Goal: Task Accomplishment & Management: Manage account settings

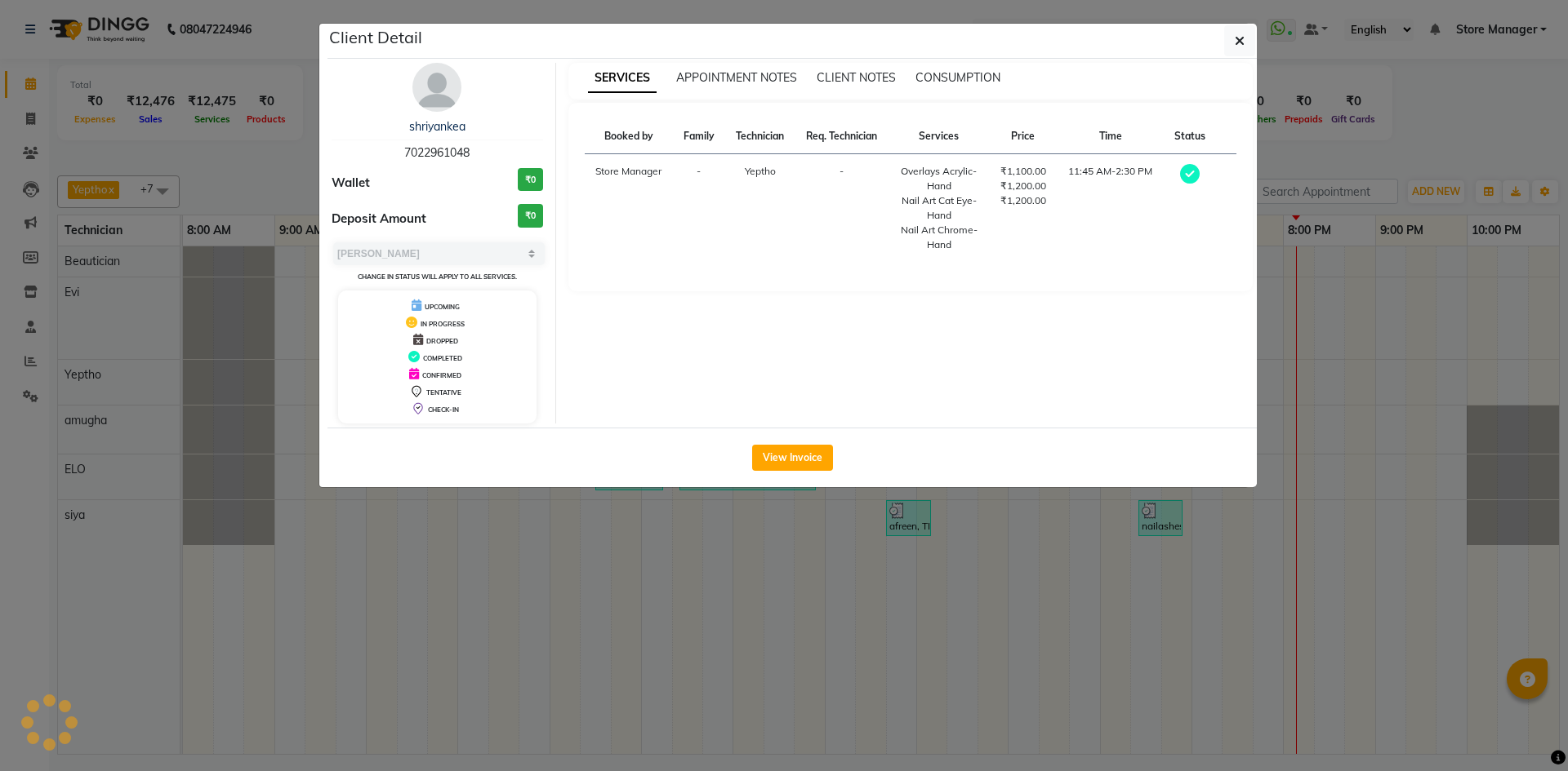
select select "3"
click at [1233, 37] on button "button" at bounding box center [1240, 41] width 31 height 31
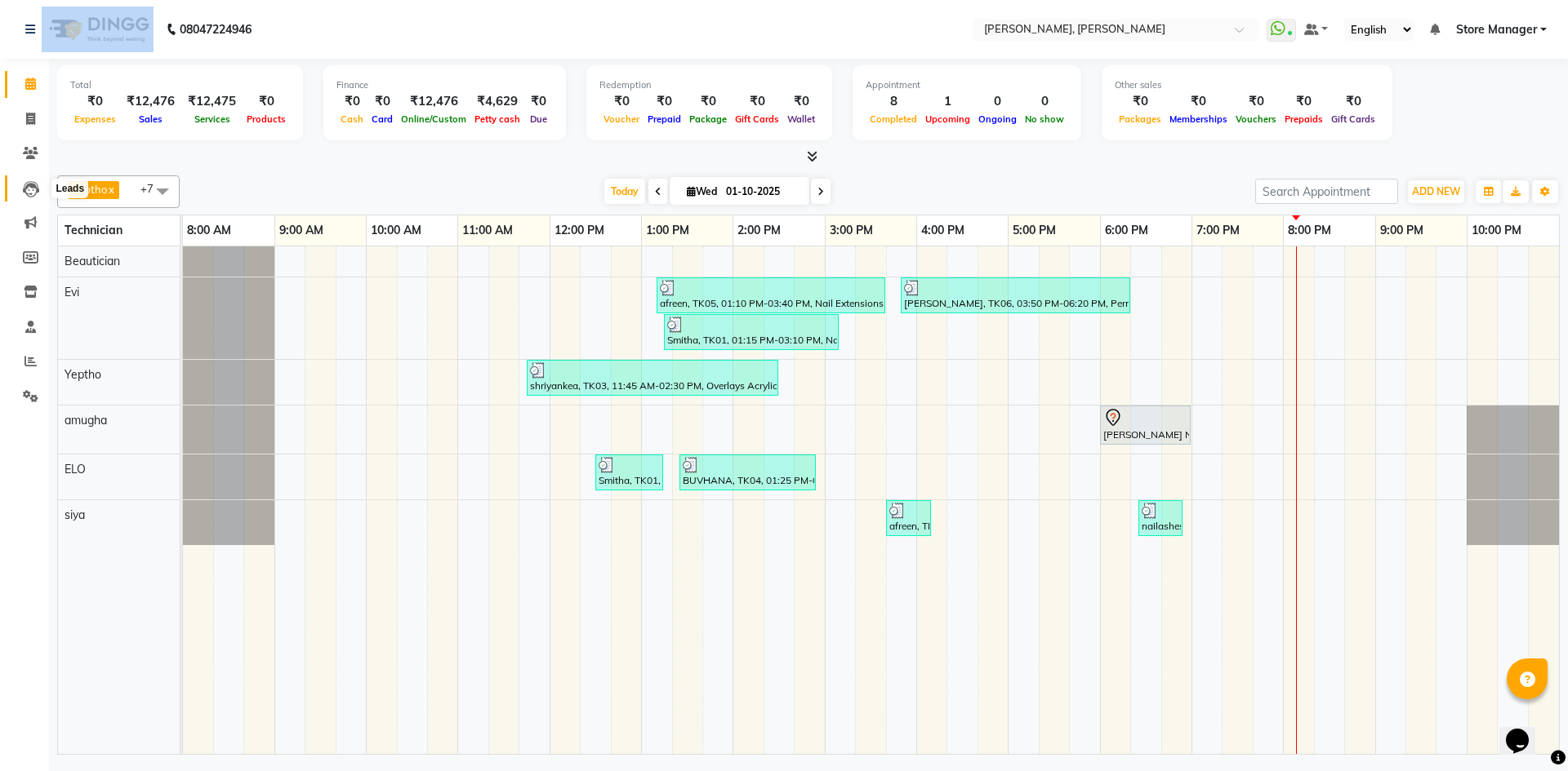
click at [33, 191] on icon at bounding box center [31, 189] width 16 height 16
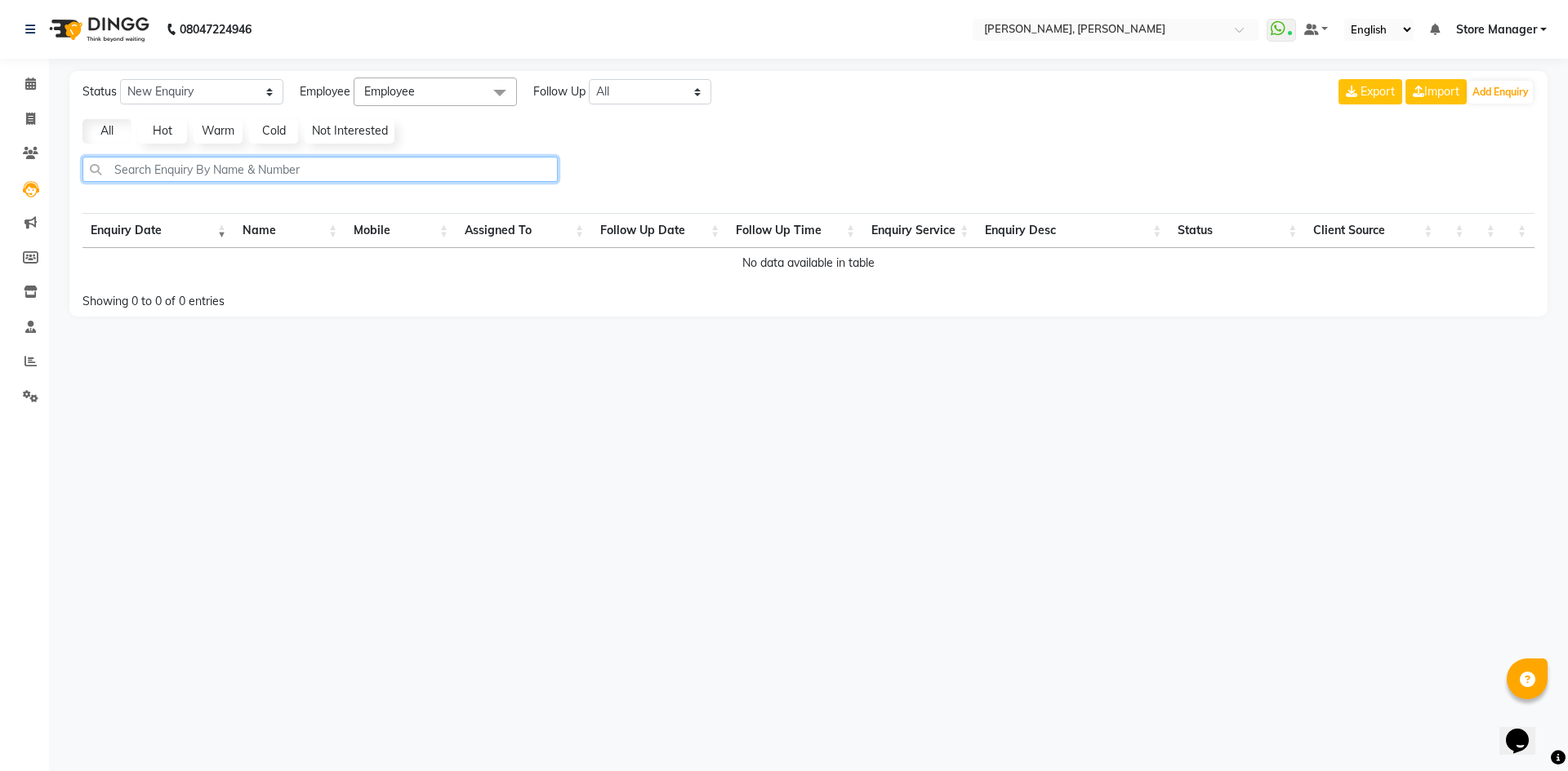
click at [170, 174] on input "text" at bounding box center [320, 170] width 475 height 26
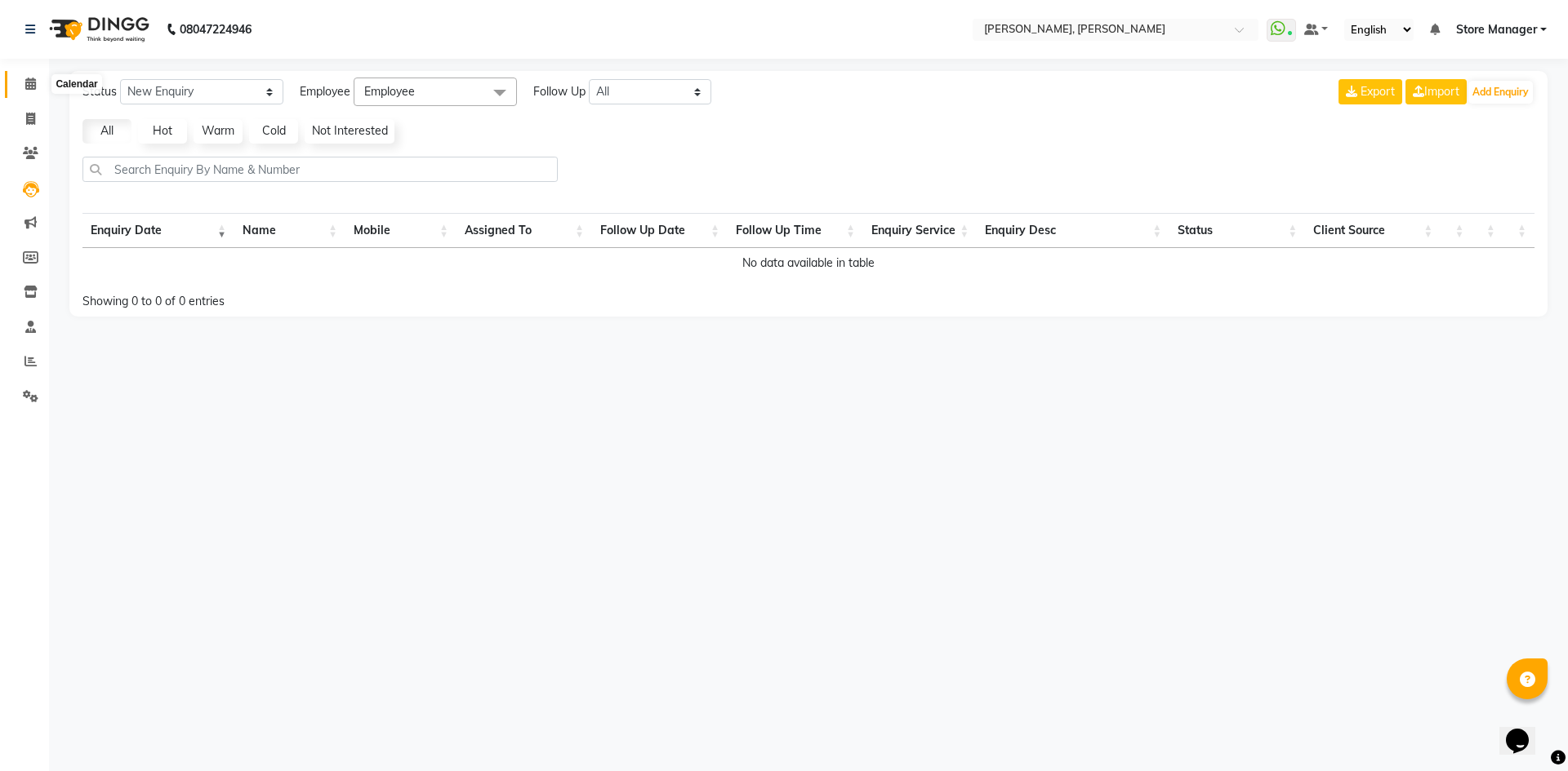
click at [22, 79] on span at bounding box center [30, 84] width 28 height 19
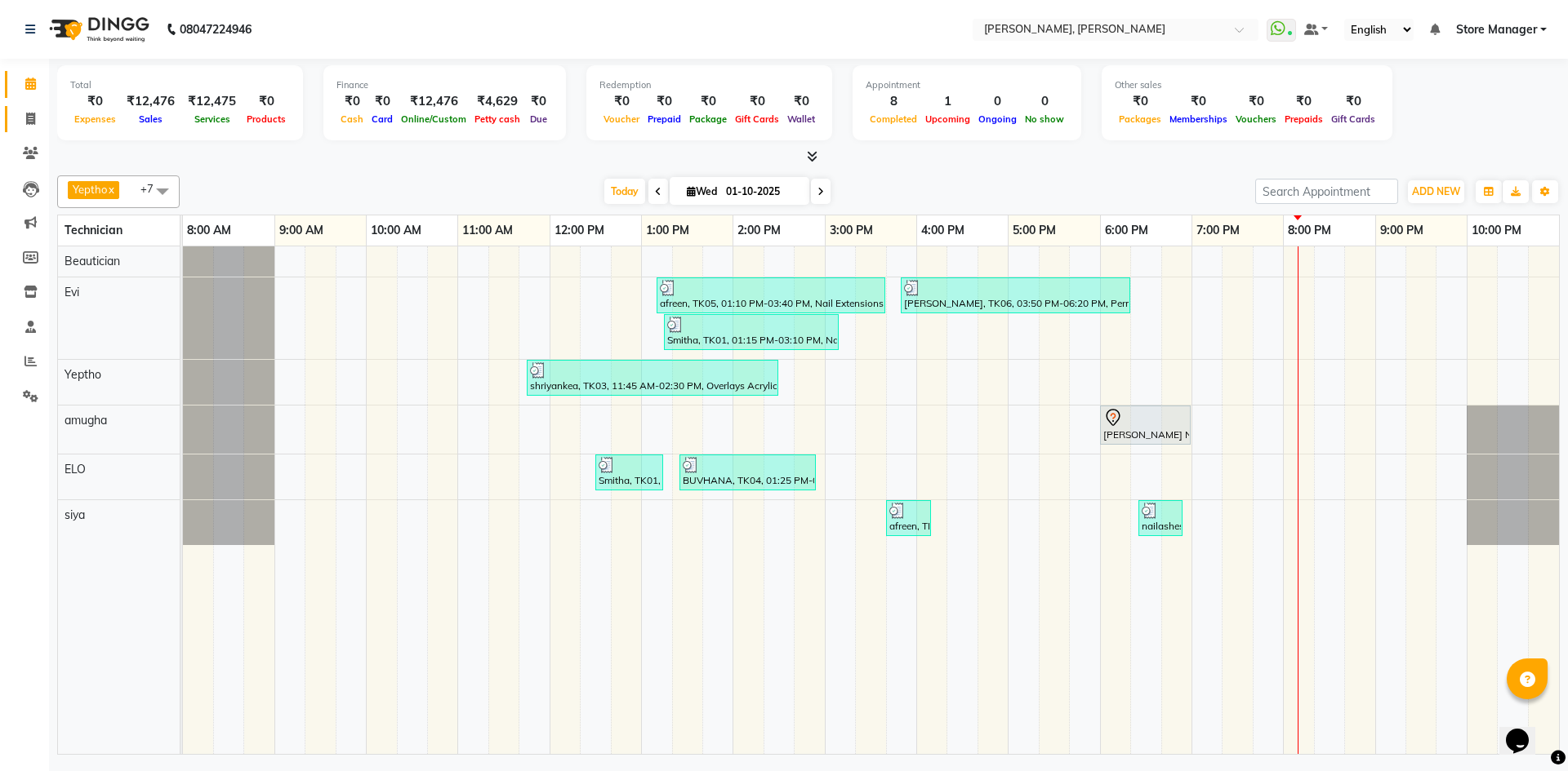
click at [25, 120] on span at bounding box center [30, 120] width 28 height 19
select select "7173"
select select "service"
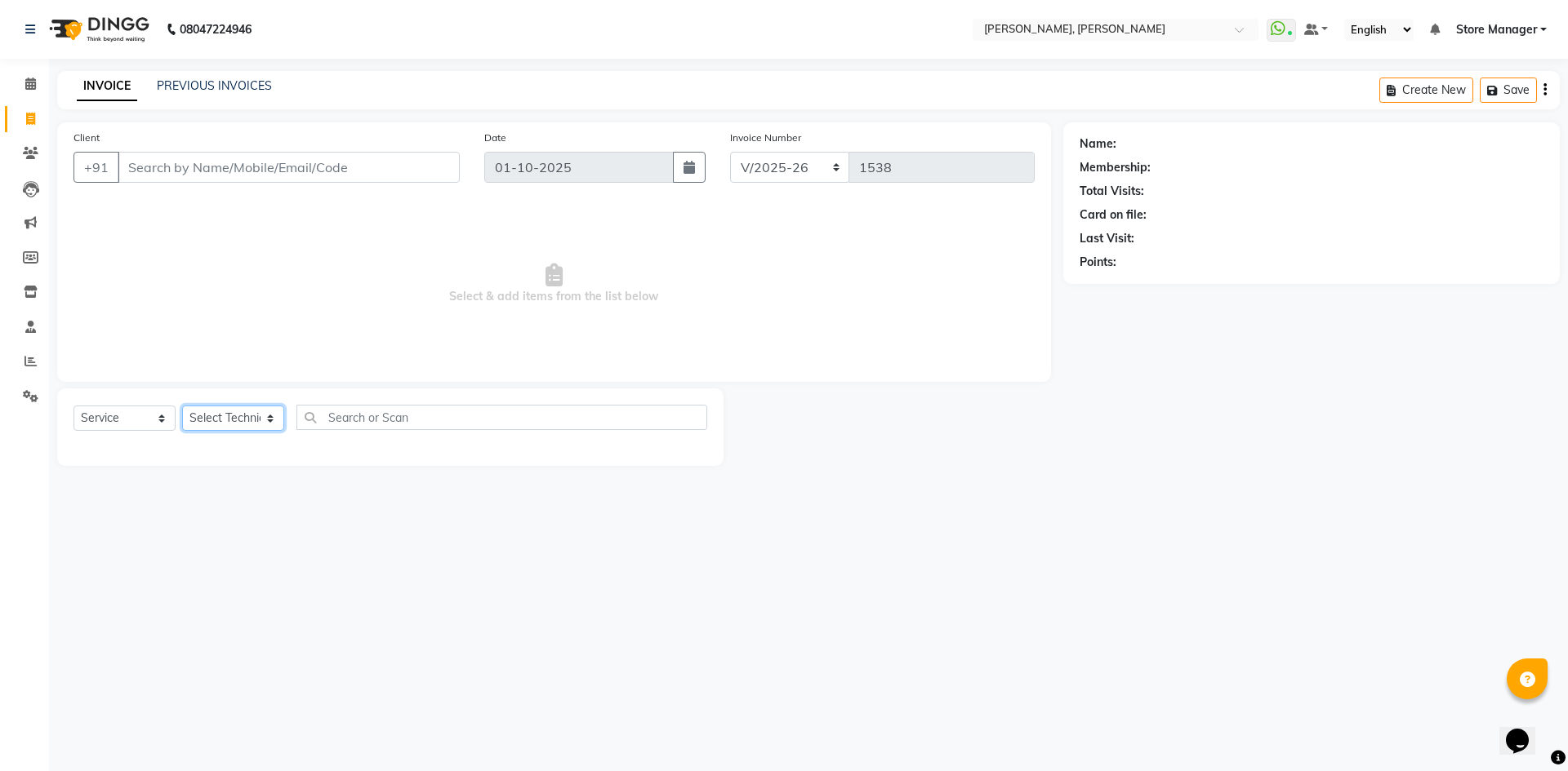
click at [251, 415] on select "Select Technician amugha Beautician ELO Evi MANAGER [PERSON_NAME] [PERSON_NAME]…" at bounding box center [233, 418] width 102 height 26
select select "61635"
click at [182, 406] on select "Select Technician amugha Beautician ELO Evi MANAGER [PERSON_NAME] [PERSON_NAME]…" at bounding box center [233, 418] width 102 height 26
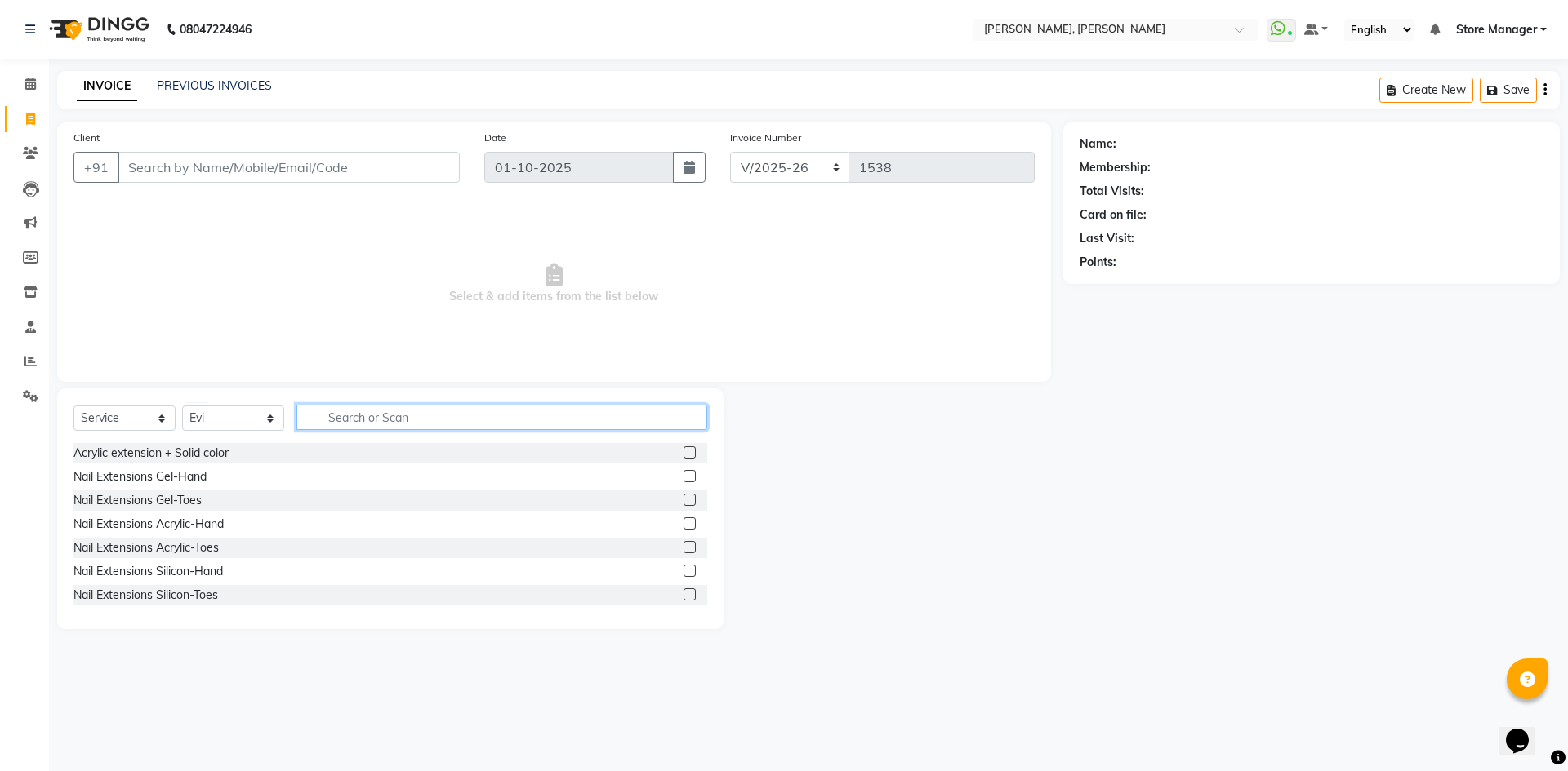
click at [354, 423] on input "text" at bounding box center [501, 417] width 410 height 26
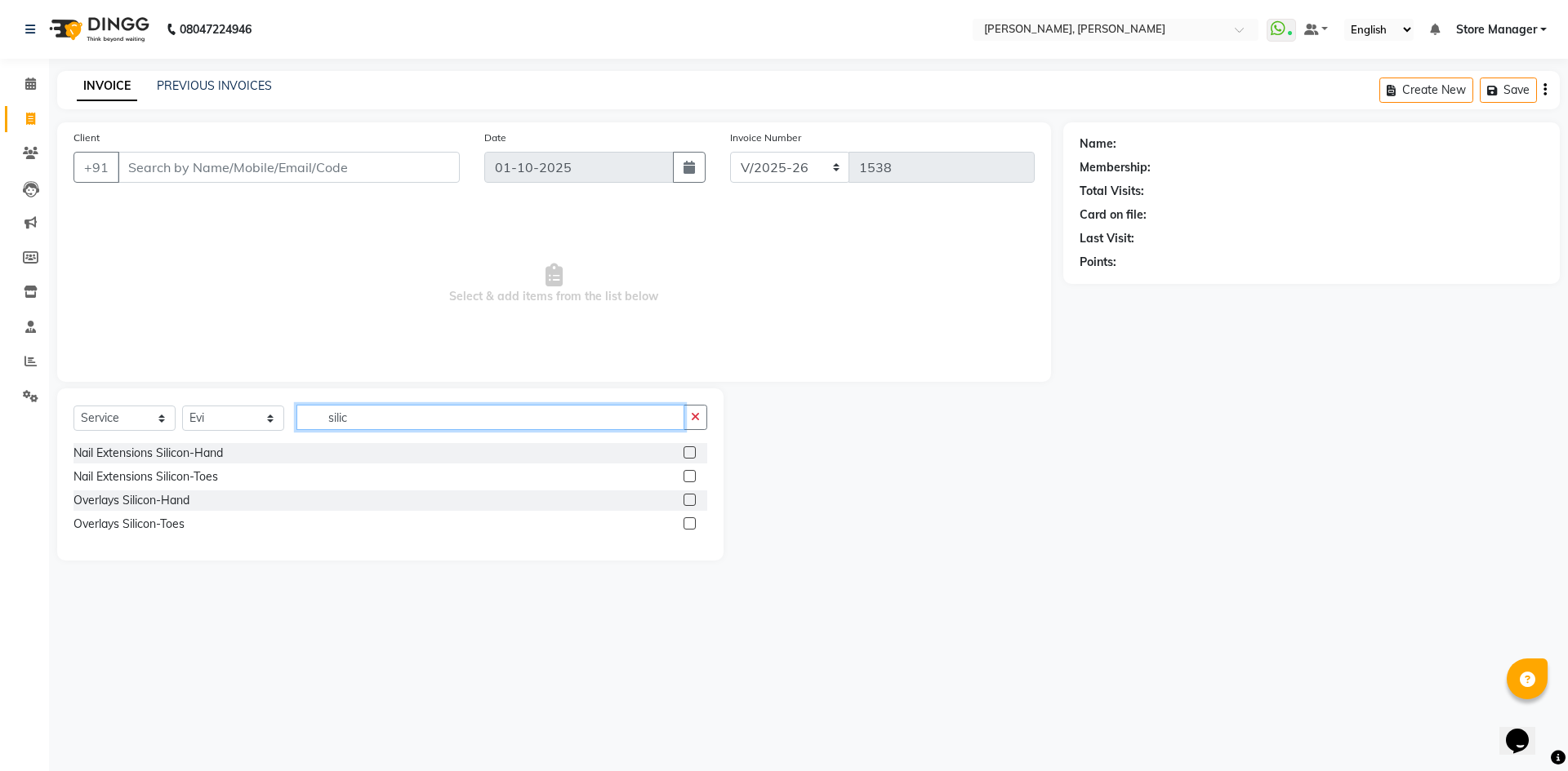
type input "silic"
click at [688, 451] on label at bounding box center [689, 452] width 12 height 12
click at [688, 451] on input "checkbox" at bounding box center [689, 454] width 11 height 11
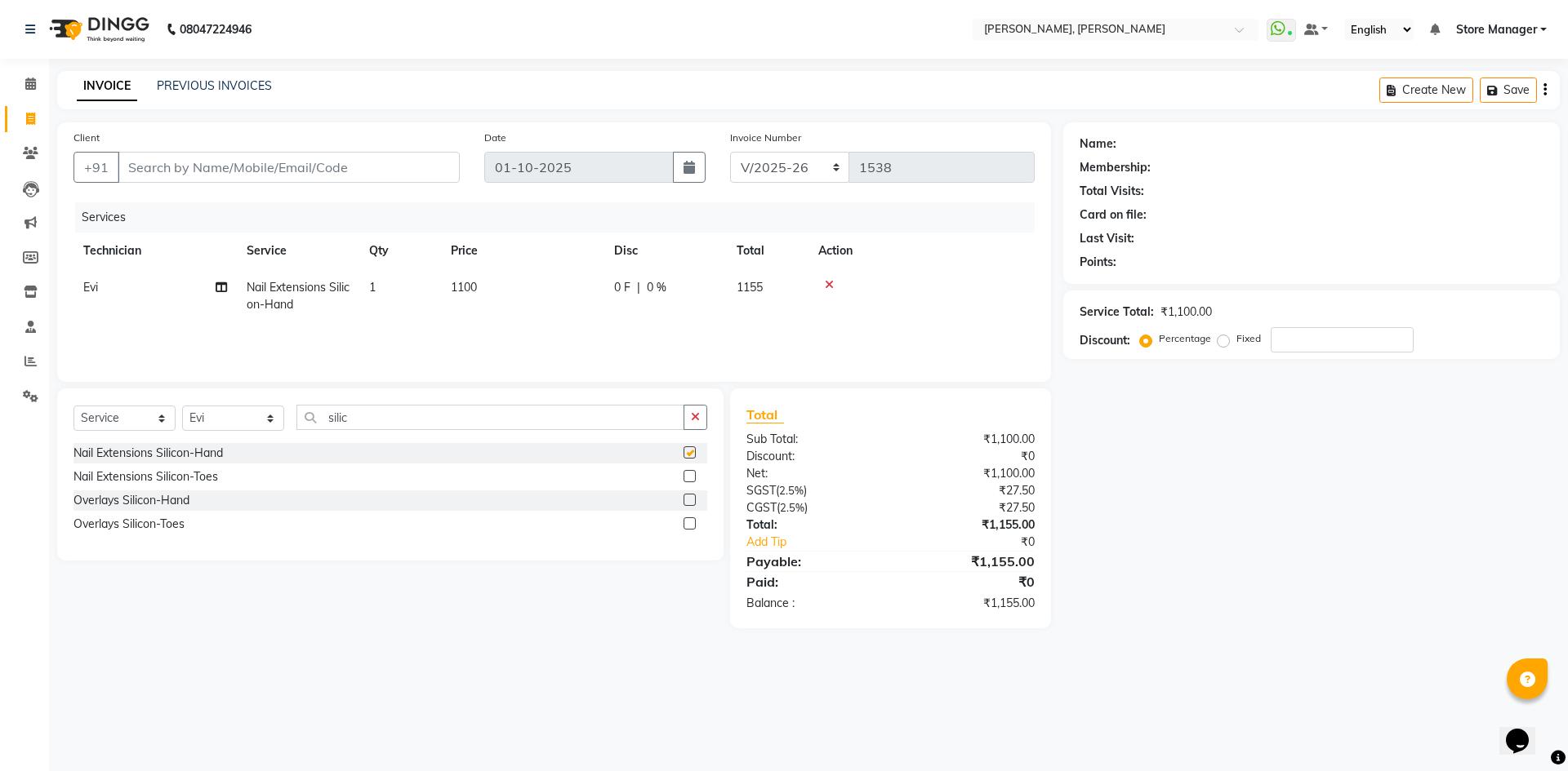
checkbox input "false"
click at [334, 419] on input "silic" at bounding box center [490, 417] width 387 height 26
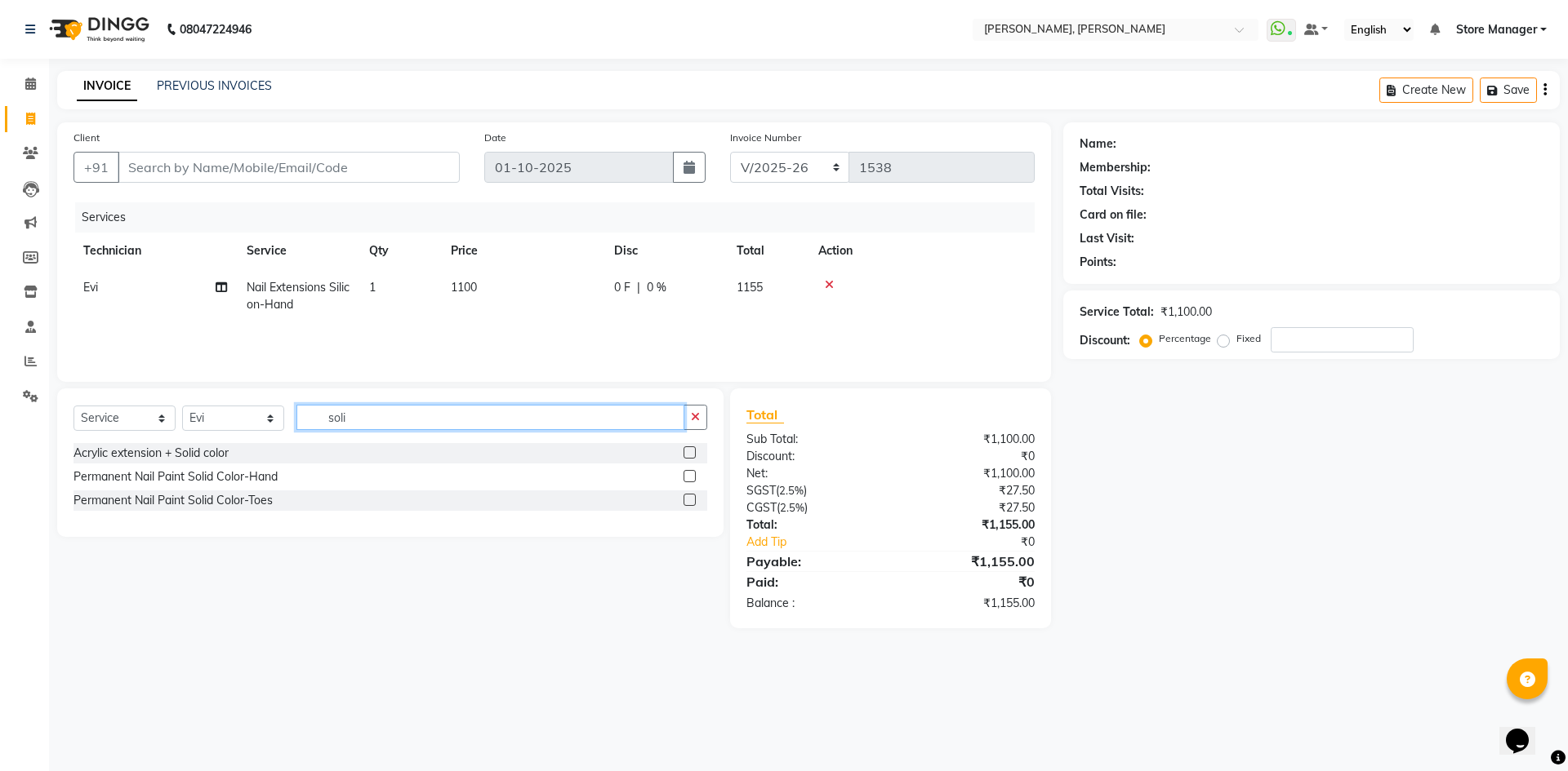
type input "soli"
click at [684, 471] on label at bounding box center [689, 476] width 12 height 12
click at [684, 472] on input "checkbox" at bounding box center [689, 478] width 11 height 11
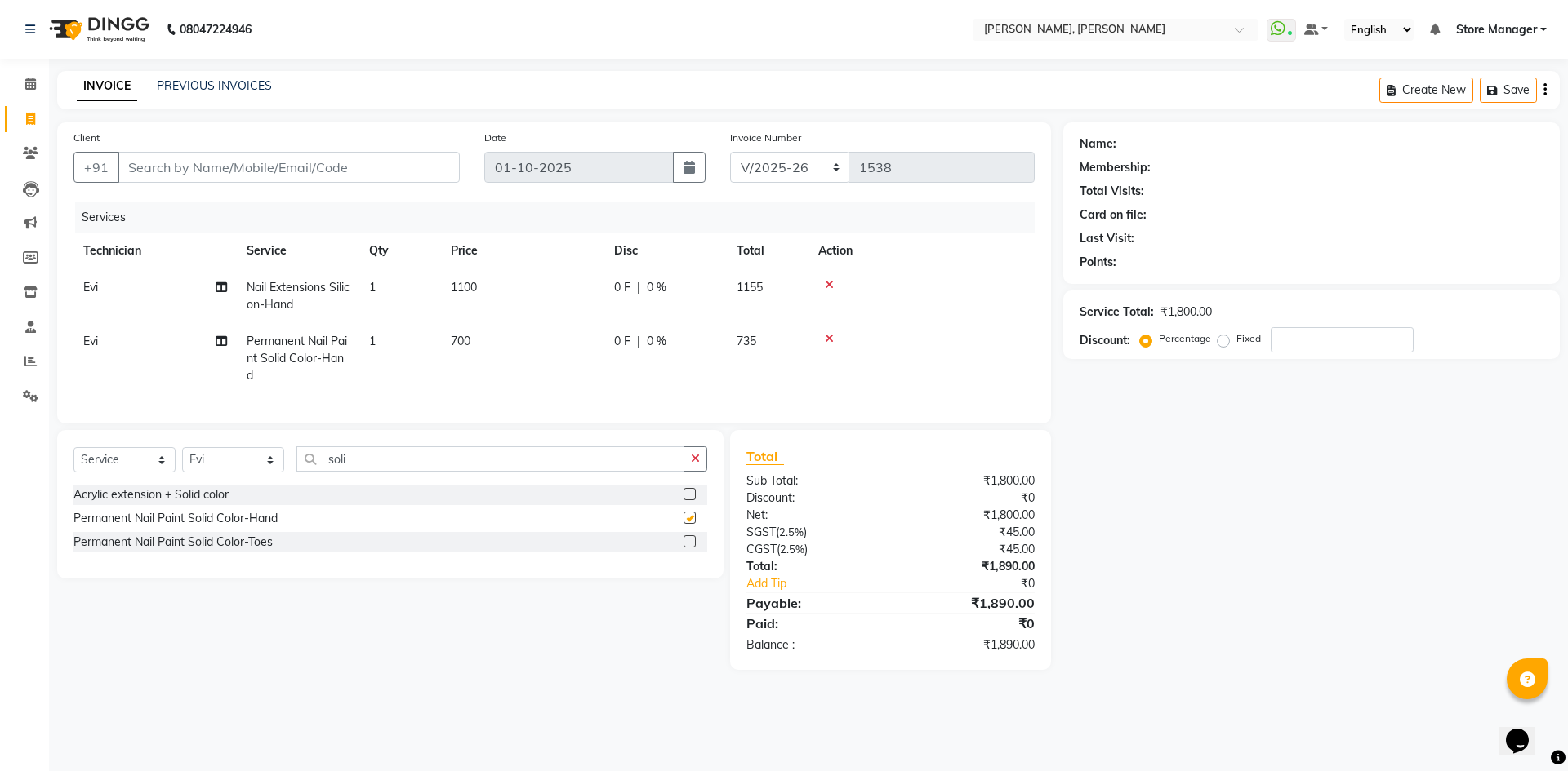
checkbox input "false"
click at [690, 546] on div at bounding box center [695, 543] width 24 height 20
click at [692, 548] on label at bounding box center [689, 541] width 12 height 12
click at [692, 548] on input "checkbox" at bounding box center [689, 543] width 11 height 11
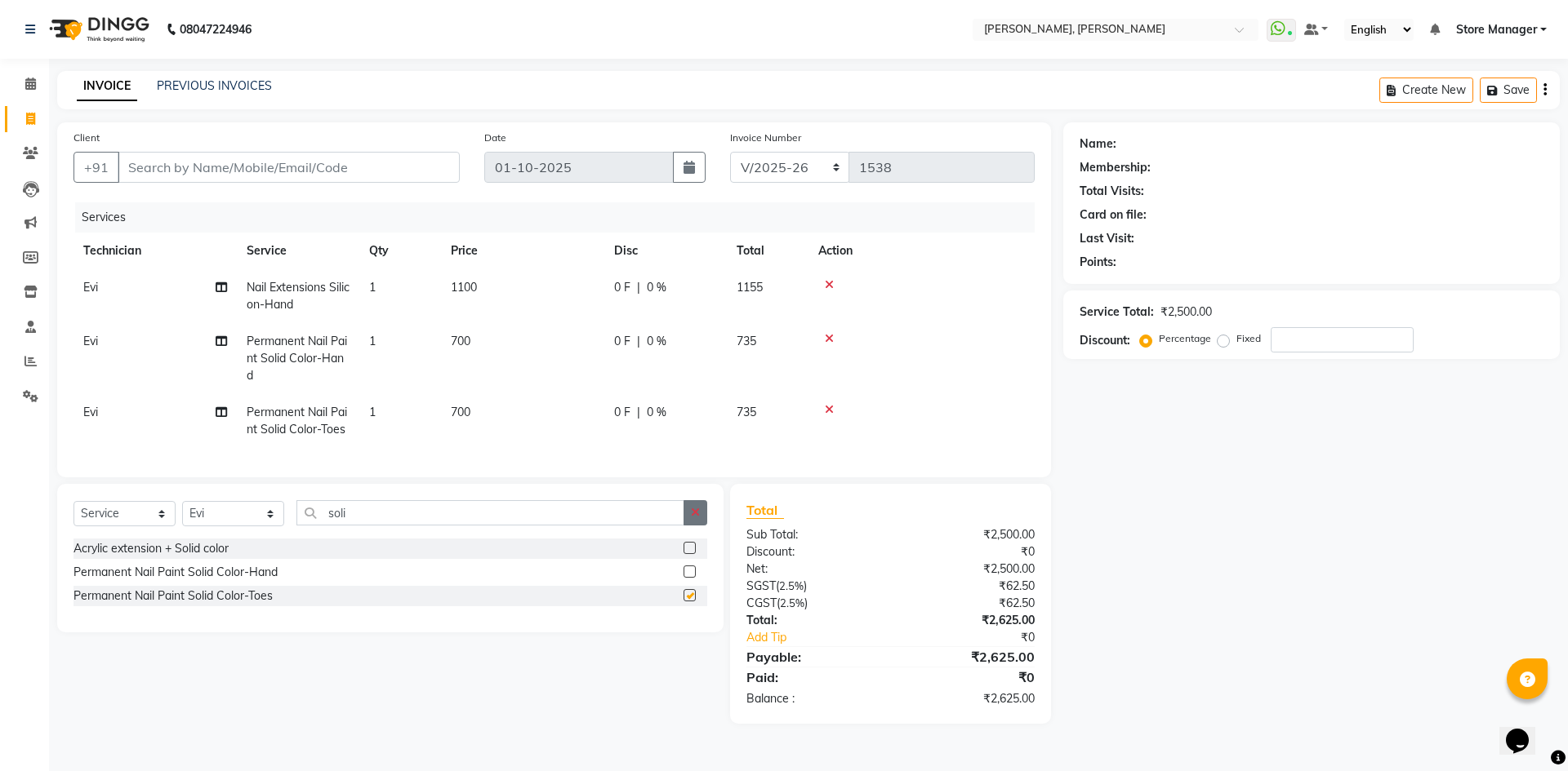
checkbox input "false"
drag, startPoint x: 698, startPoint y: 518, endPoint x: 626, endPoint y: 533, distance: 73.5
click at [697, 518] on icon "button" at bounding box center [695, 512] width 9 height 12
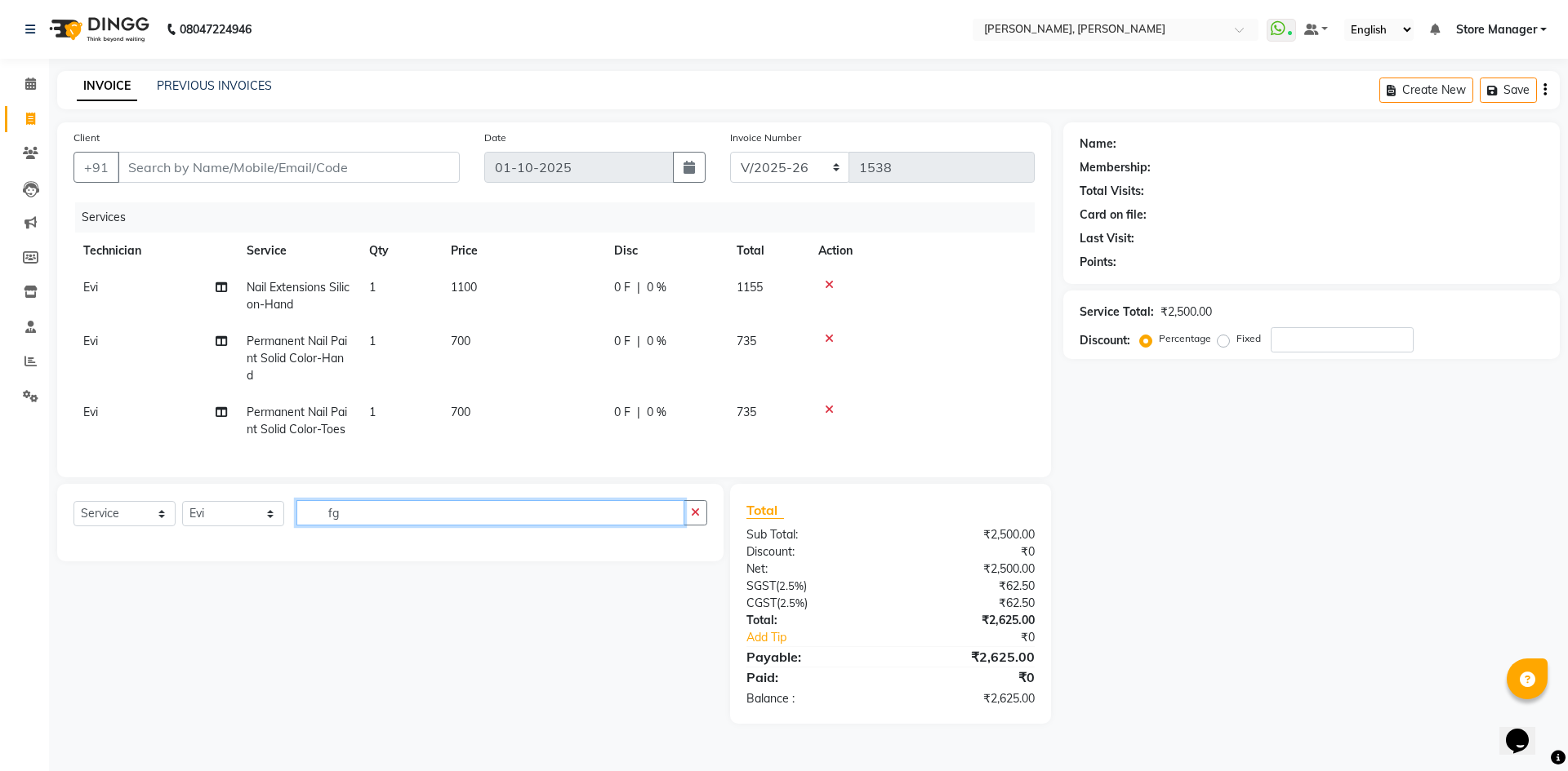
type input "f"
type input "glit"
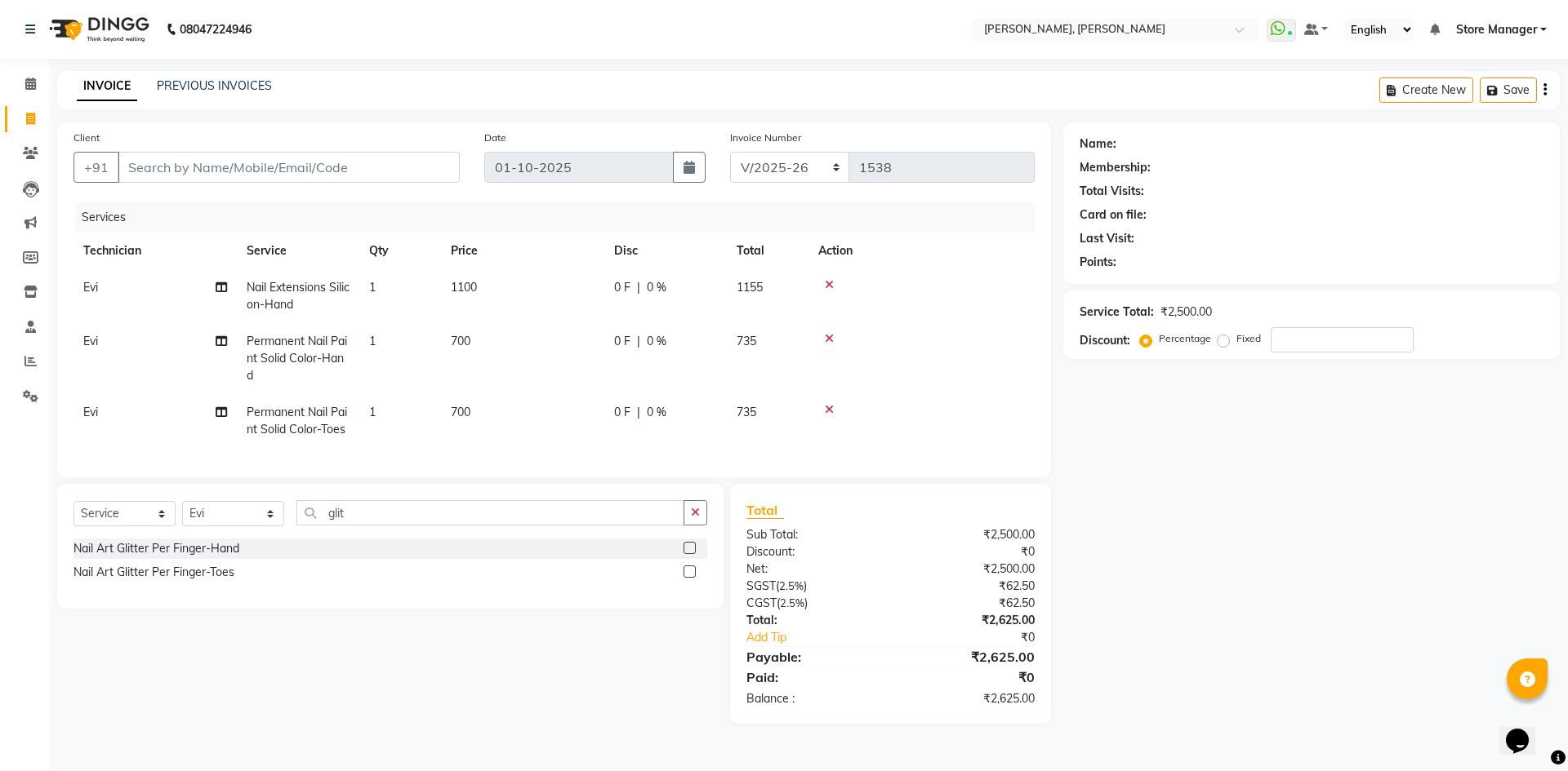
click at [688, 554] on label at bounding box center [689, 547] width 12 height 12
click at [688, 554] on input "checkbox" at bounding box center [689, 549] width 11 height 11
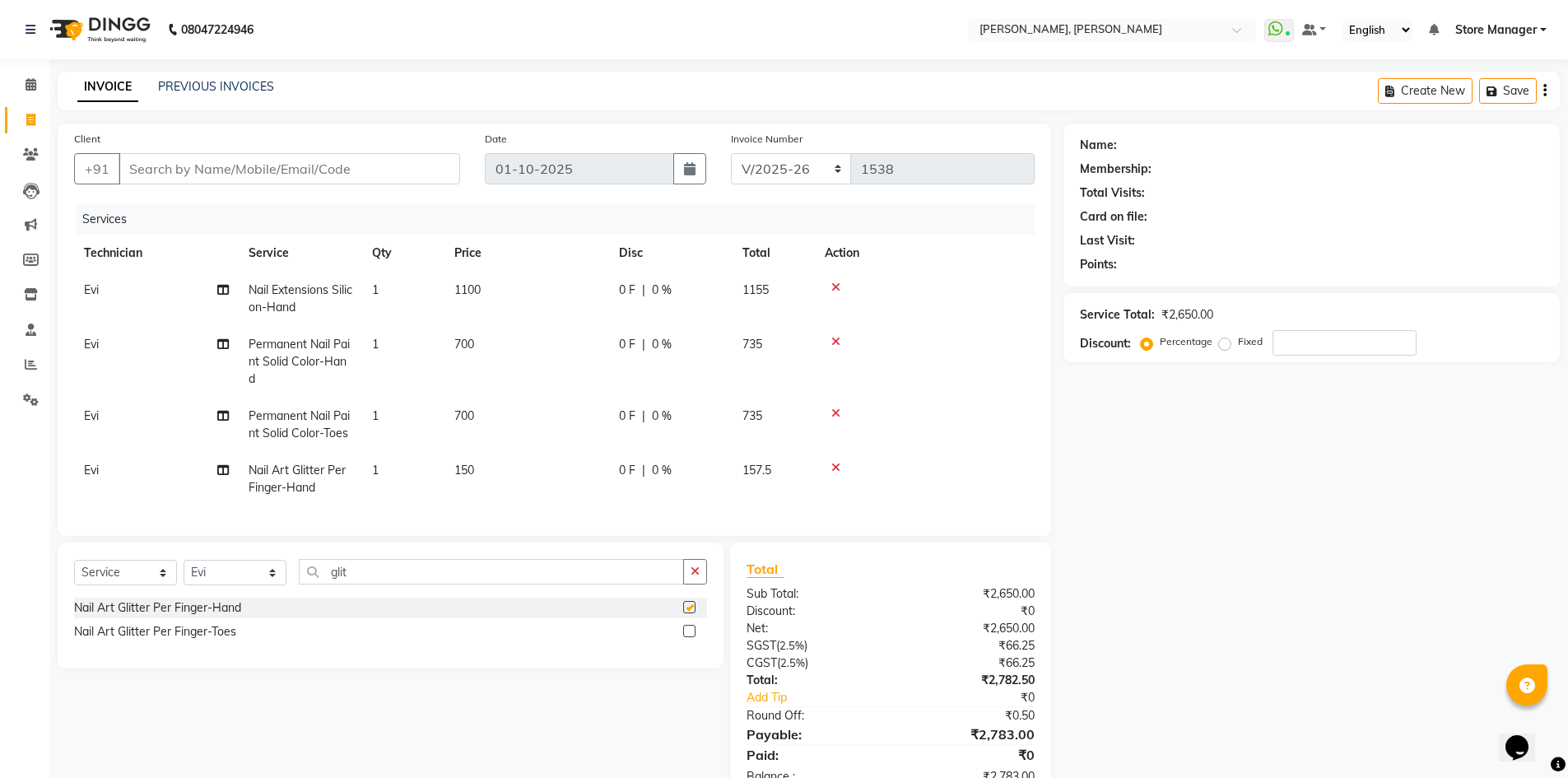
checkbox input "false"
click at [685, 638] on label at bounding box center [689, 631] width 12 height 12
click at [685, 638] on input "checkbox" at bounding box center [689, 632] width 11 height 11
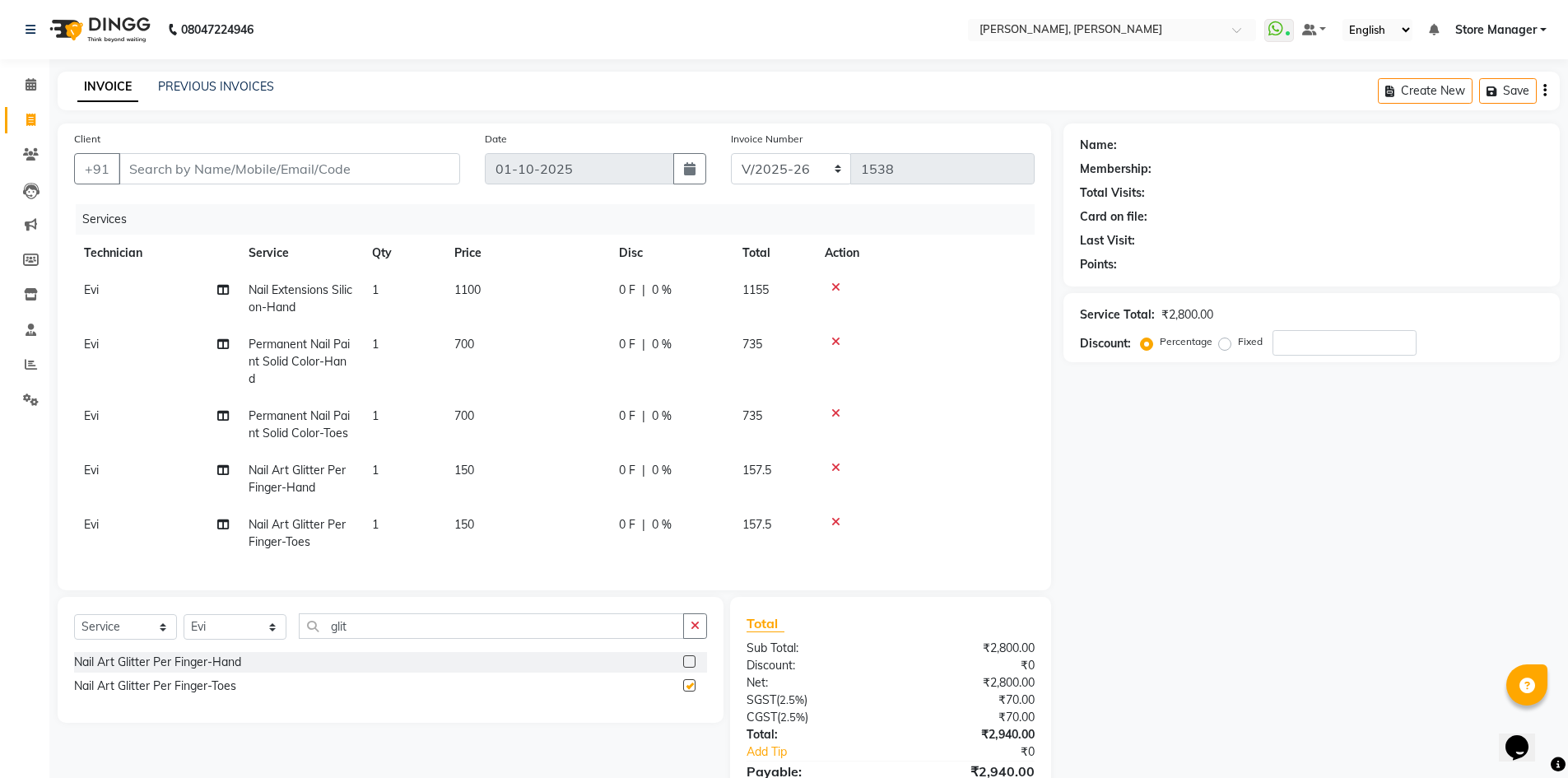
checkbox input "false"
click at [486, 458] on td "150" at bounding box center [527, 479] width 165 height 54
select select "61635"
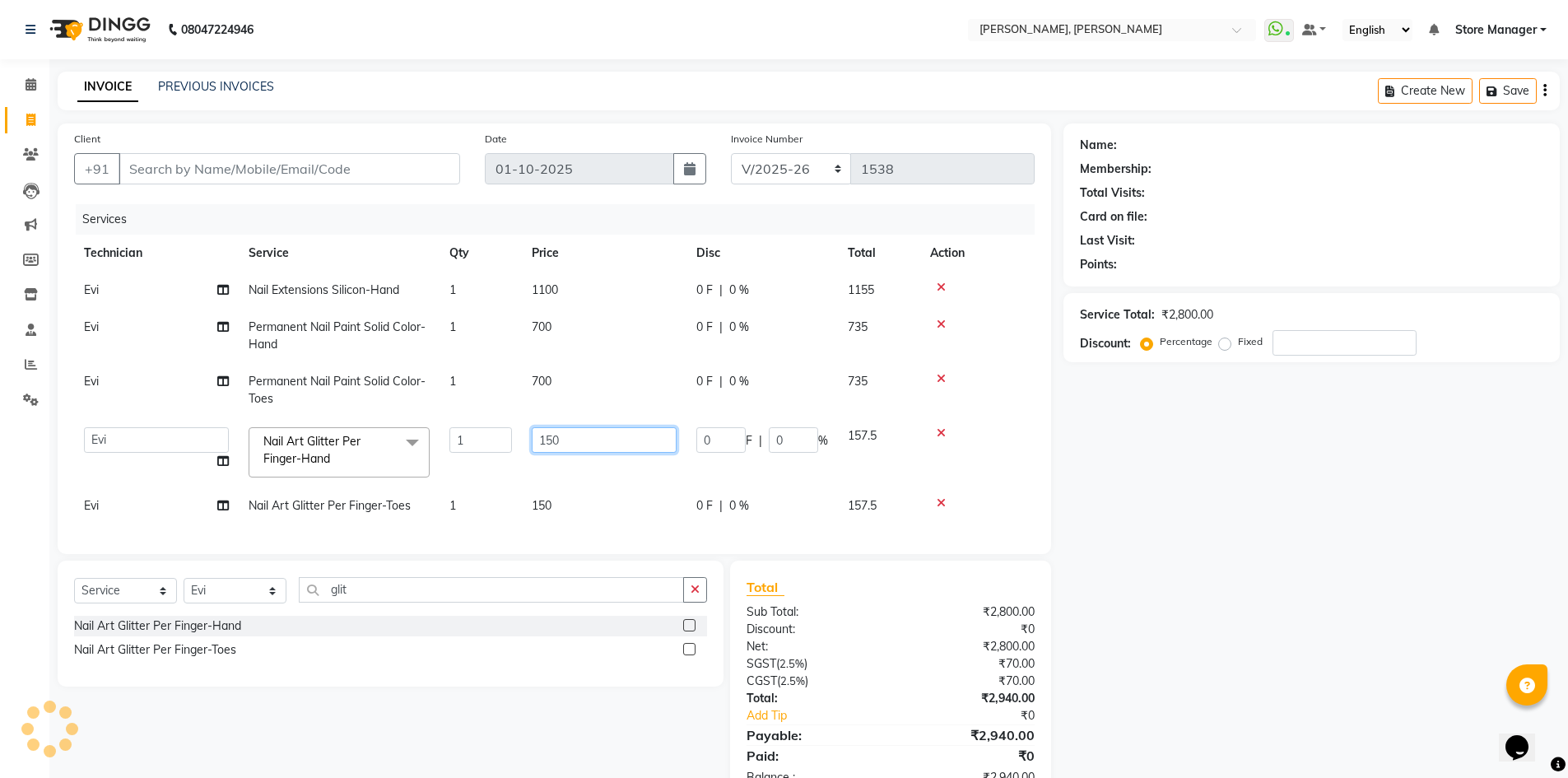
click at [568, 436] on input "150" at bounding box center [603, 441] width 145 height 26
type input "1"
type input "1000"
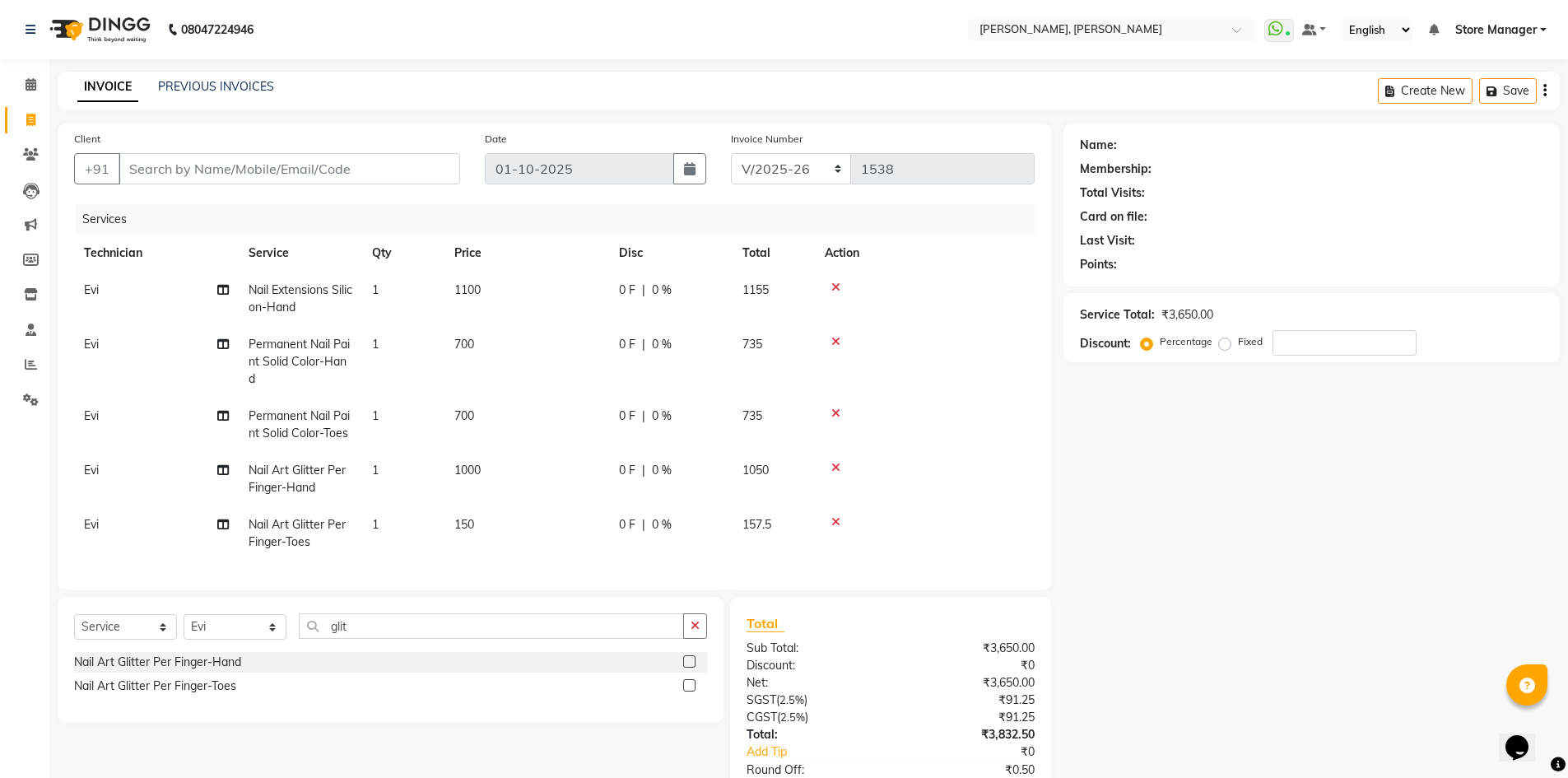
click at [595, 501] on tbody "Evi Nail Extensions Silicon-Hand 1 1100 0 F | 0 % 1155 Evi Permanent Nail Paint…" at bounding box center [554, 417] width 961 height 289
click at [497, 514] on td "150" at bounding box center [527, 534] width 165 height 54
select select "61635"
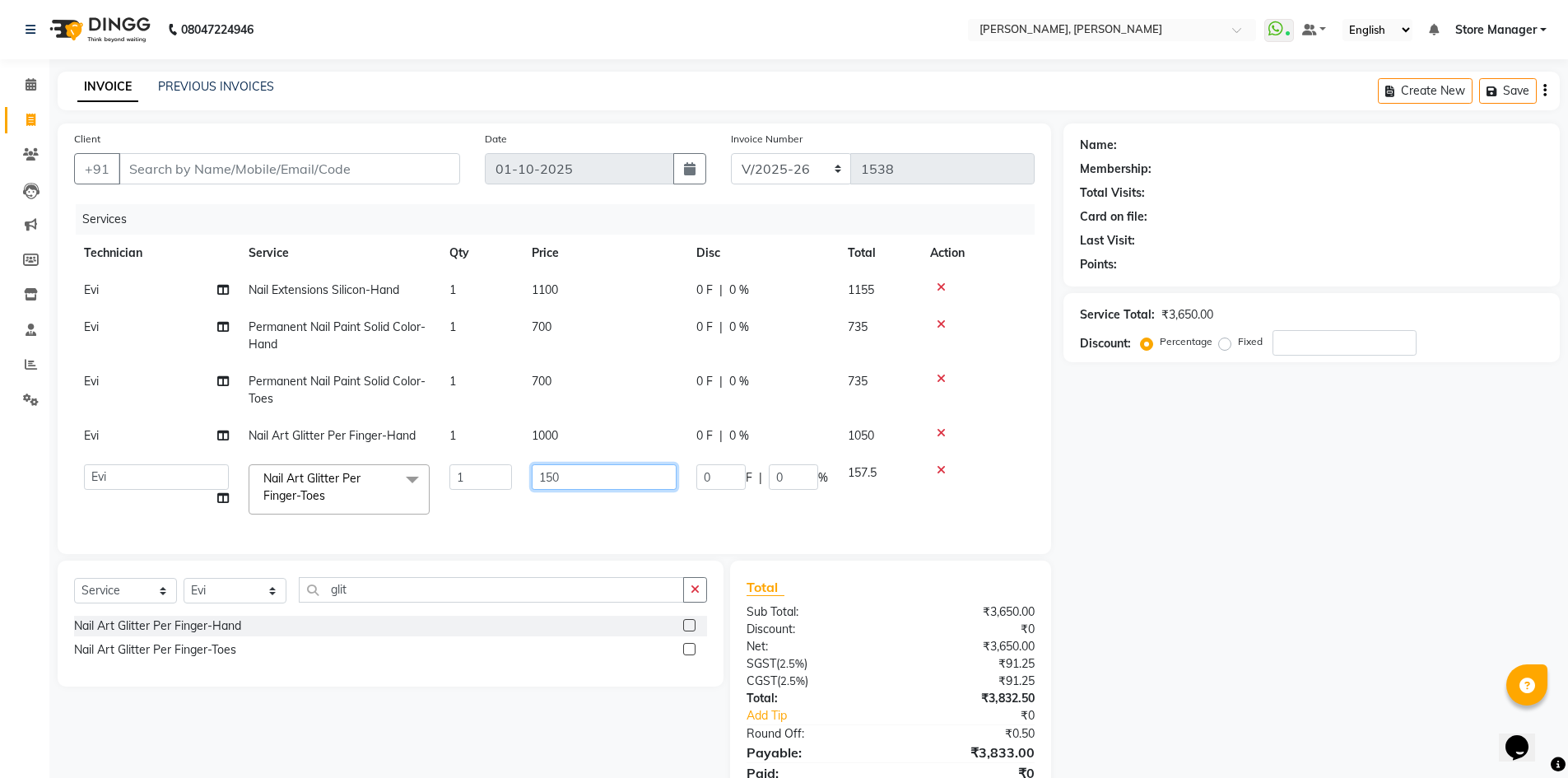
click at [574, 483] on input "150" at bounding box center [603, 477] width 145 height 26
type input "1"
type input "1000"
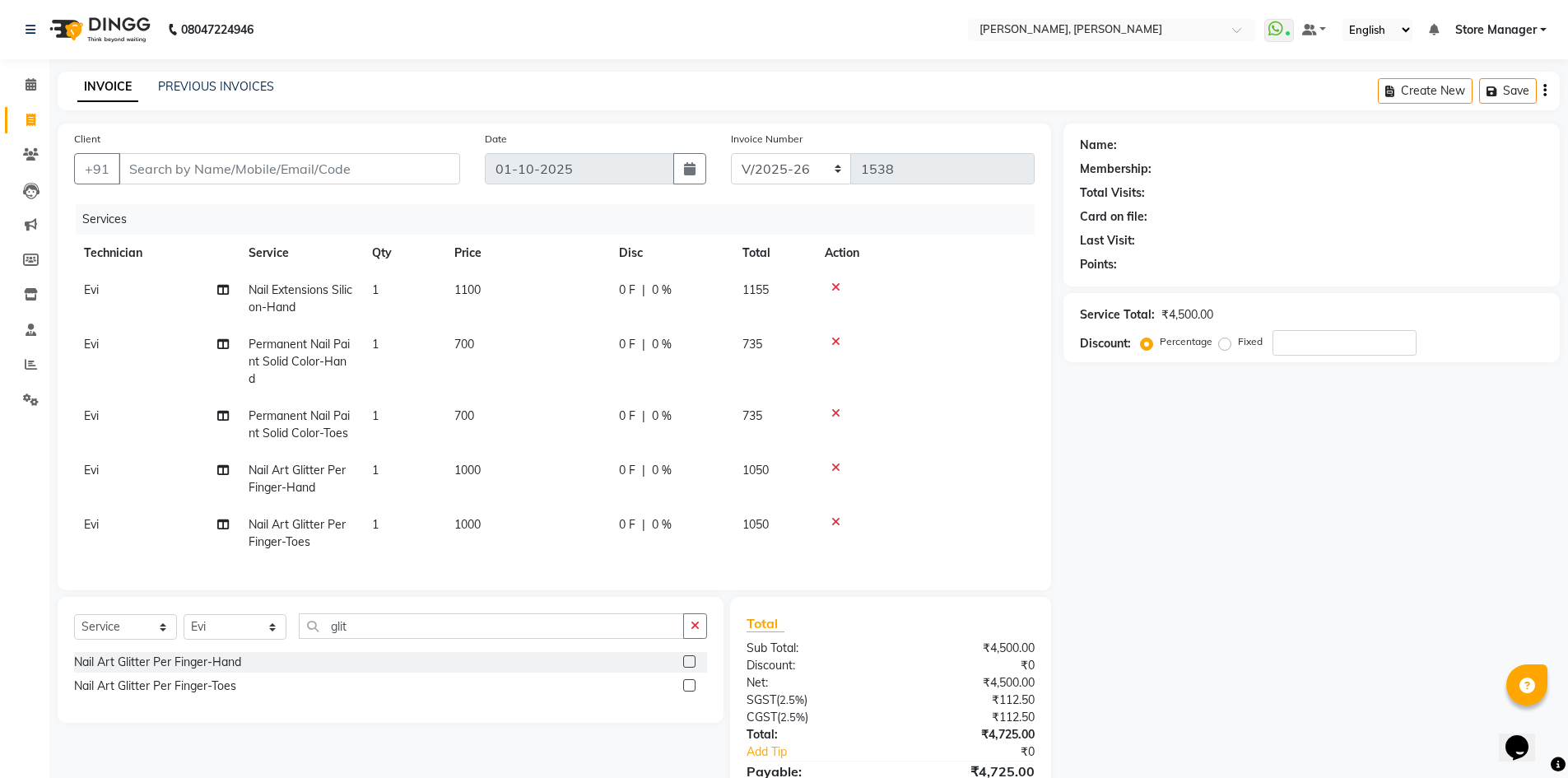
click at [568, 289] on td "1100" at bounding box center [527, 299] width 165 height 54
select select "61635"
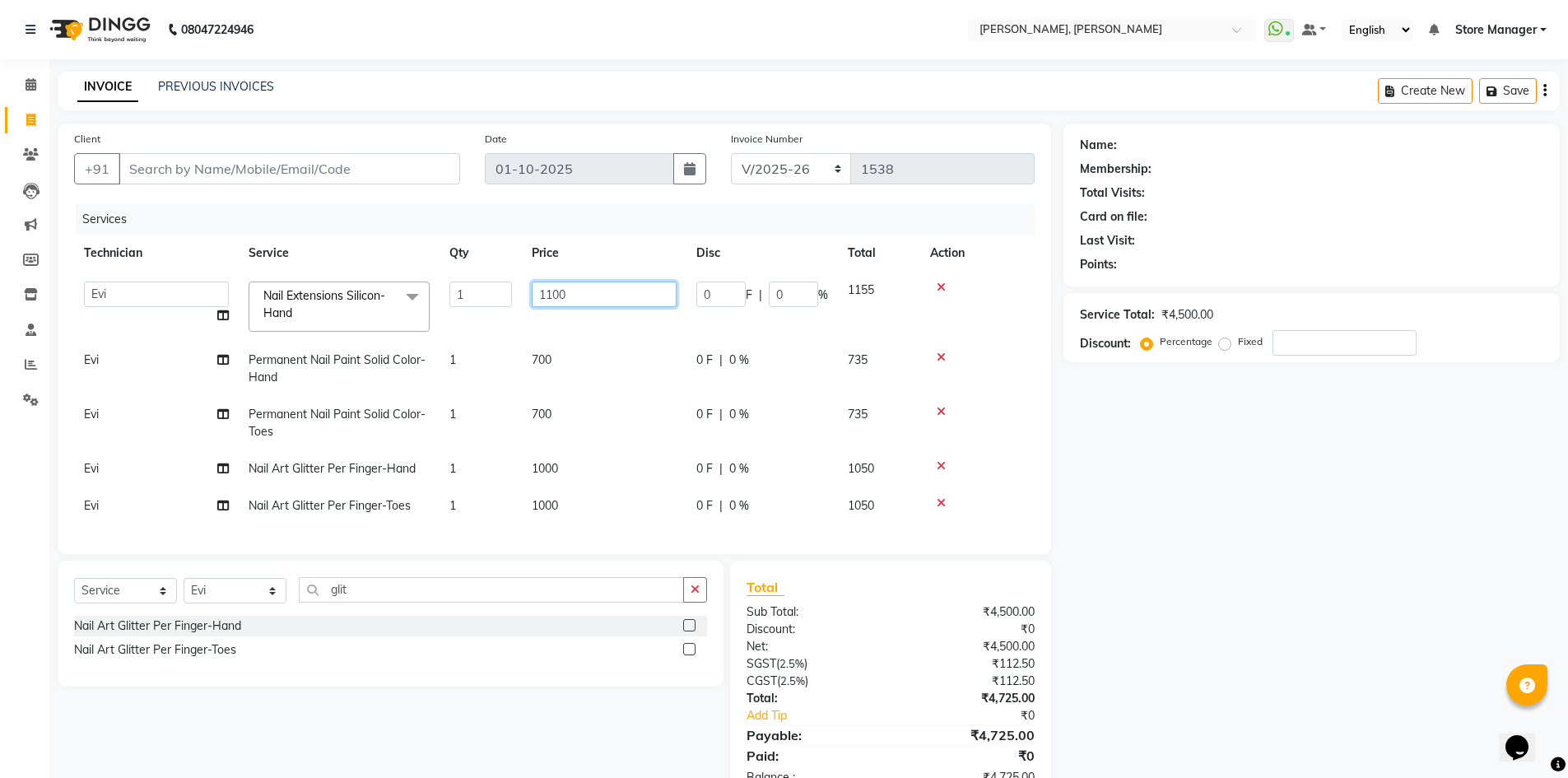
drag, startPoint x: 592, startPoint y: 288, endPoint x: 591, endPoint y: 296, distance: 8.1
click at [592, 289] on input "1100" at bounding box center [603, 295] width 145 height 26
type input "1000"
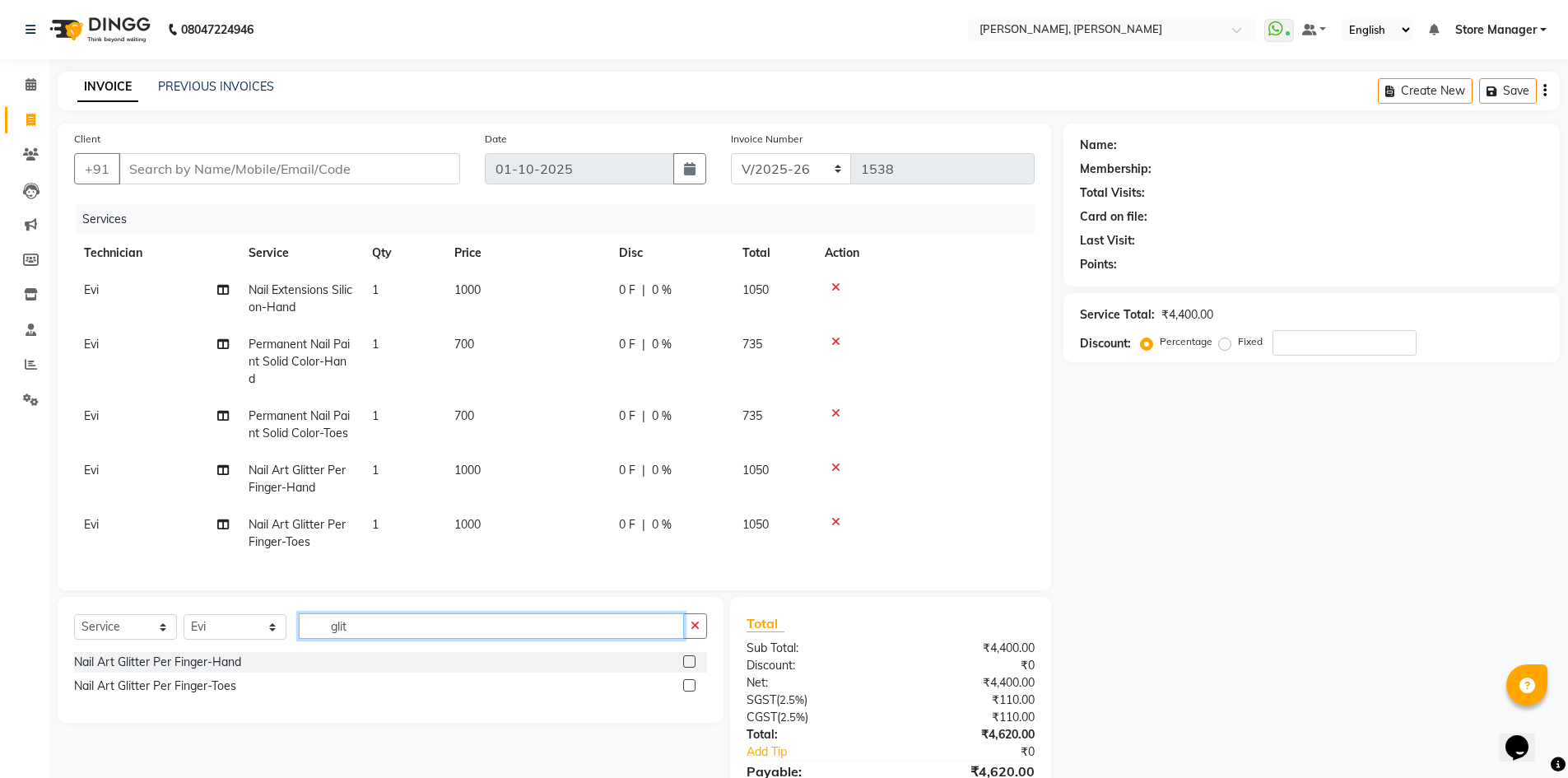
drag, startPoint x: 345, startPoint y: 606, endPoint x: 371, endPoint y: 606, distance: 26.0
click at [347, 605] on div "Client +91 Date [DATE] Invoice Number BTH/2025-26 RED/2025-26 V/2025 V/[PHONE_N…" at bounding box center [554, 481] width 1018 height 716
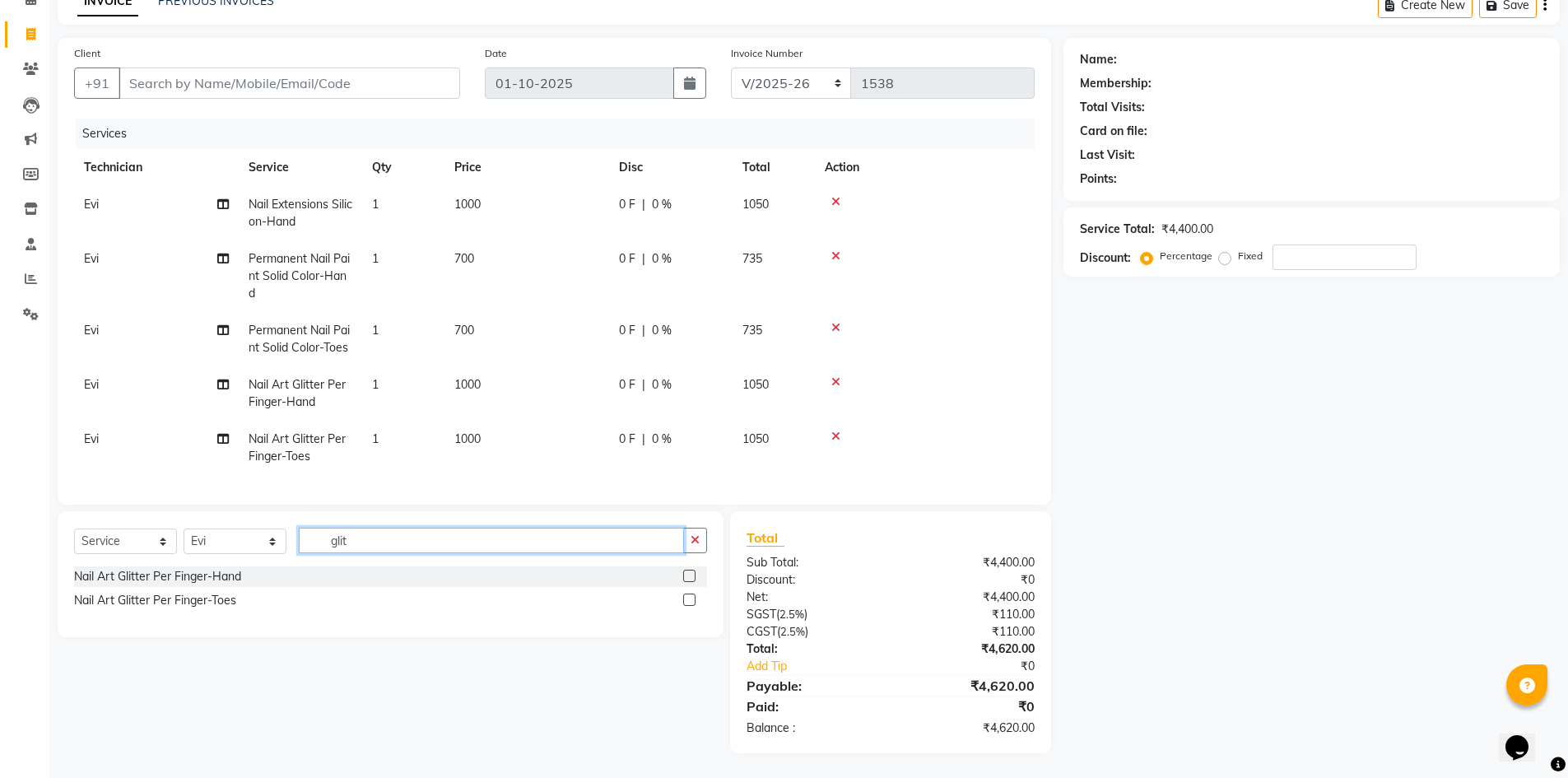
scroll to position [98, 0]
click at [136, 316] on td "Evi" at bounding box center [156, 339] width 165 height 54
select select "61635"
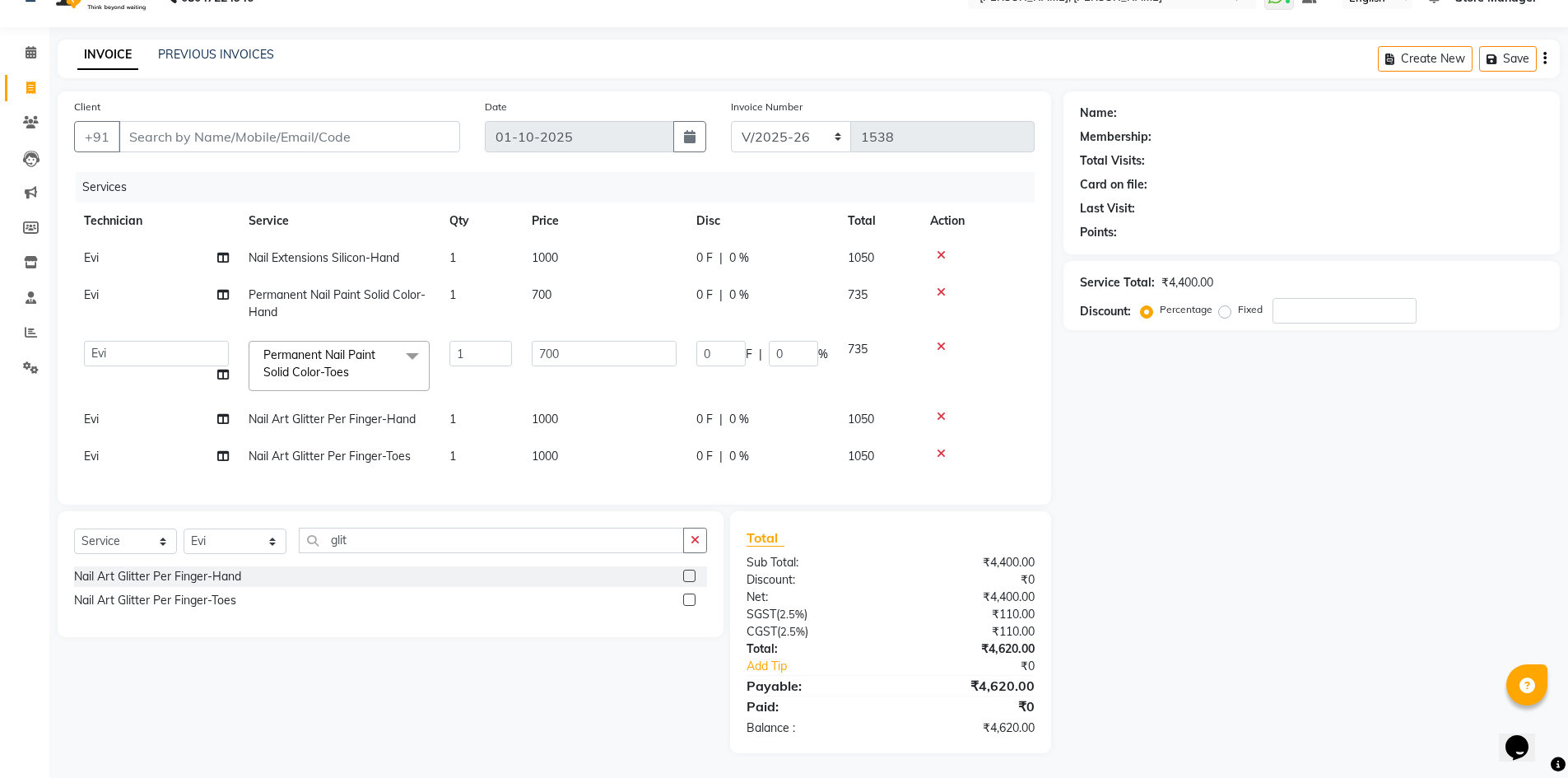
scroll to position [44, 0]
click at [143, 331] on td "amugha Beautician ELO Evi MANAGER [PERSON_NAME] [PERSON_NAME] siya Store Manage…" at bounding box center [156, 366] width 165 height 70
click at [143, 341] on select "amugha Beautician ELO Evi MANAGER [PERSON_NAME] [PERSON_NAME] siya Store Manage…" at bounding box center [156, 354] width 145 height 26
select select "90383"
click at [153, 438] on td "Evi" at bounding box center [156, 456] width 165 height 37
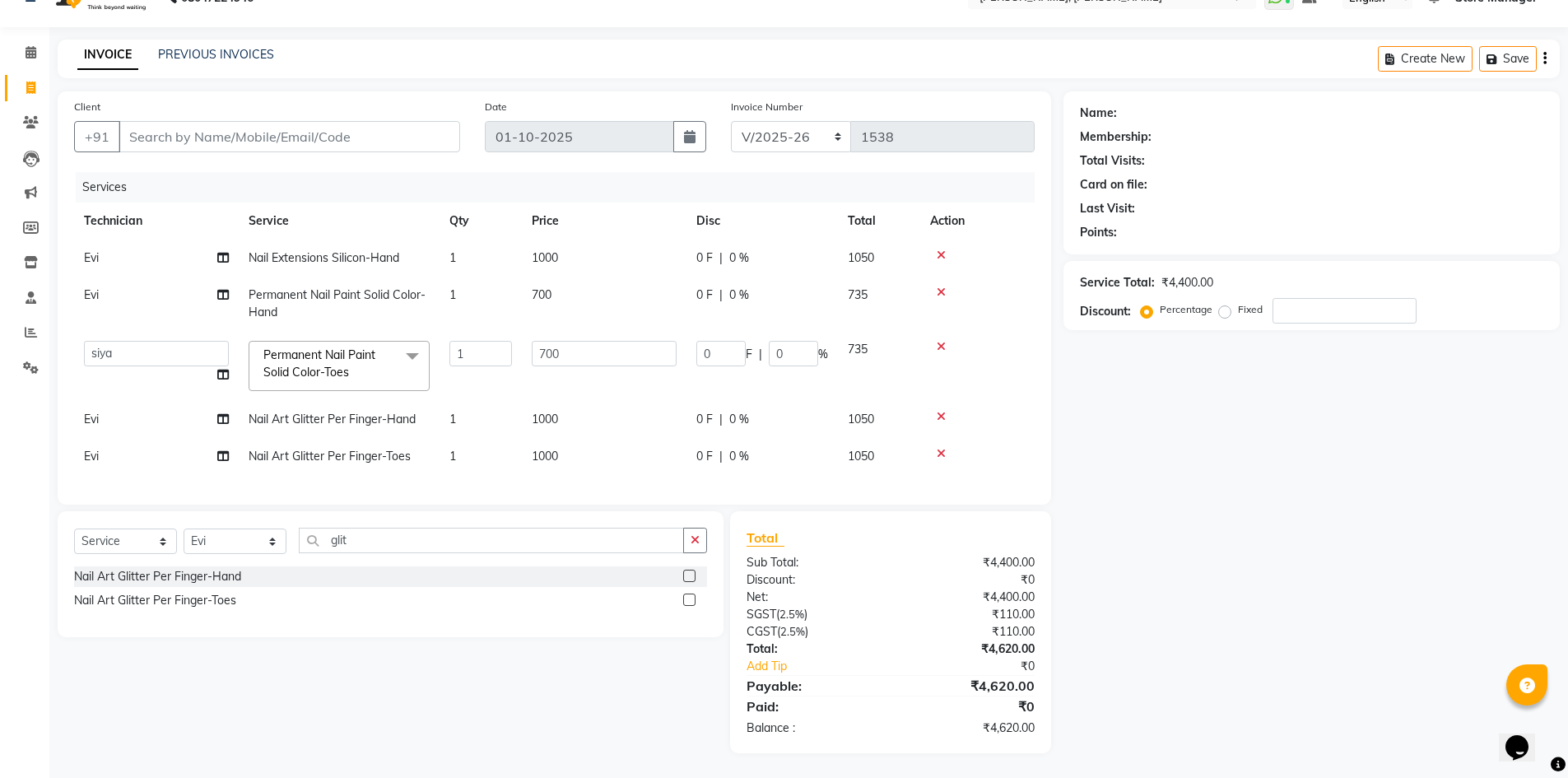
select select "61635"
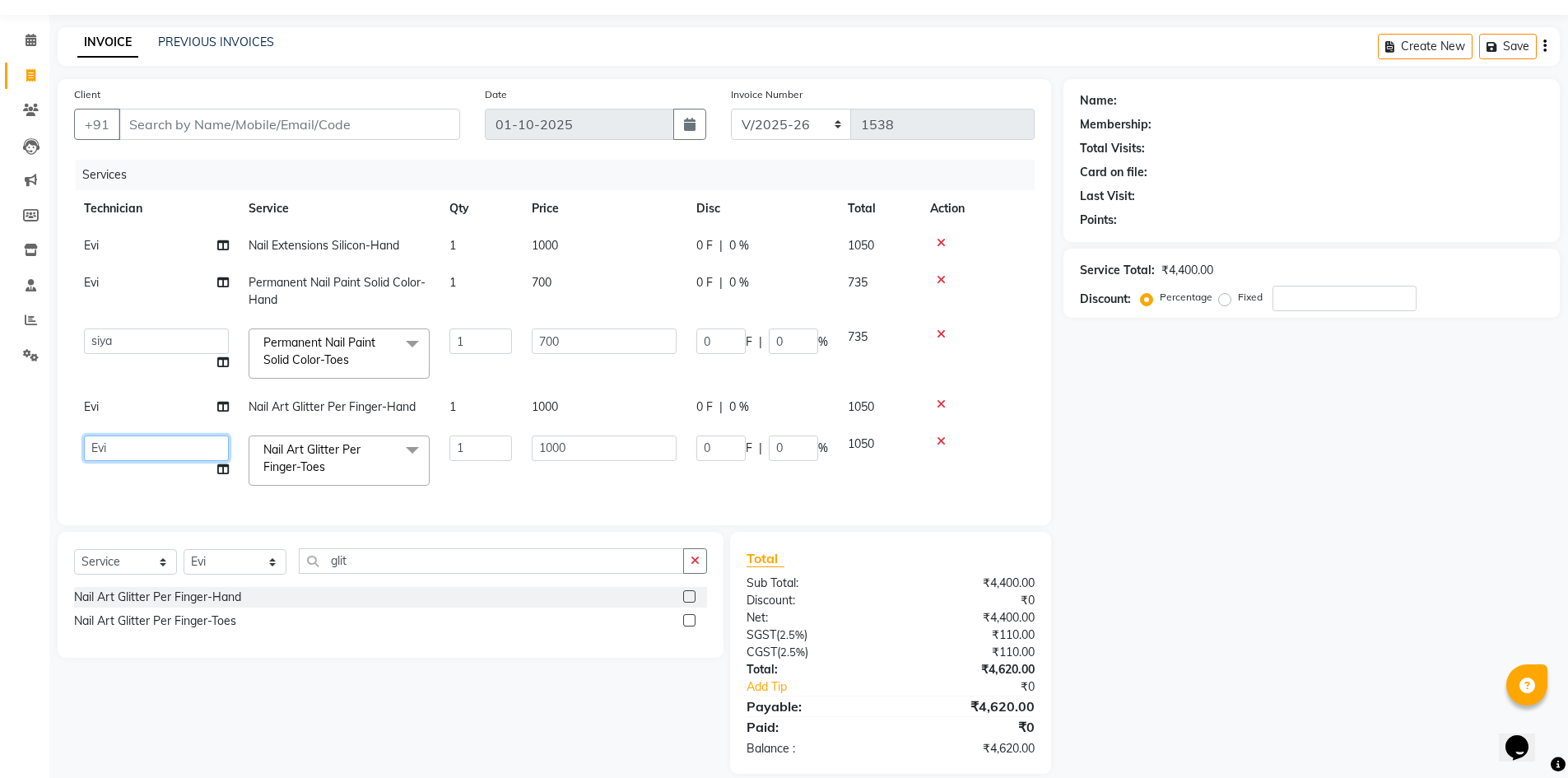
drag, startPoint x: 154, startPoint y: 441, endPoint x: 156, endPoint y: 449, distance: 8.2
click at [155, 440] on select "amugha Beautician ELO Evi MANAGER [PERSON_NAME] [PERSON_NAME] siya Store Manage…" at bounding box center [156, 449] width 145 height 26
click at [84, 436] on select "amugha Beautician ELO Evi MANAGER [PERSON_NAME] [PERSON_NAME] siya Store Manage…" at bounding box center [156, 449] width 145 height 26
click at [148, 451] on select "amugha Beautician ELO Evi MANAGER [PERSON_NAME] [PERSON_NAME] siya Store Manage…" at bounding box center [156, 449] width 145 height 26
select select "90383"
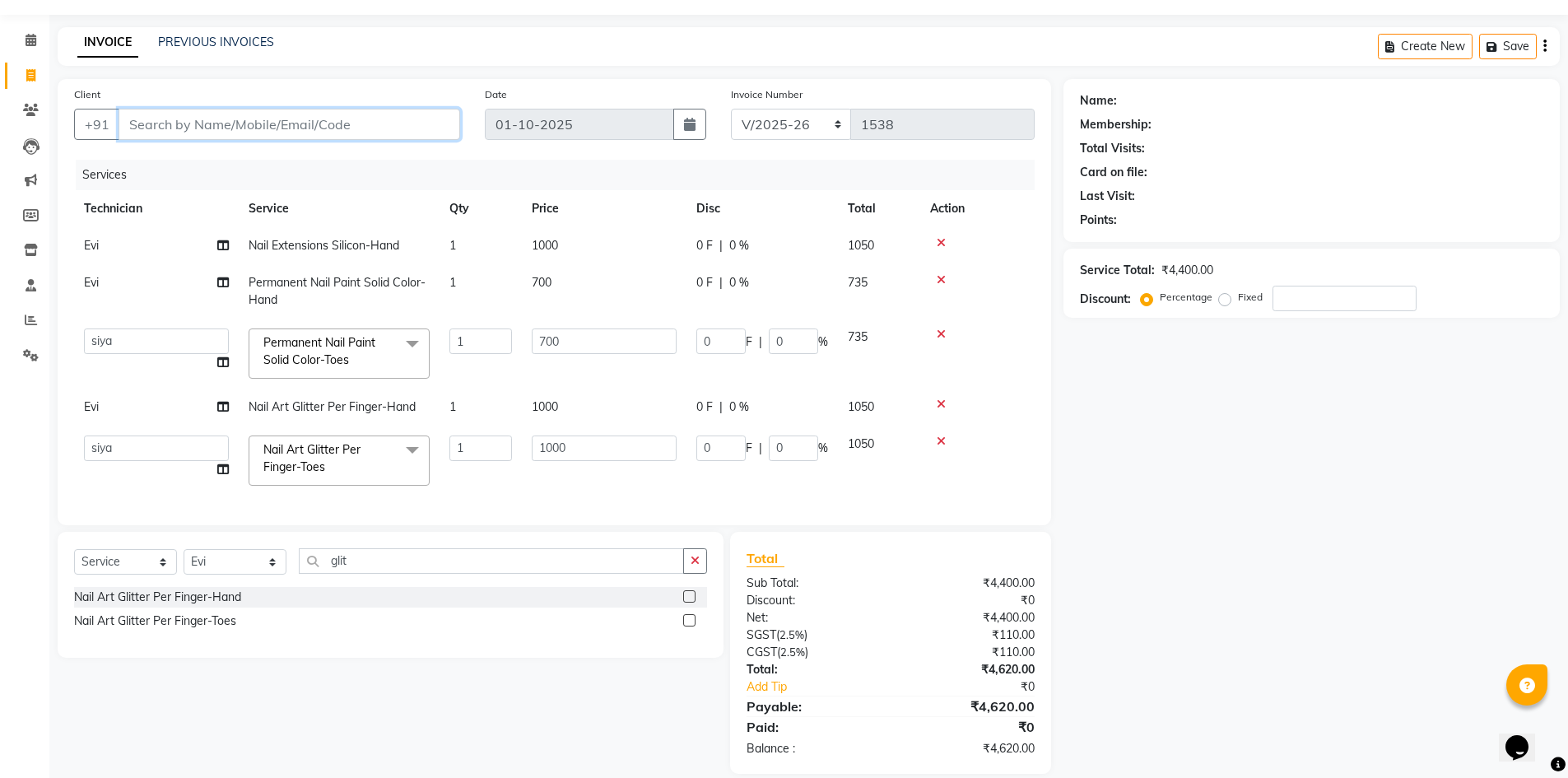
click at [190, 135] on input "Client" at bounding box center [289, 124] width 342 height 31
type input "7"
type input "0"
type input "7760776240"
click at [414, 127] on span "Add Client" at bounding box center [417, 124] width 65 height 17
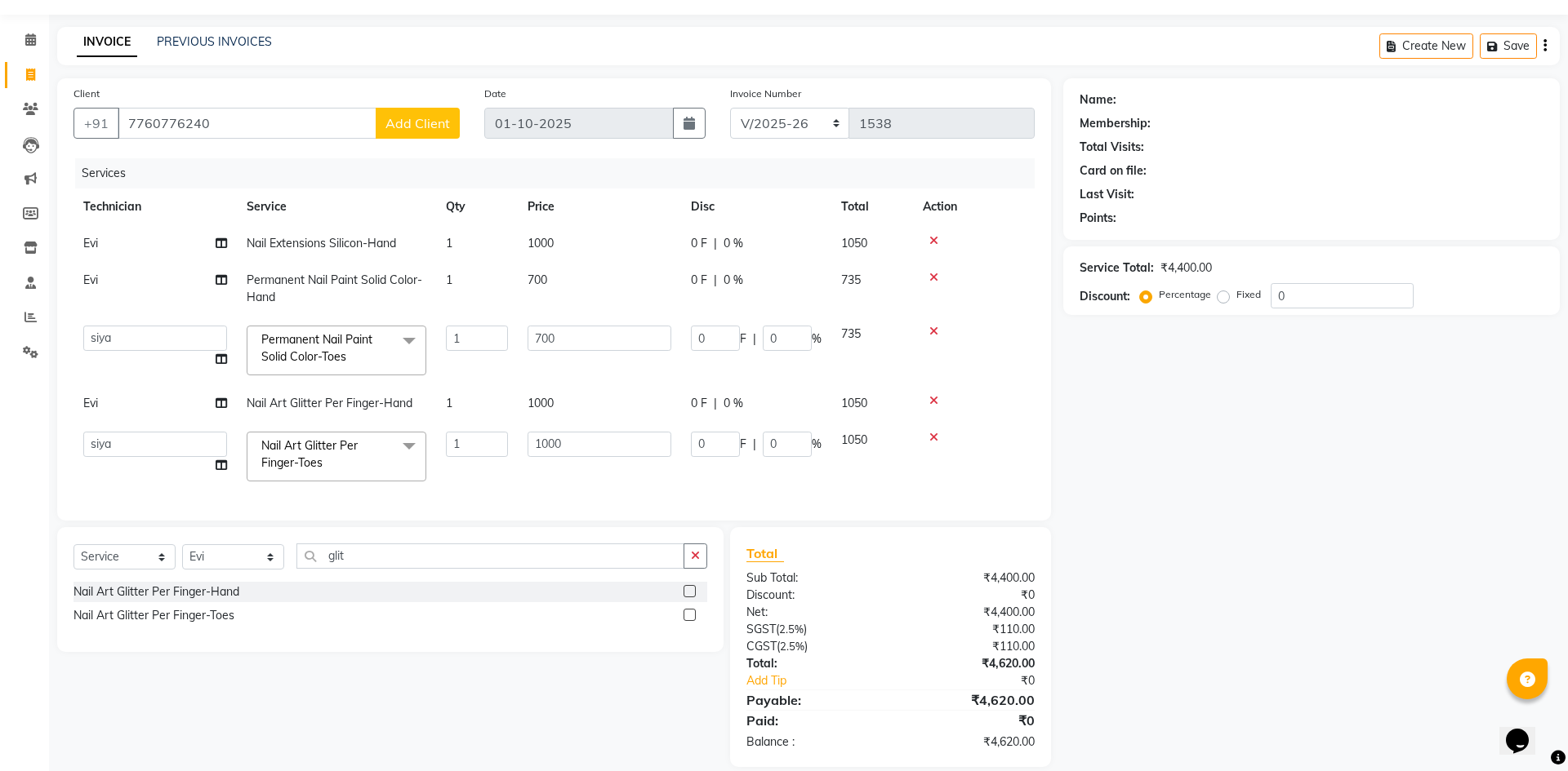
select select "21"
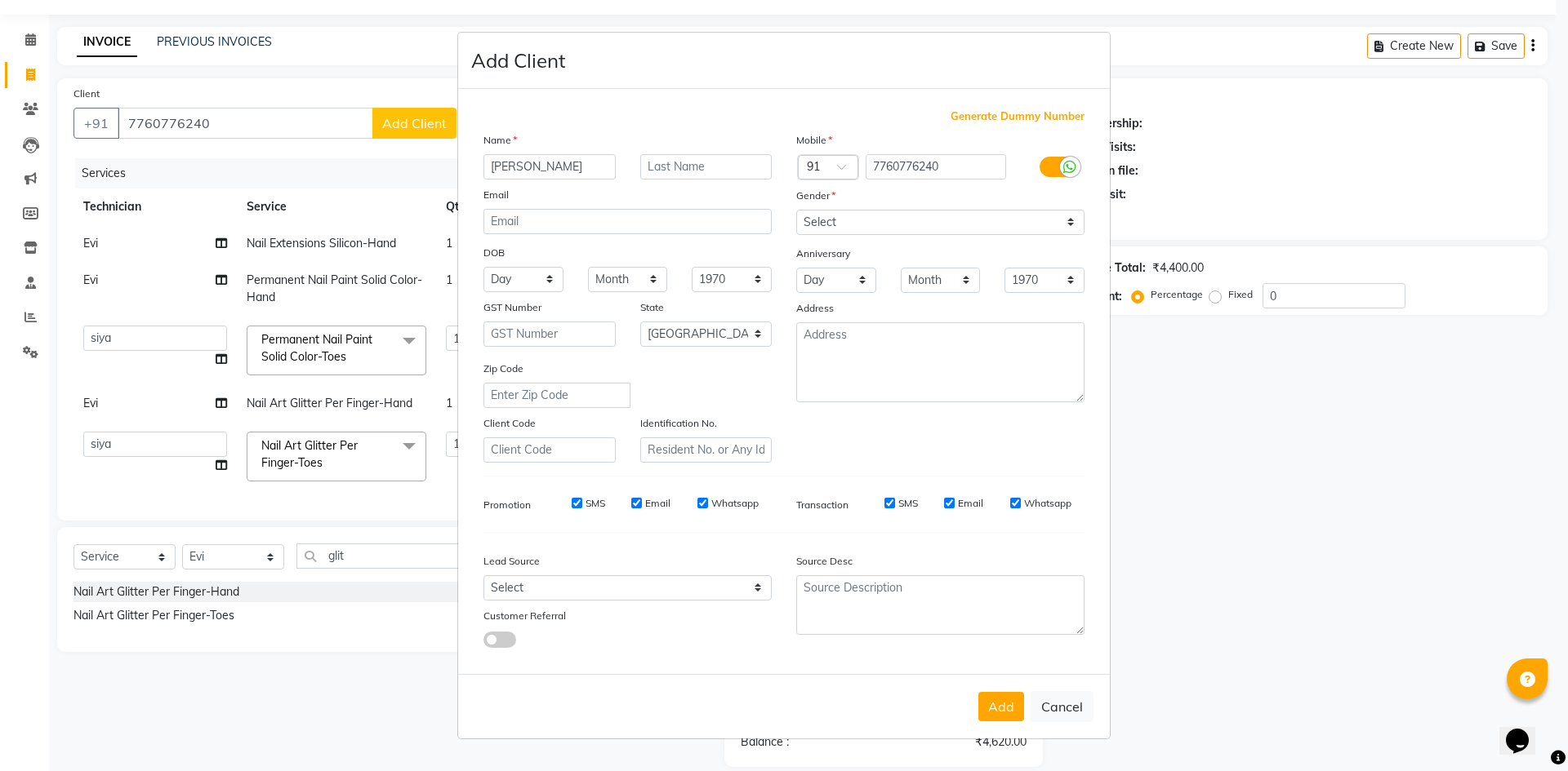
type input "[PERSON_NAME]"
drag, startPoint x: 821, startPoint y: 219, endPoint x: 821, endPoint y: 229, distance: 10.0
click at [821, 219] on select "Select [DEMOGRAPHIC_DATA] [DEMOGRAPHIC_DATA] Other Prefer Not To Say" at bounding box center [939, 223] width 288 height 26
select select "[DEMOGRAPHIC_DATA]"
click at [796, 210] on select "Select [DEMOGRAPHIC_DATA] [DEMOGRAPHIC_DATA] Other Prefer Not To Say" at bounding box center [939, 223] width 288 height 26
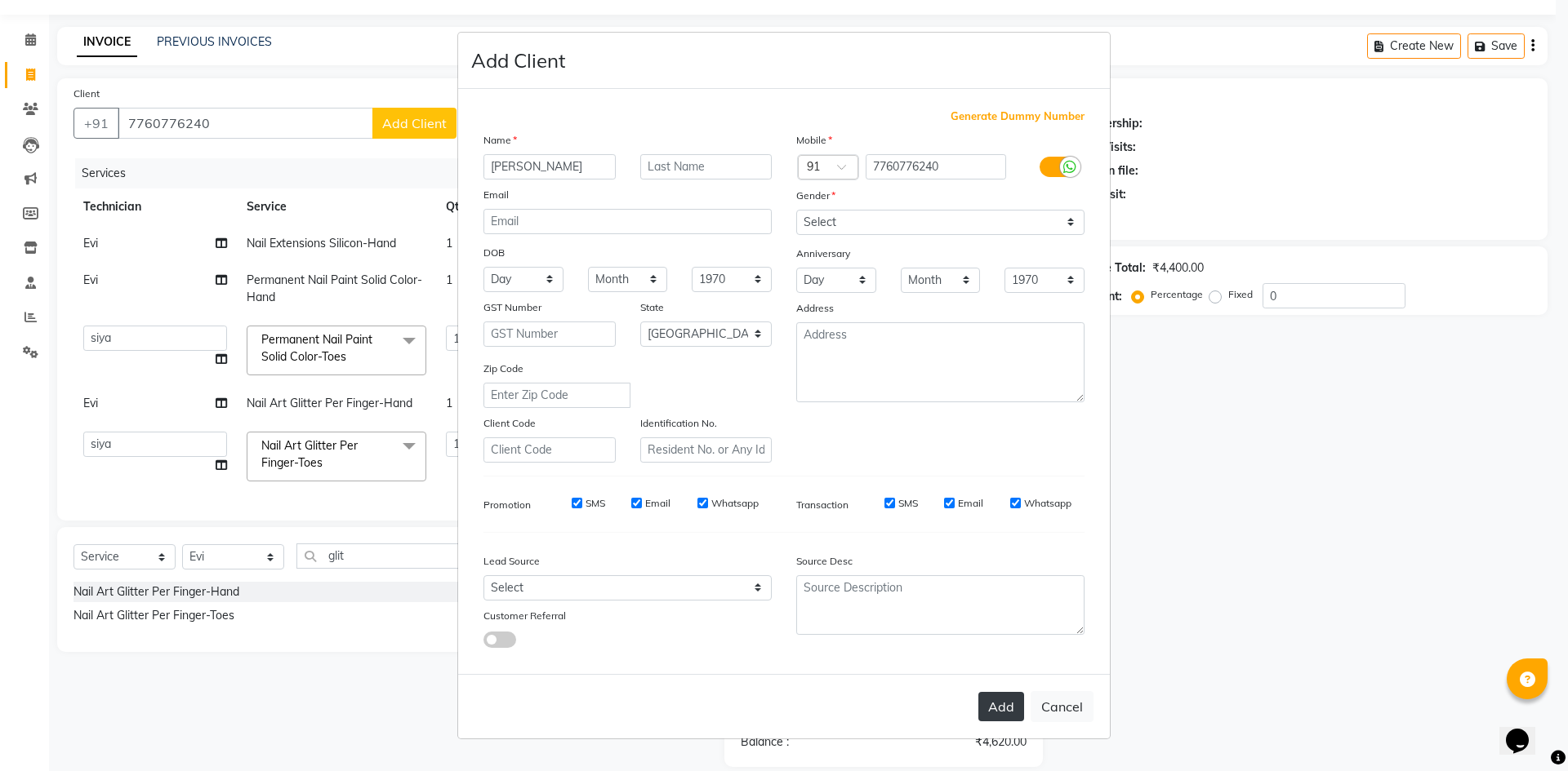
click at [997, 707] on button "Add" at bounding box center [1001, 707] width 46 height 29
type input "77******40"
select select
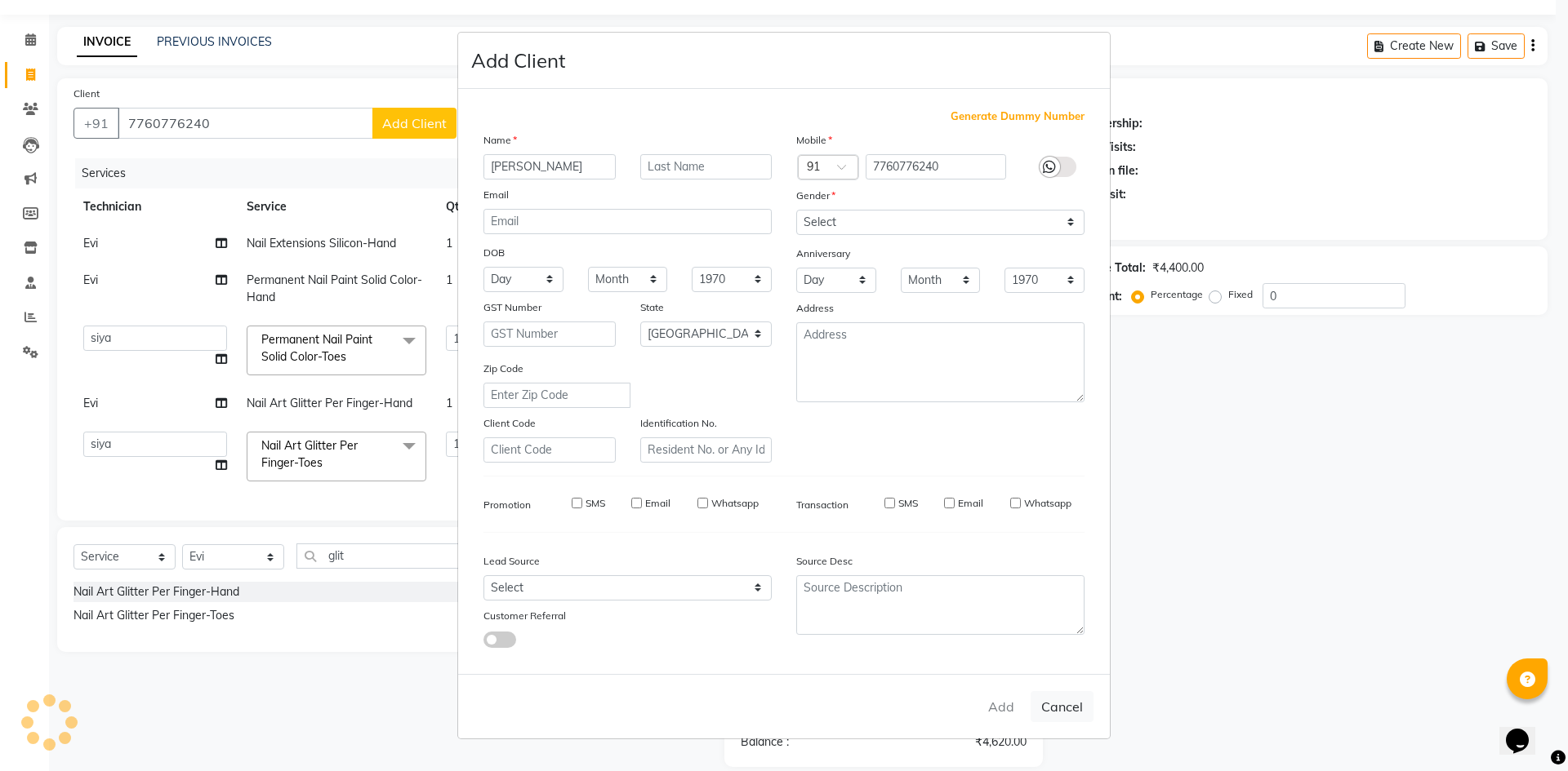
select select "null"
select select
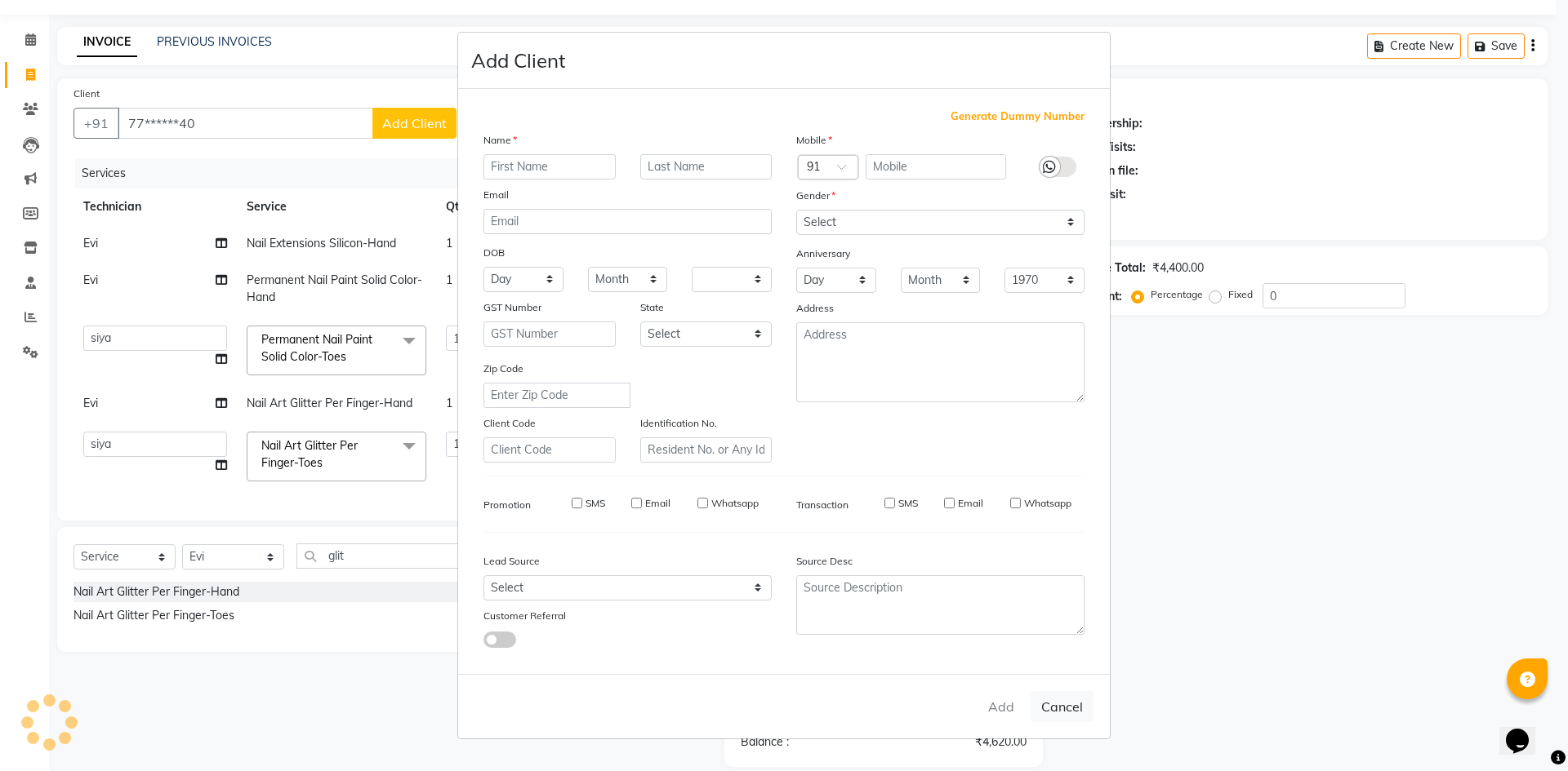
checkbox input "false"
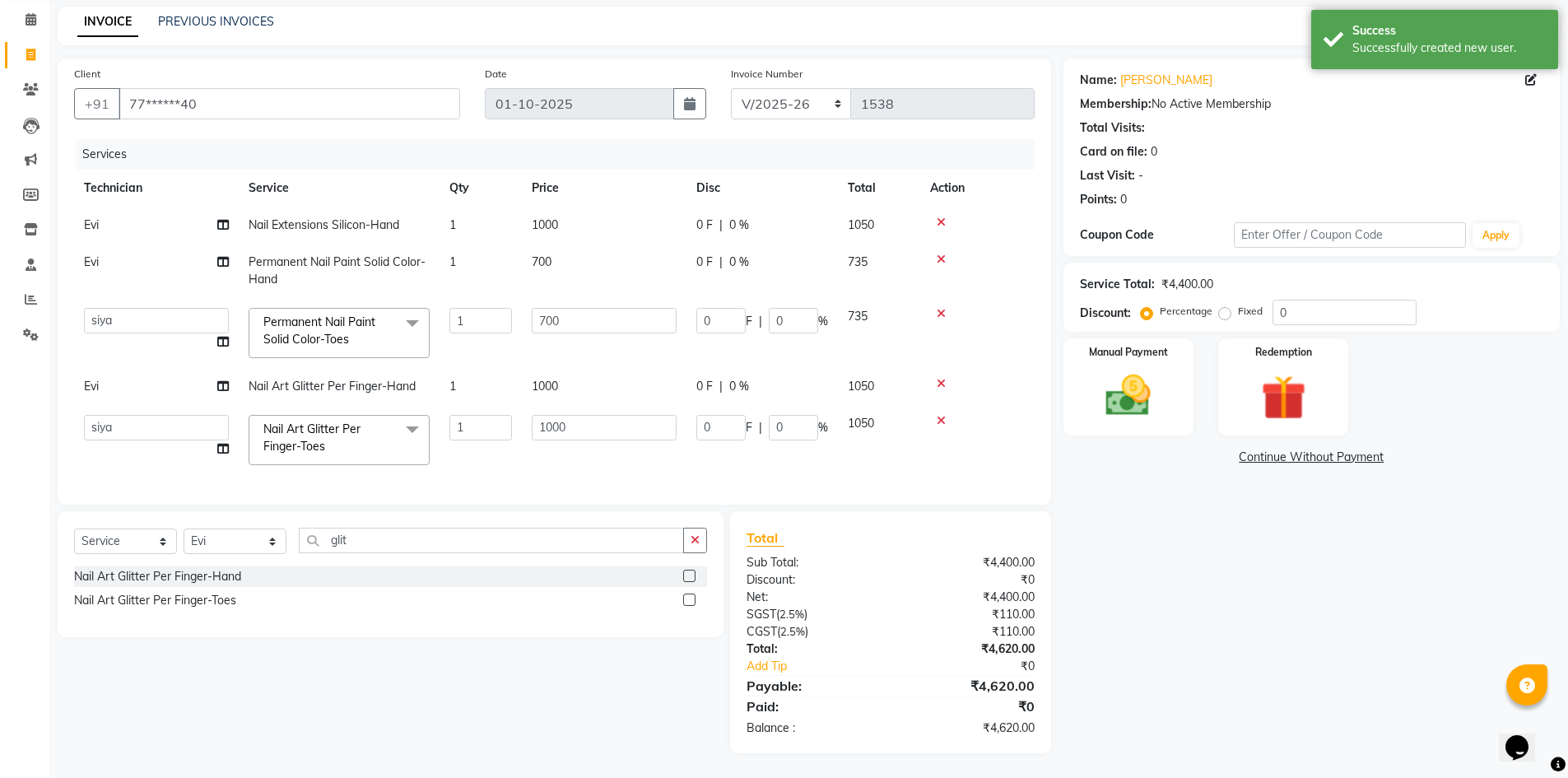
scroll to position [77, 0]
click at [1321, 304] on input "0" at bounding box center [1345, 312] width 144 height 26
type input "1"
type input "7"
type input "1"
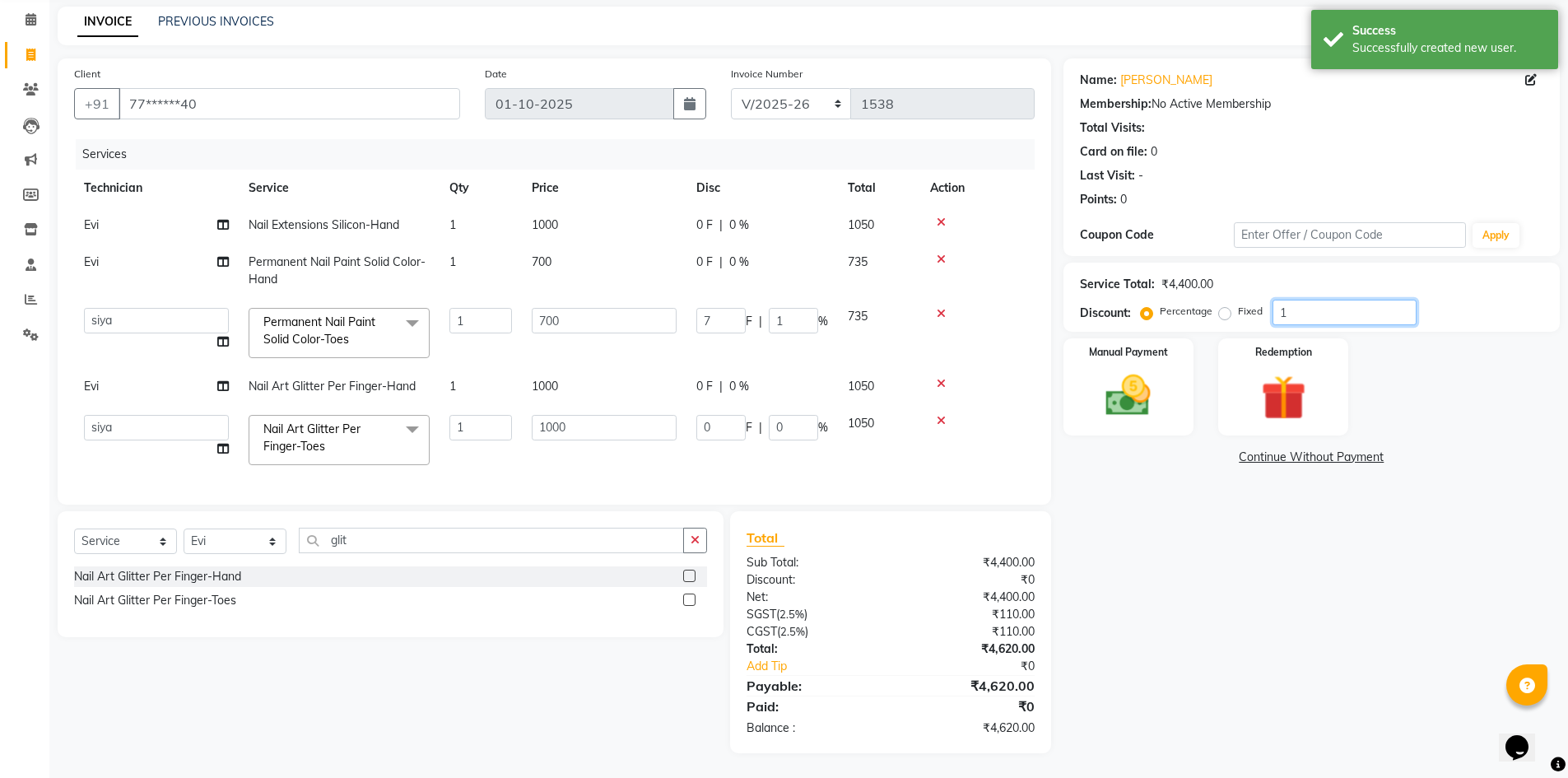
type input "10"
type input "1"
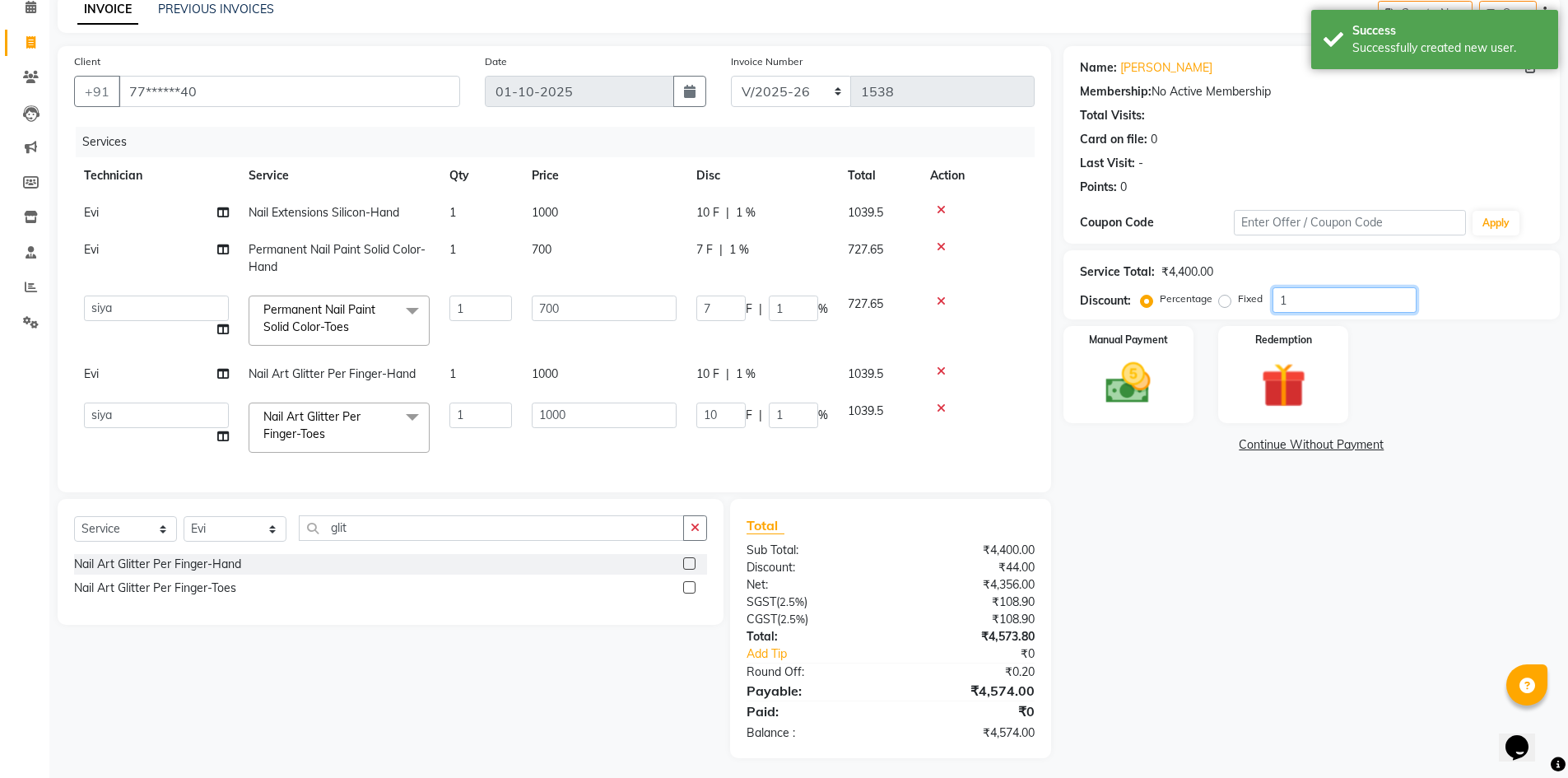
type input "10"
type input "70"
type input "10"
type input "100"
type input "10"
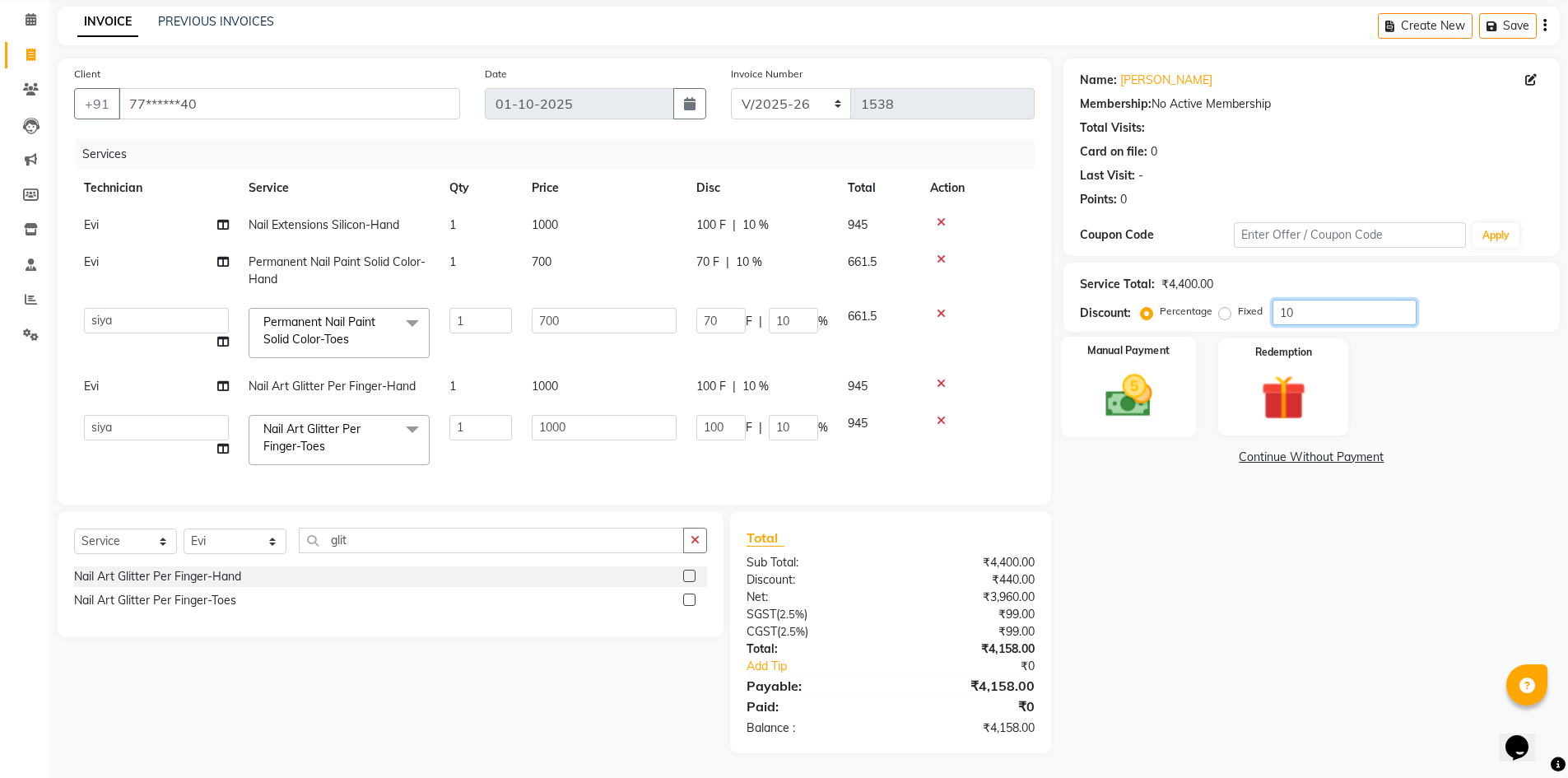
type input "10"
drag, startPoint x: 1082, startPoint y: 385, endPoint x: 1104, endPoint y: 390, distance: 22.6
click at [1091, 385] on div "Manual Payment" at bounding box center [1128, 387] width 135 height 101
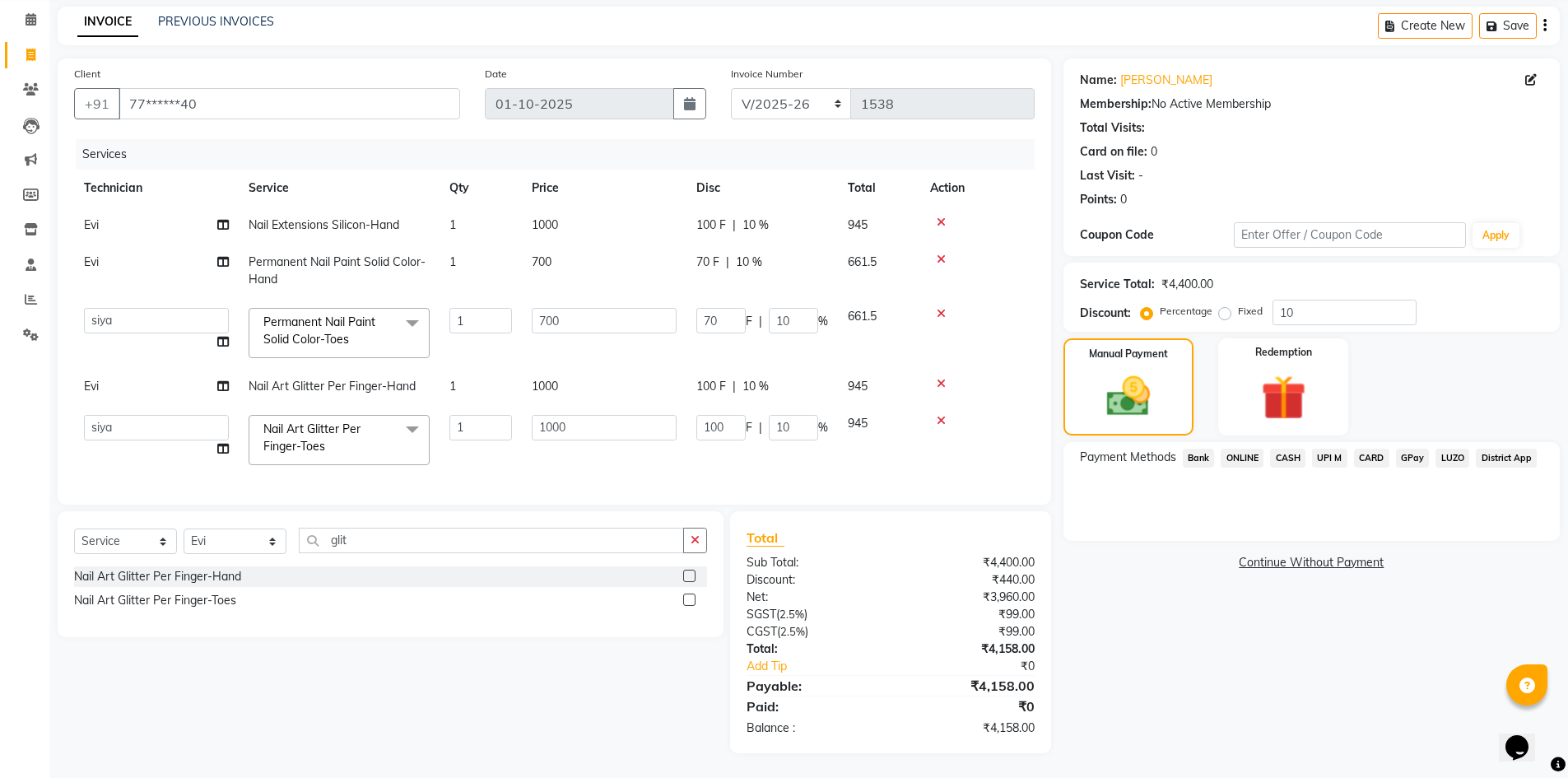
click at [1237, 449] on span "ONLINE" at bounding box center [1242, 458] width 42 height 19
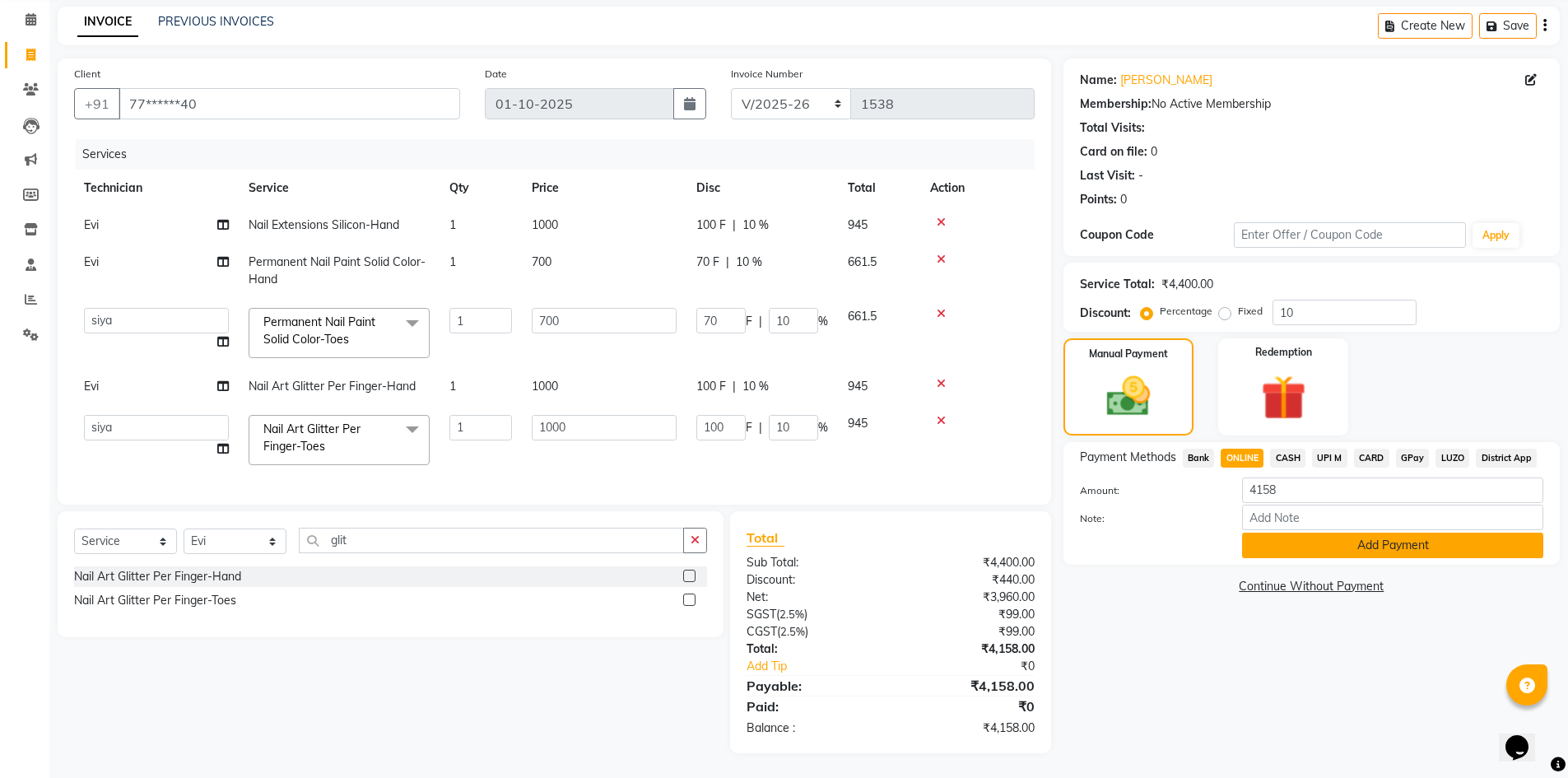
click at [1284, 533] on button "Add Payment" at bounding box center [1392, 546] width 301 height 26
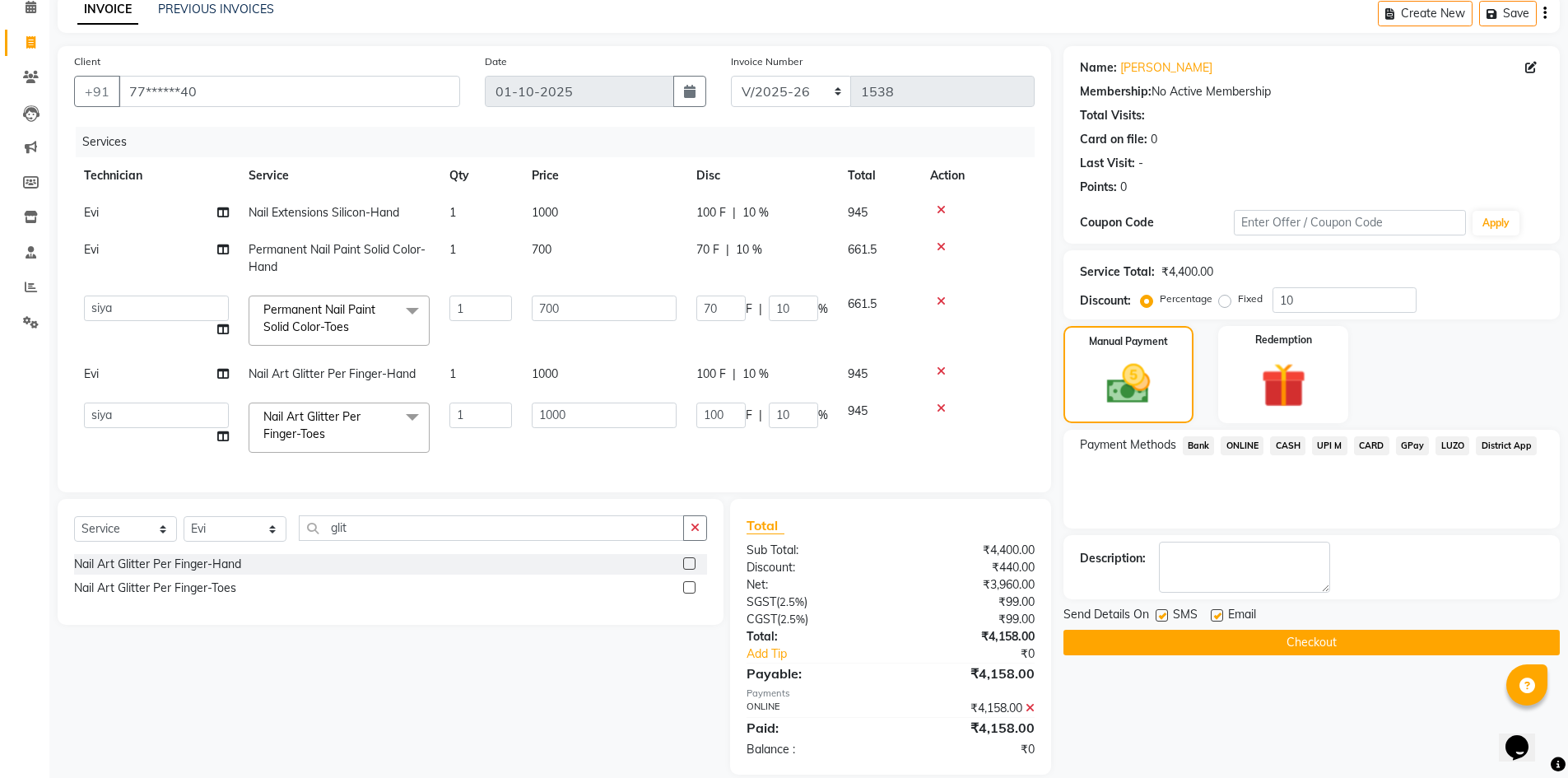
click at [1289, 631] on button "Checkout" at bounding box center [1312, 643] width 497 height 26
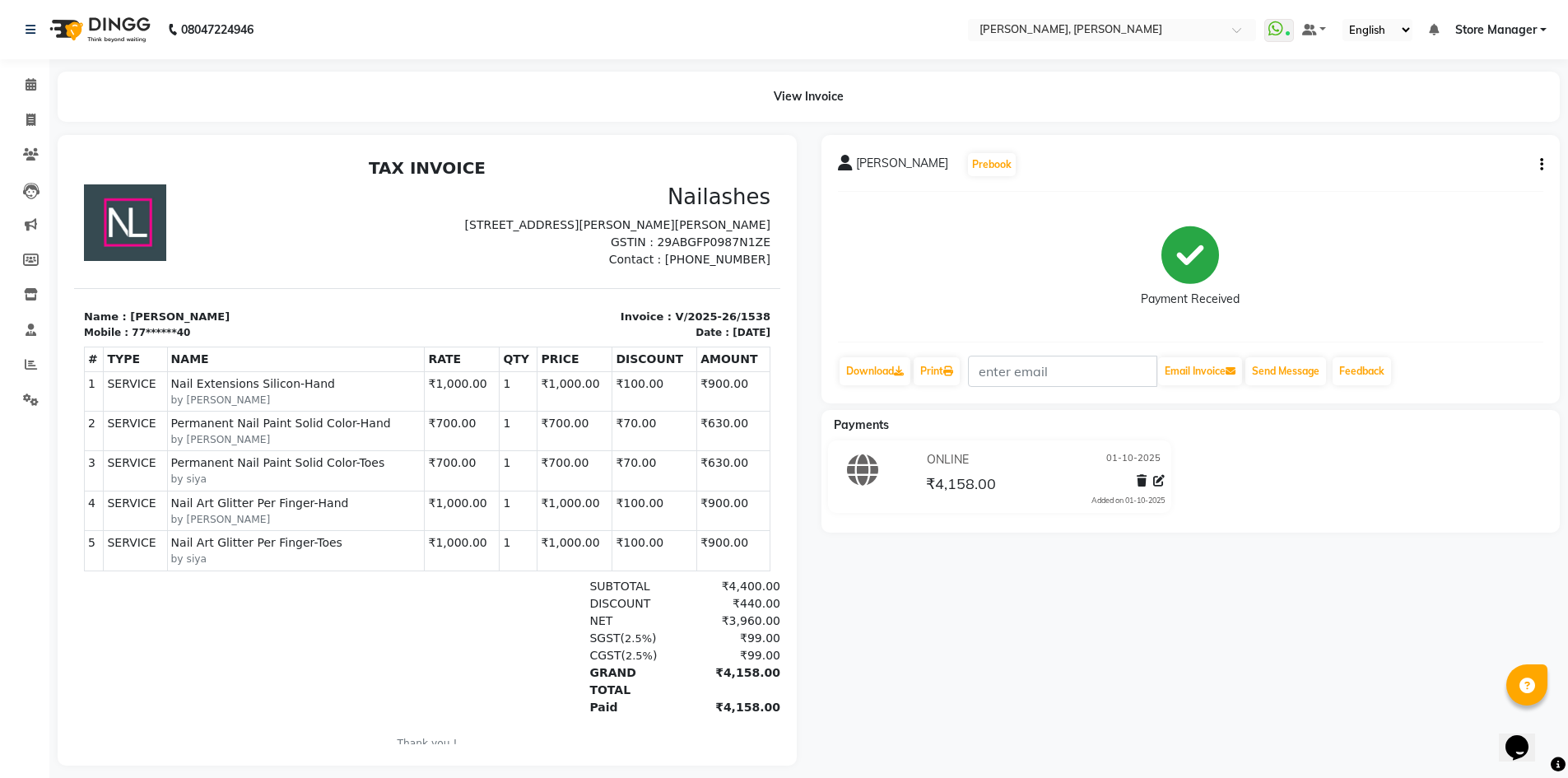
click at [506, 407] on td "1" at bounding box center [518, 391] width 38 height 40
click at [34, 78] on icon at bounding box center [31, 84] width 11 height 12
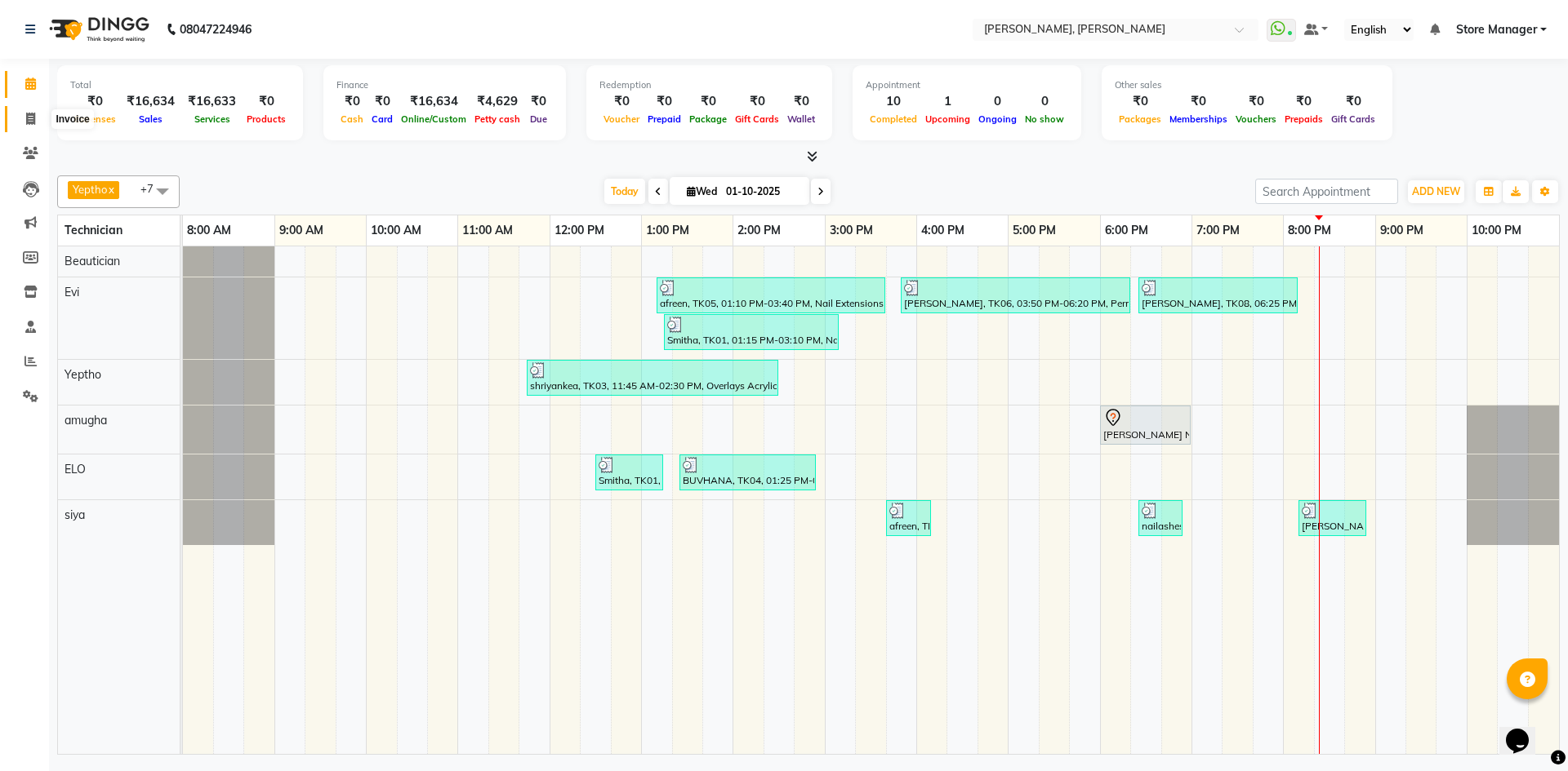
drag, startPoint x: 26, startPoint y: 116, endPoint x: 53, endPoint y: 127, distance: 29.2
click at [28, 116] on icon at bounding box center [31, 118] width 9 height 12
select select "7173"
select select "service"
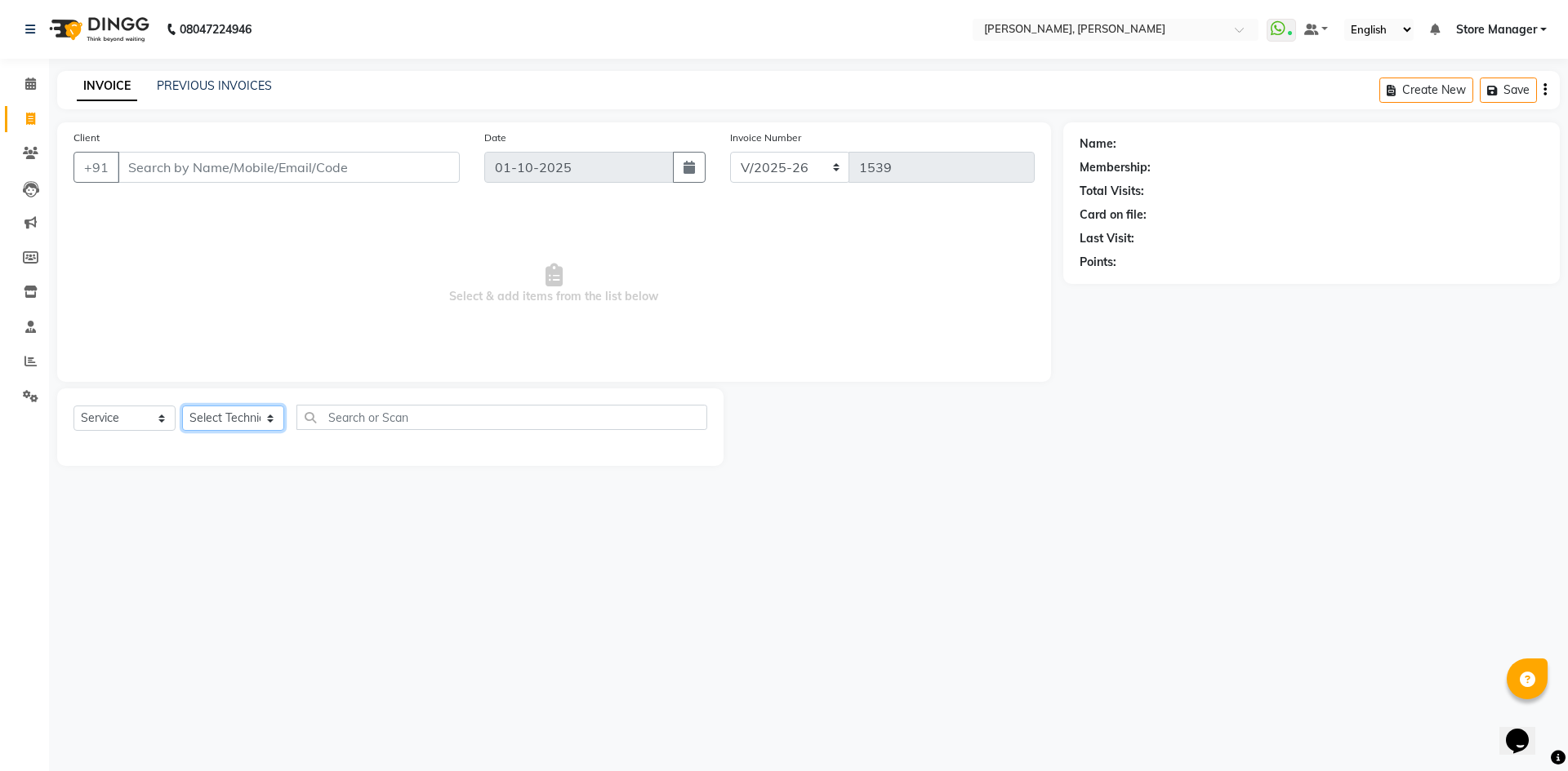
click at [271, 421] on select "Select Technician amugha Beautician ELO Evi MANAGER [PERSON_NAME] [PERSON_NAME]…" at bounding box center [233, 418] width 102 height 26
select select "78696"
click at [182, 406] on select "Select Technician amugha Beautician ELO Evi MANAGER [PERSON_NAME] [PERSON_NAME]…" at bounding box center [233, 418] width 102 height 26
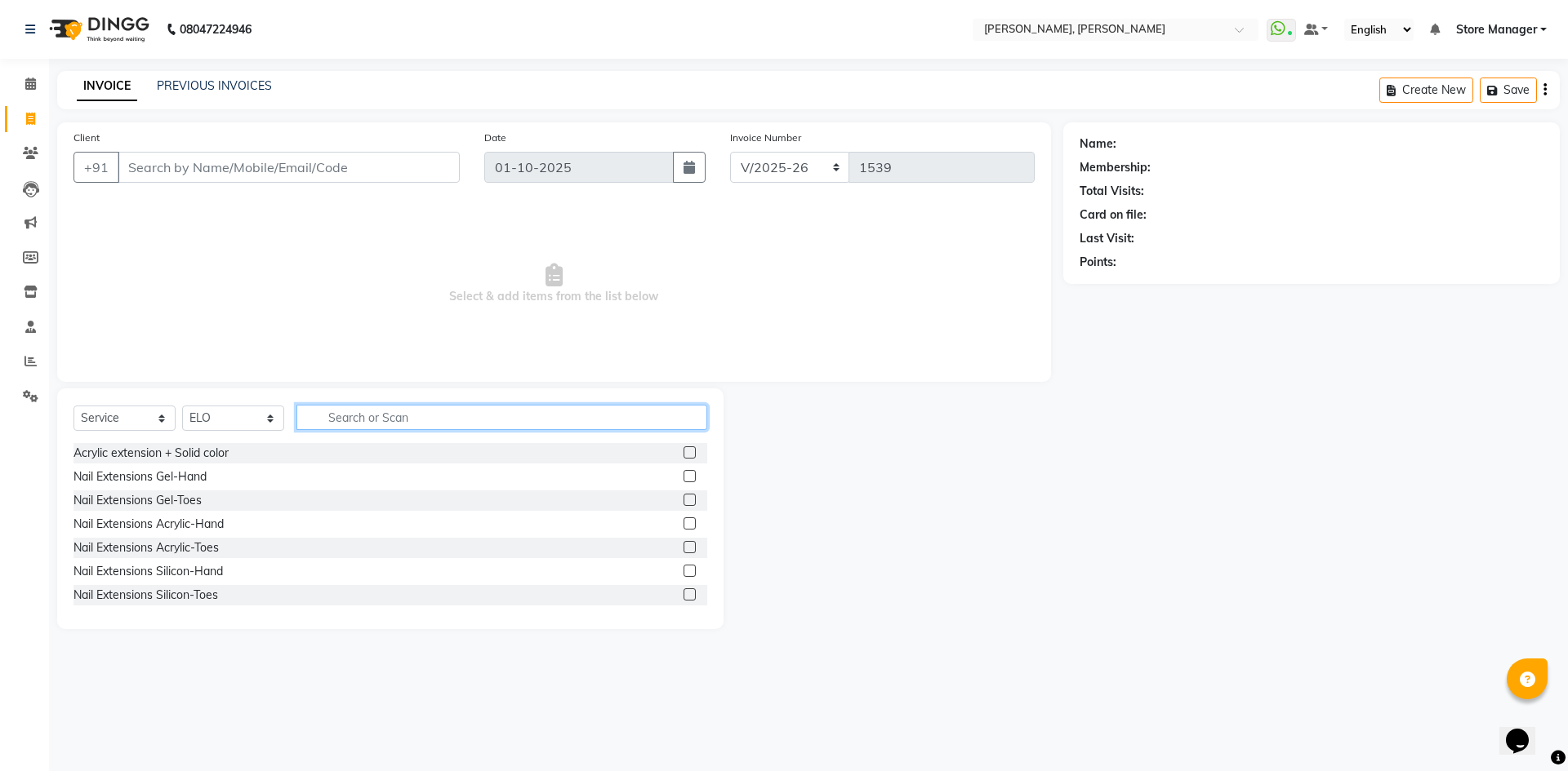
click at [335, 426] on input "text" at bounding box center [501, 417] width 410 height 26
type input "acry"
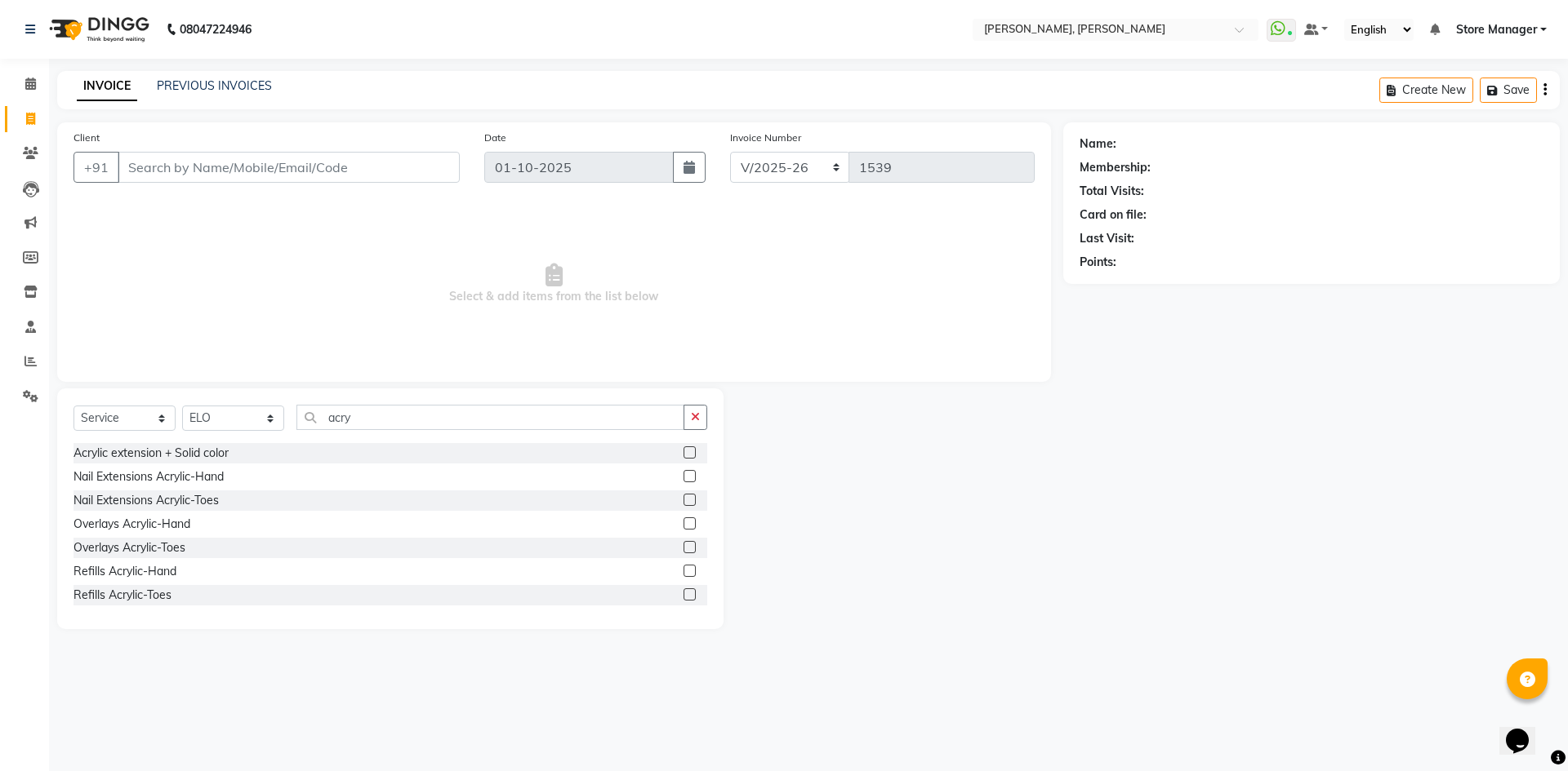
click at [683, 471] on label at bounding box center [689, 476] width 12 height 12
click at [683, 472] on input "checkbox" at bounding box center [689, 478] width 11 height 11
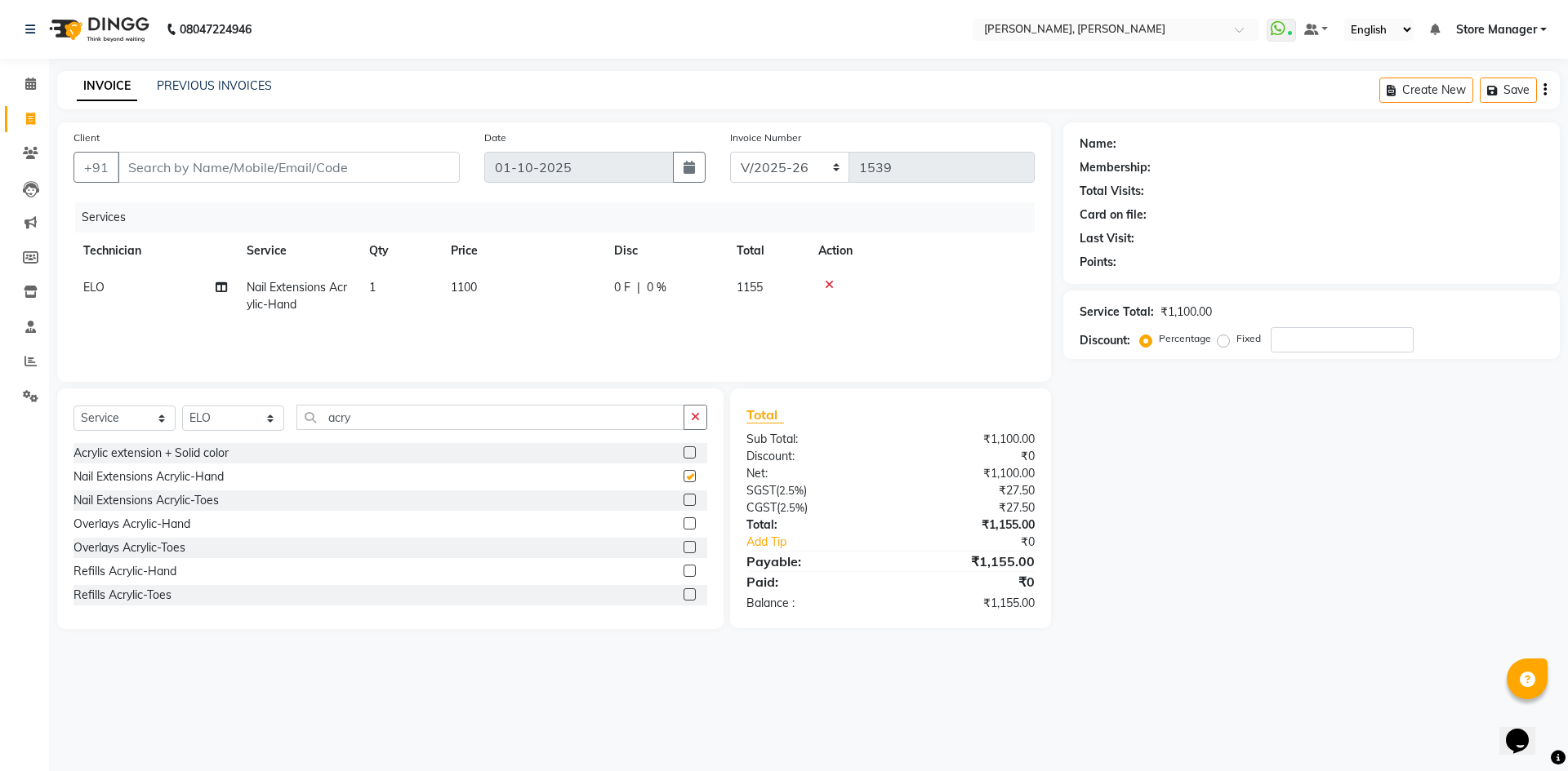
checkbox input "false"
click at [698, 412] on icon "button" at bounding box center [695, 417] width 9 height 12
click at [527, 280] on td "1100" at bounding box center [523, 296] width 164 height 54
select select "78696"
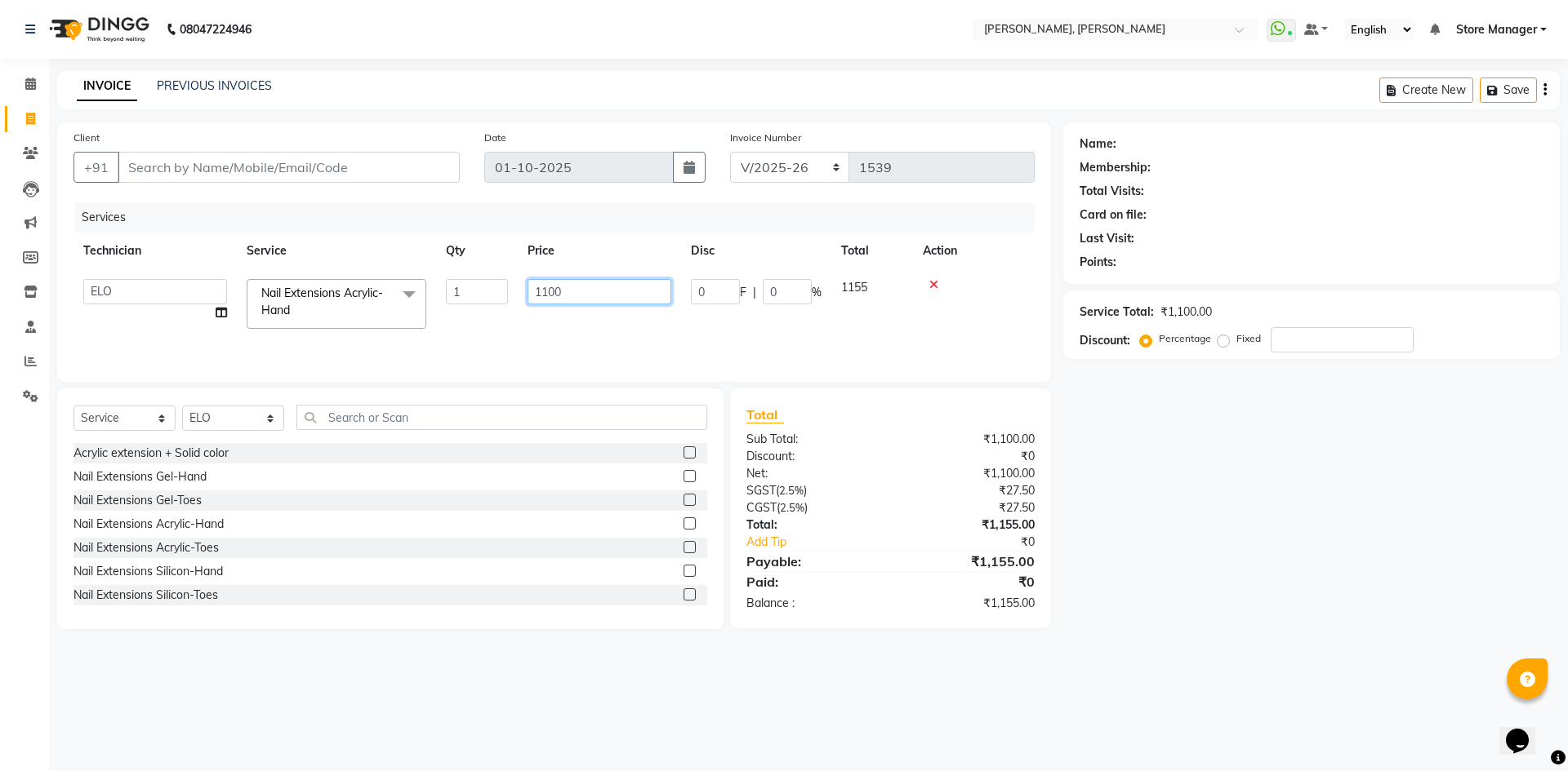
click at [527, 280] on input "1100" at bounding box center [599, 292] width 143 height 26
click at [566, 295] on input "1100" at bounding box center [599, 292] width 143 height 26
type input "1000"
click at [381, 415] on input "text" at bounding box center [501, 417] width 410 height 26
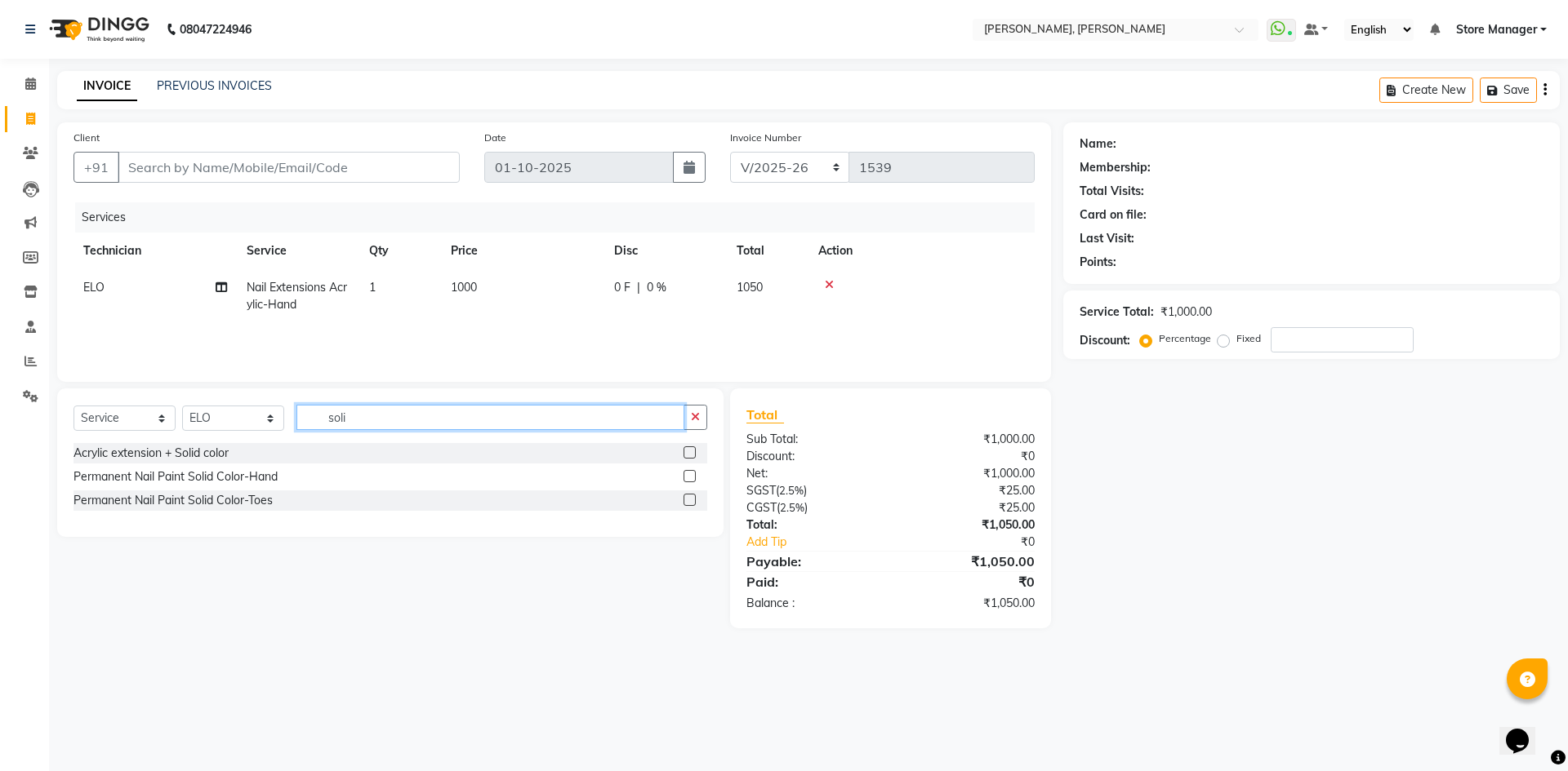
type input "soli"
click at [691, 470] on label at bounding box center [689, 476] width 12 height 12
click at [691, 472] on input "checkbox" at bounding box center [689, 478] width 11 height 11
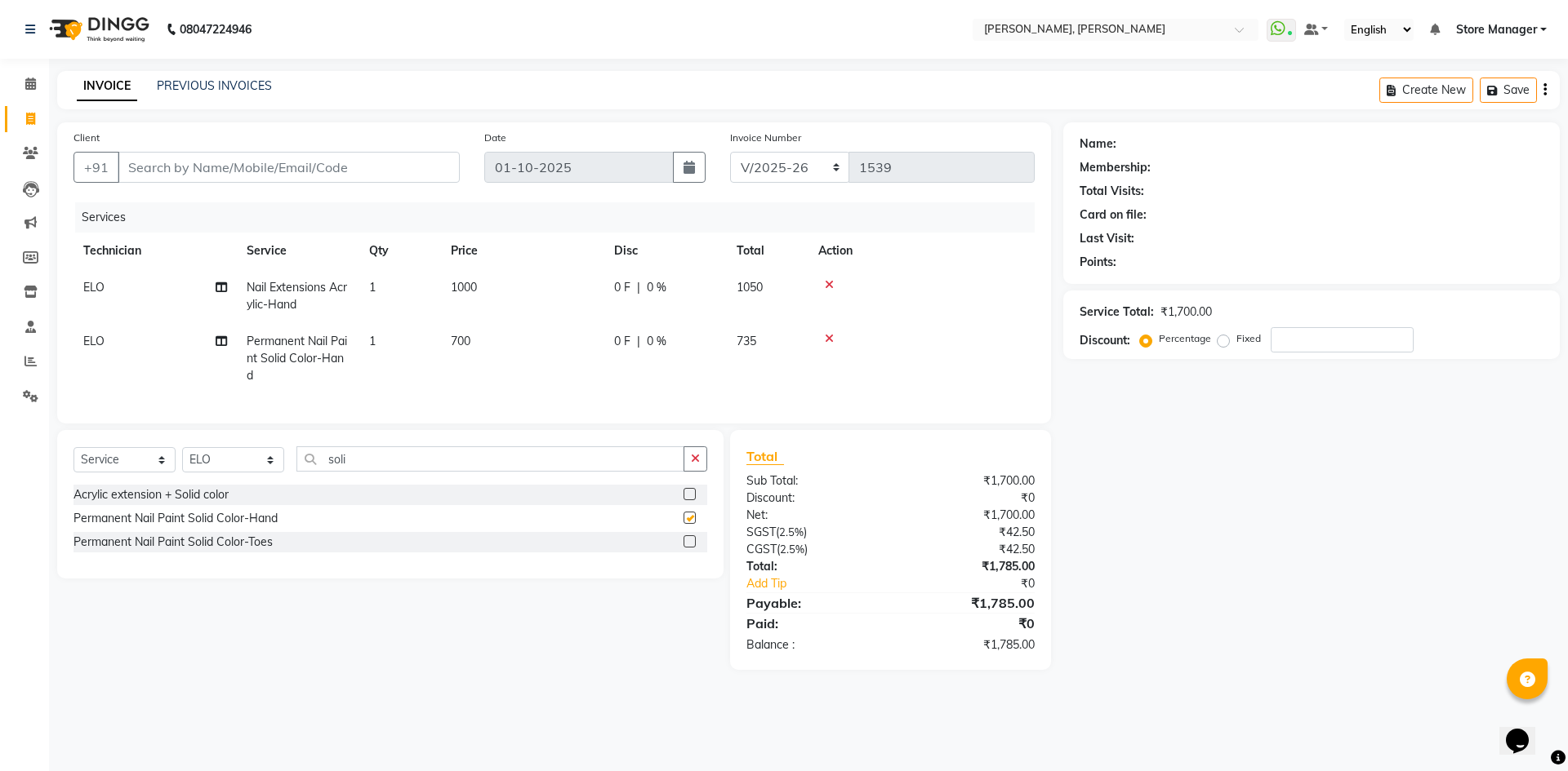
checkbox input "false"
click at [525, 342] on td "700" at bounding box center [523, 359] width 164 height 71
select select "78696"
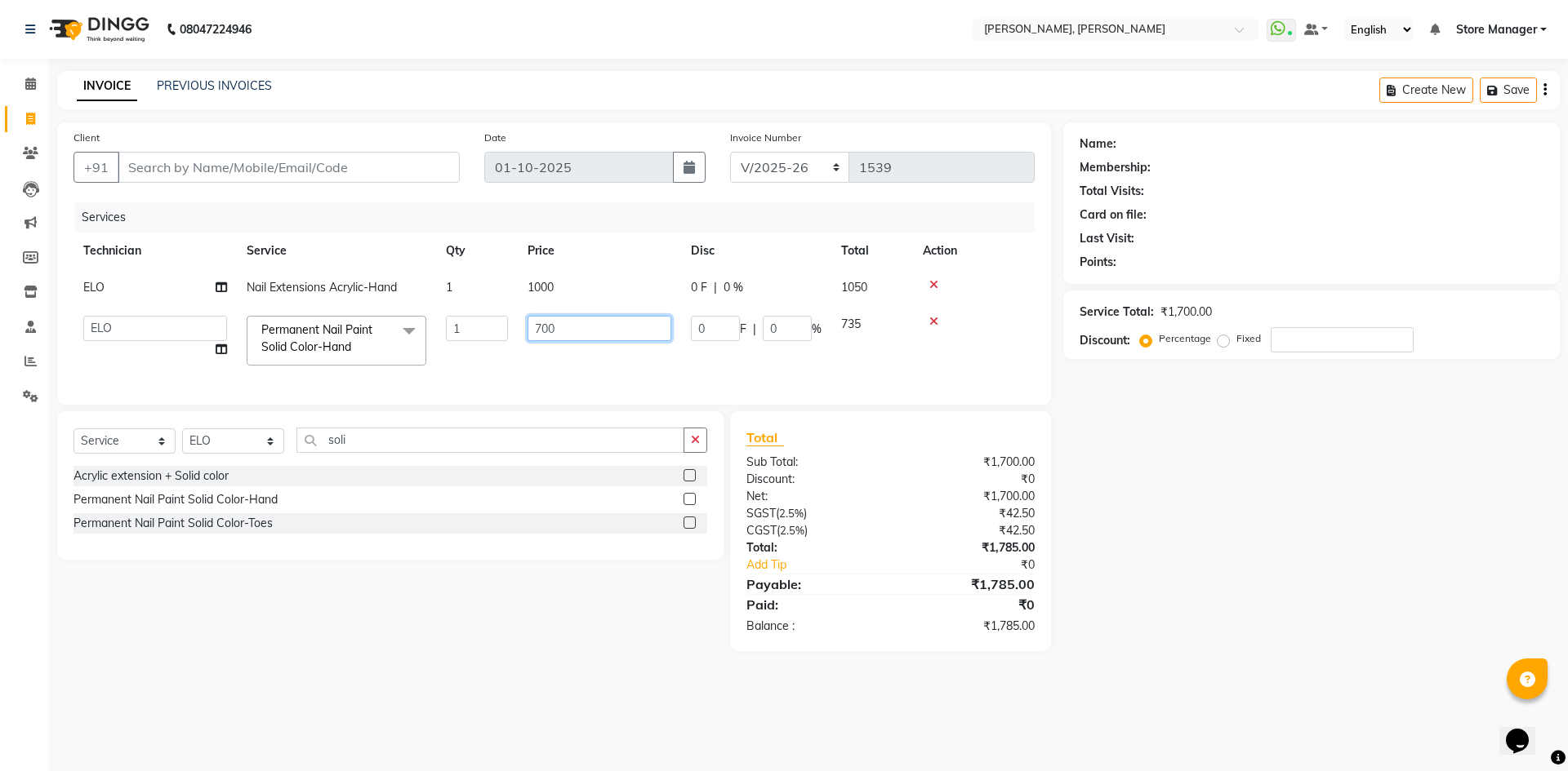
click at [546, 326] on input "700" at bounding box center [599, 329] width 143 height 26
click at [566, 336] on input "700" at bounding box center [599, 329] width 143 height 26
type input "7"
type input "350"
click at [326, 455] on div "Select Service Product Membership Package Voucher Prepaid Gift Card Select Tech…" at bounding box center [390, 485] width 666 height 149
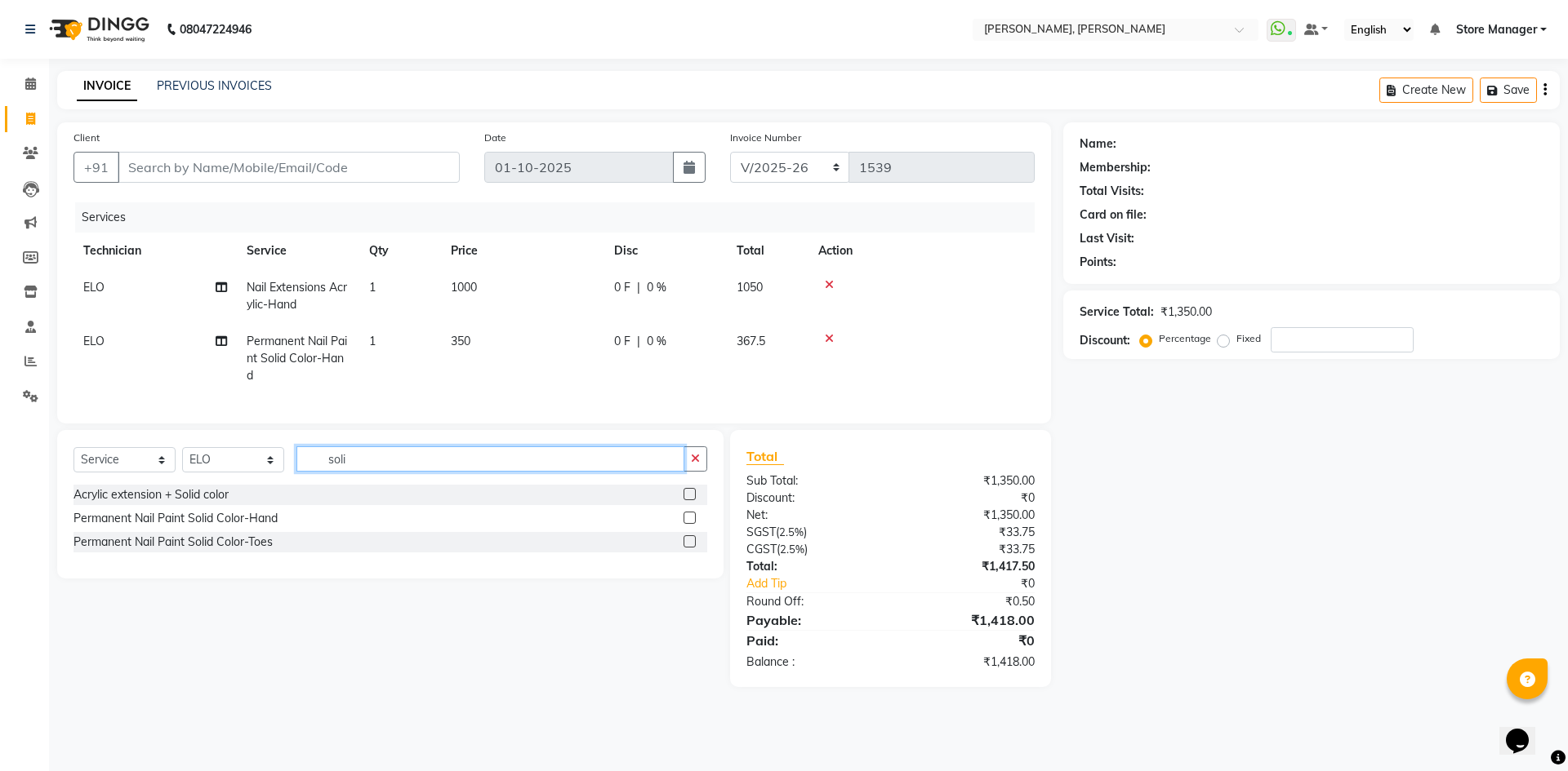
click at [338, 472] on input "soli" at bounding box center [490, 459] width 387 height 26
click at [342, 472] on input "soli" at bounding box center [490, 459] width 387 height 26
type input "chr"
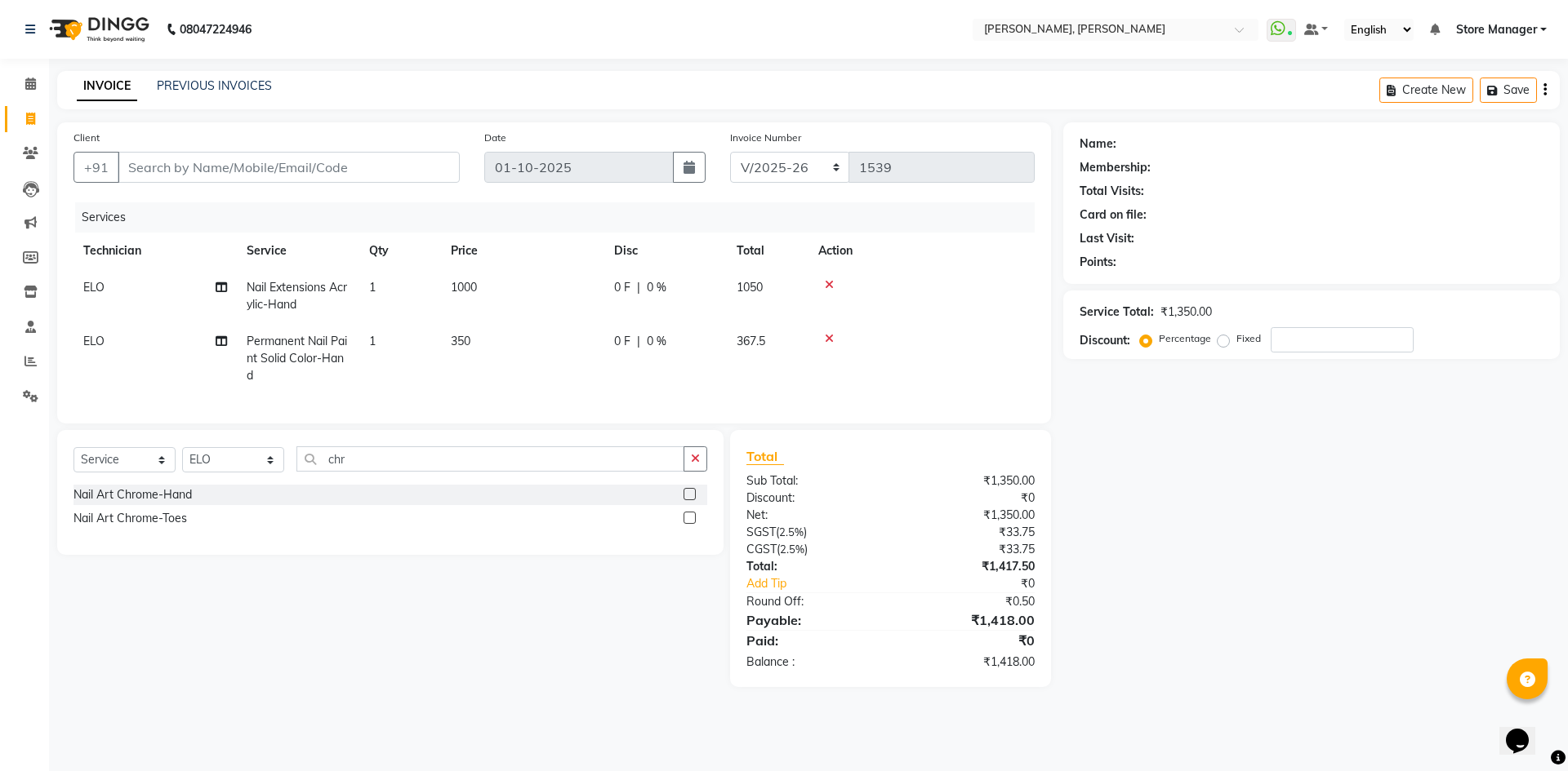
click at [696, 504] on div at bounding box center [695, 495] width 24 height 20
click at [684, 501] on label at bounding box center [689, 493] width 12 height 12
click at [684, 501] on input "checkbox" at bounding box center [689, 495] width 11 height 11
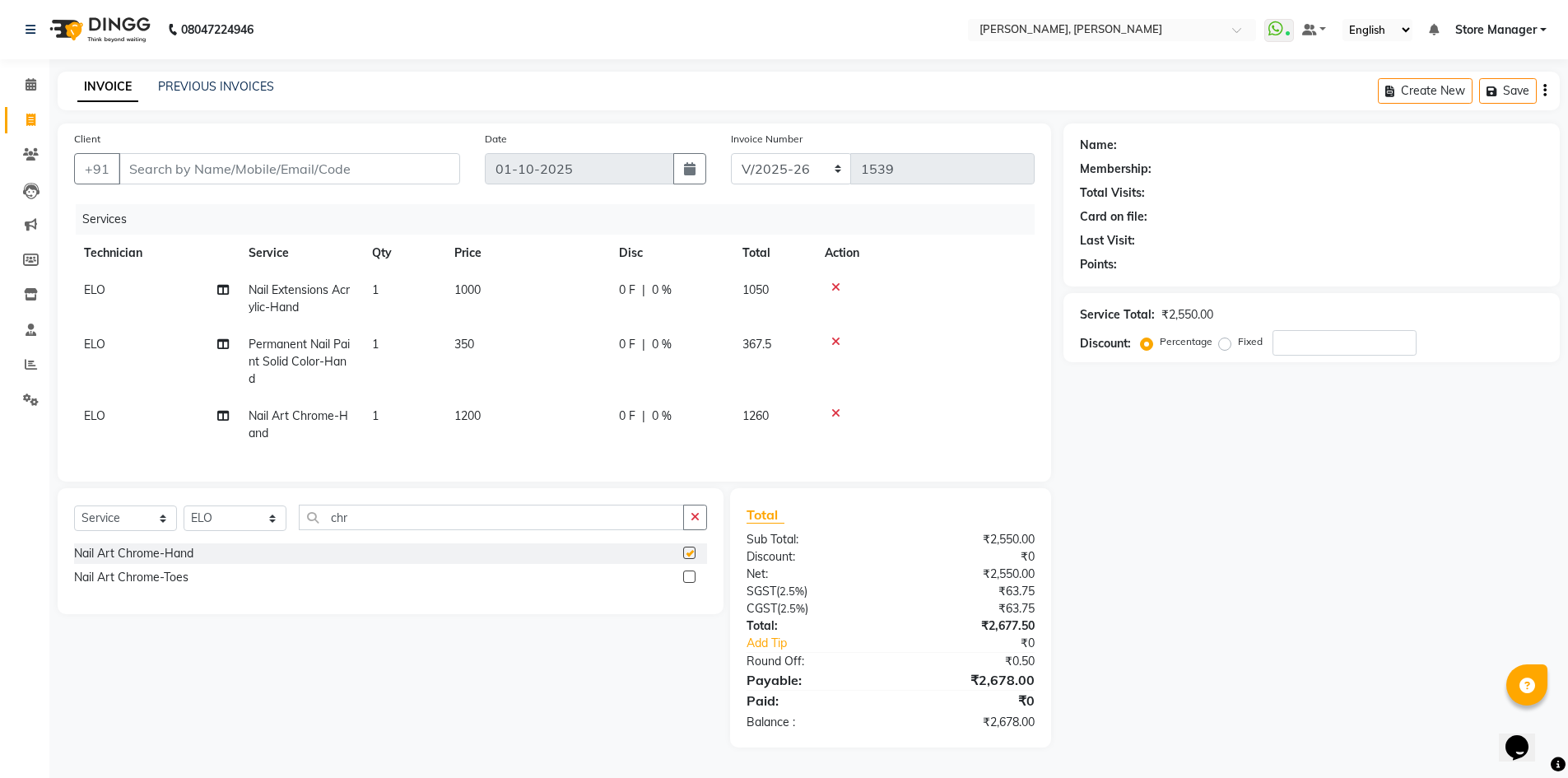
checkbox input "false"
click at [488, 404] on td "1200" at bounding box center [527, 425] width 165 height 54
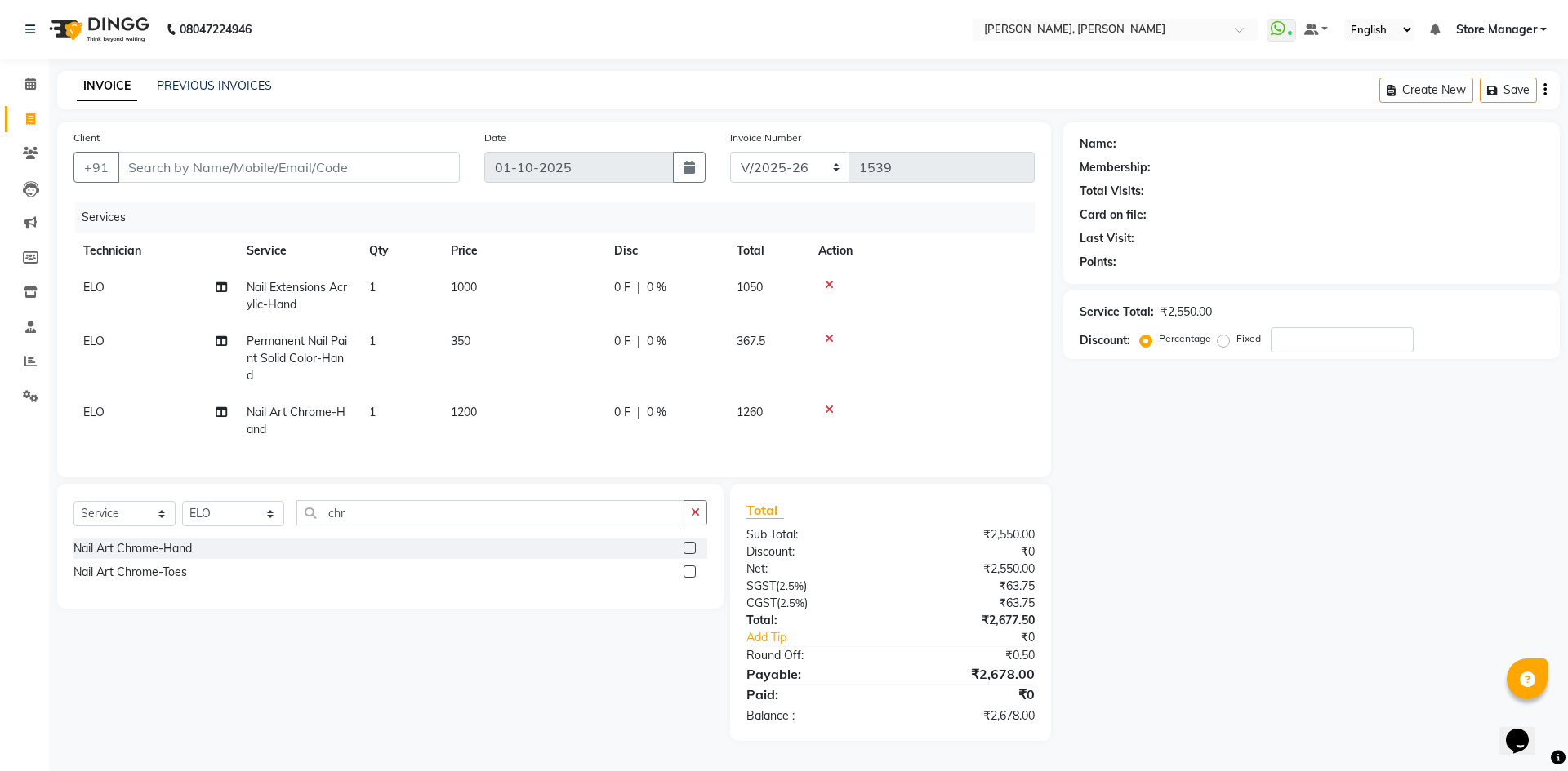
select select "78696"
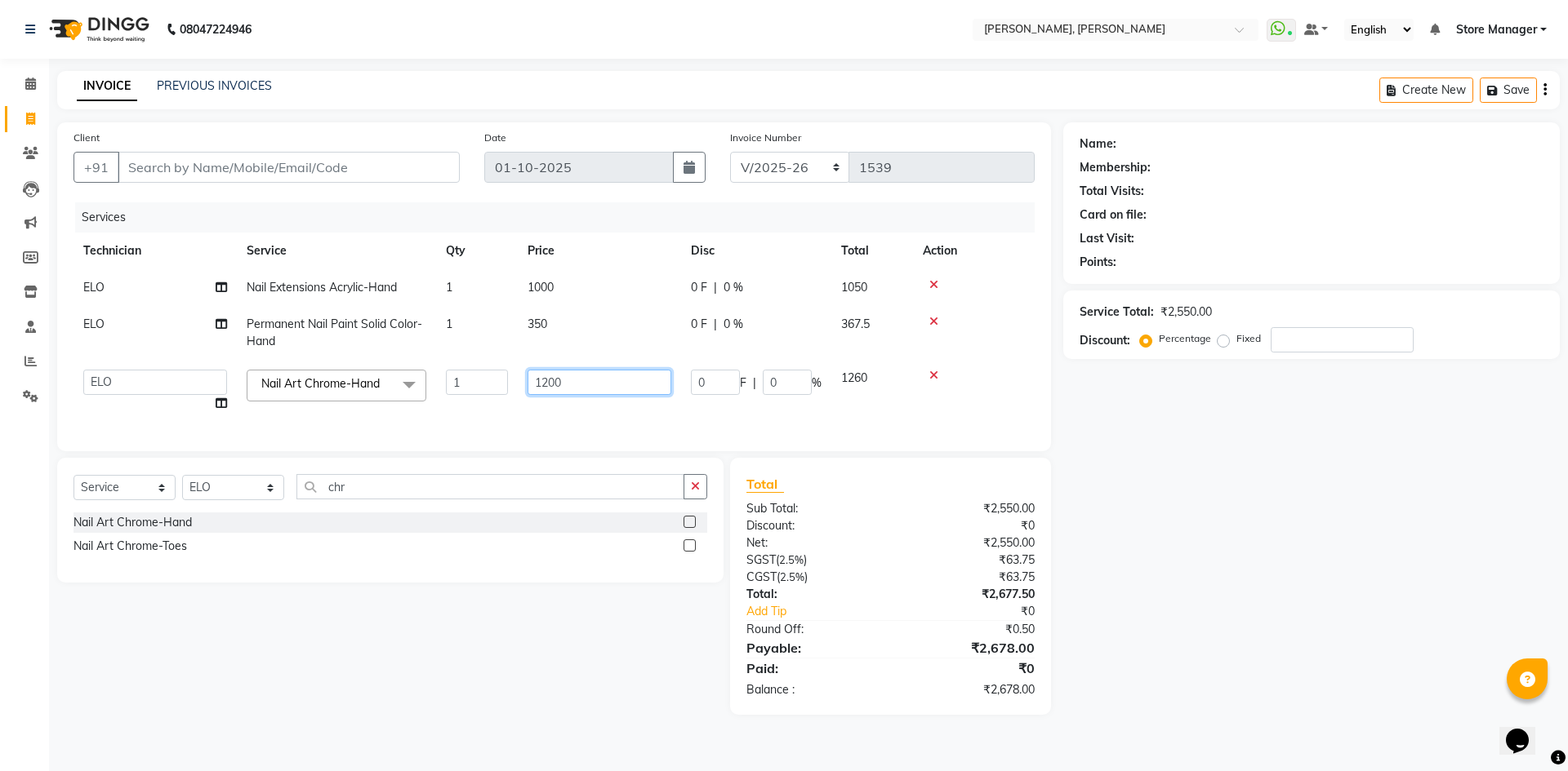
click at [588, 387] on input "1200" at bounding box center [599, 383] width 143 height 26
type input "1"
type input "600"
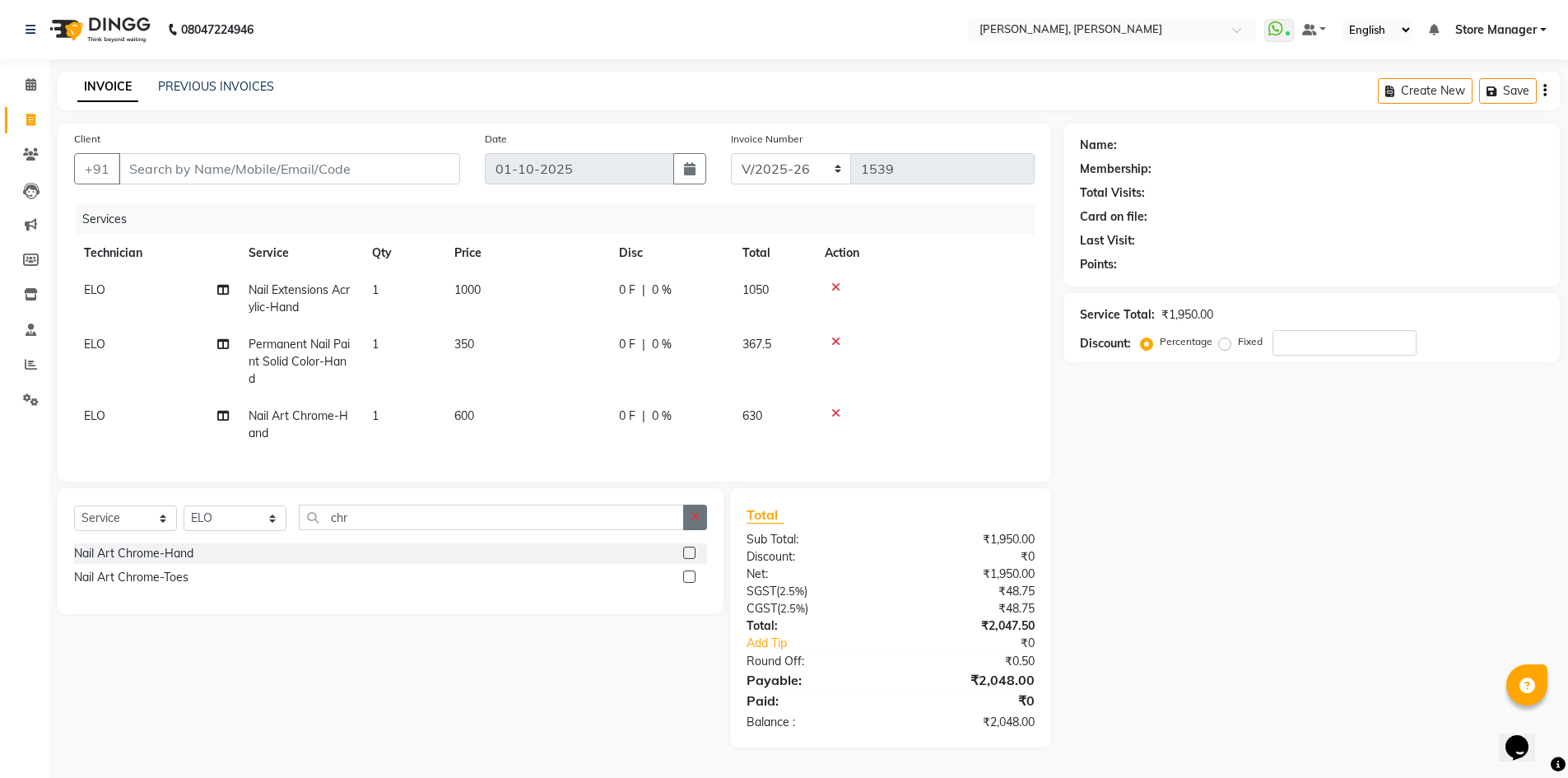
click at [702, 501] on div "Select Service Product Membership Package Voucher Prepaid Gift Card Select Tech…" at bounding box center [391, 551] width 666 height 126
click at [474, 525] on input "chr" at bounding box center [491, 518] width 385 height 26
type input "c"
type input "glit"
click at [691, 560] on label at bounding box center [689, 552] width 12 height 12
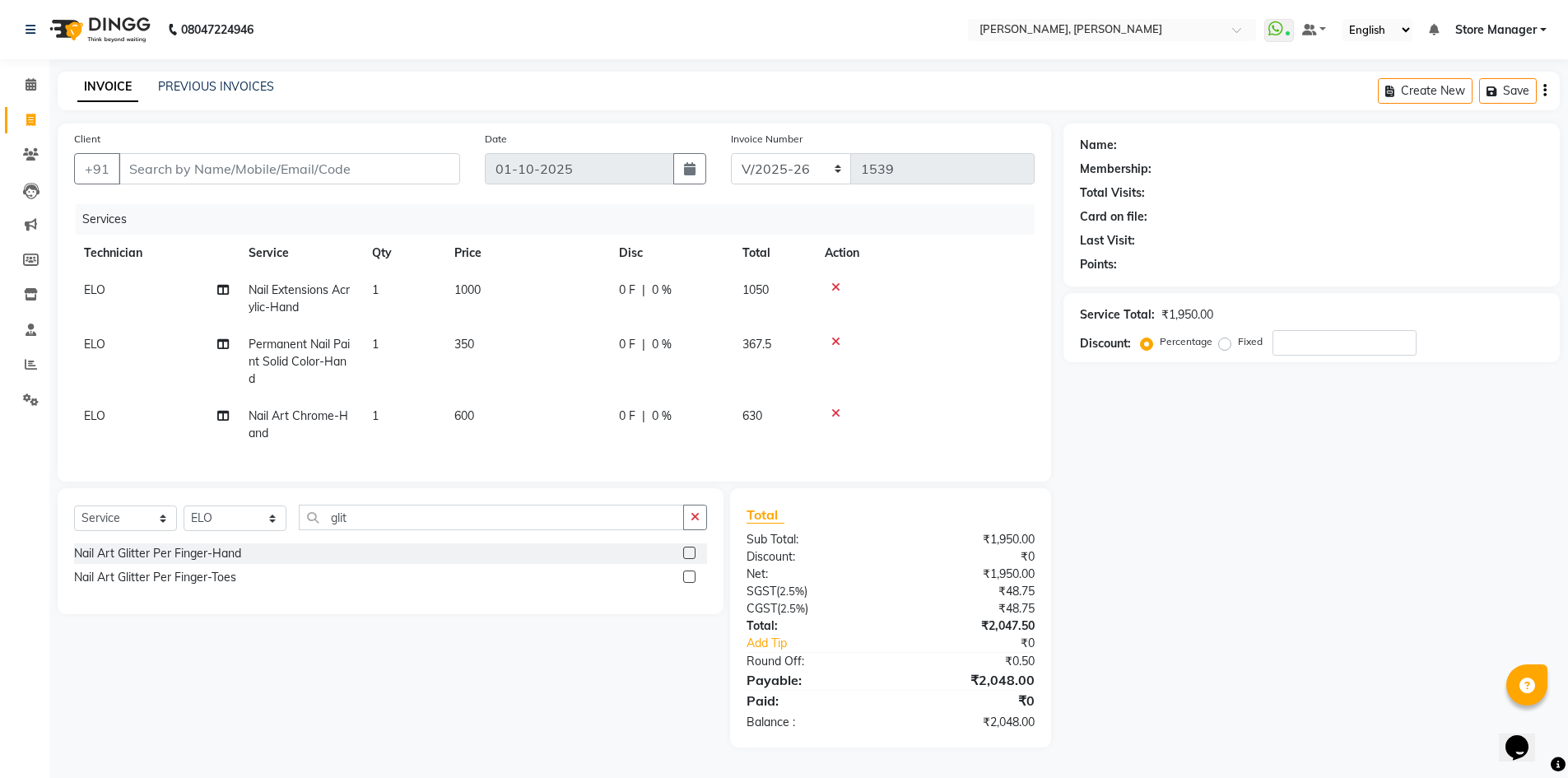
click at [691, 560] on input "checkbox" at bounding box center [689, 554] width 11 height 11
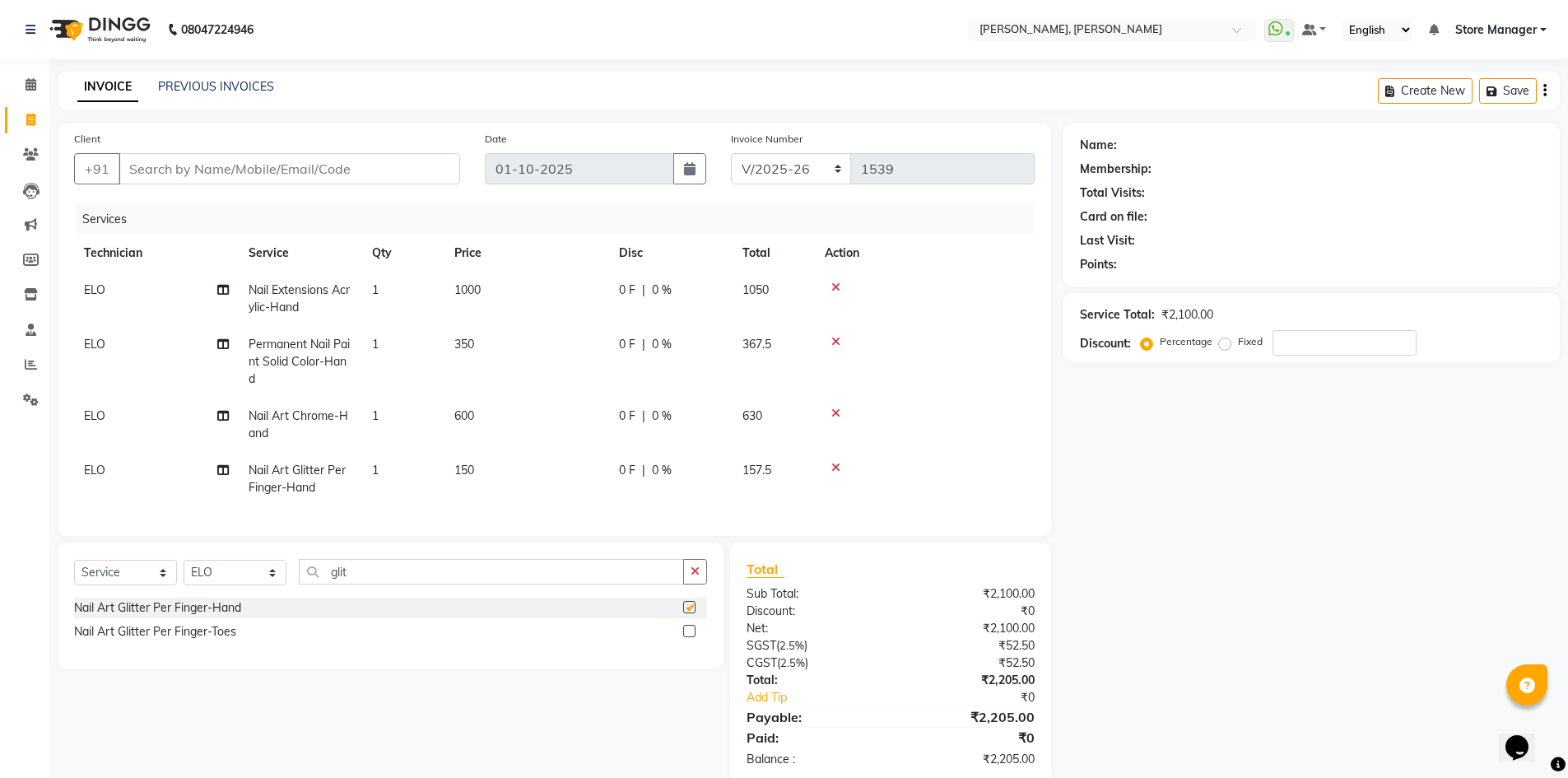
checkbox input "false"
click at [535, 468] on td "150" at bounding box center [527, 479] width 165 height 54
select select "78696"
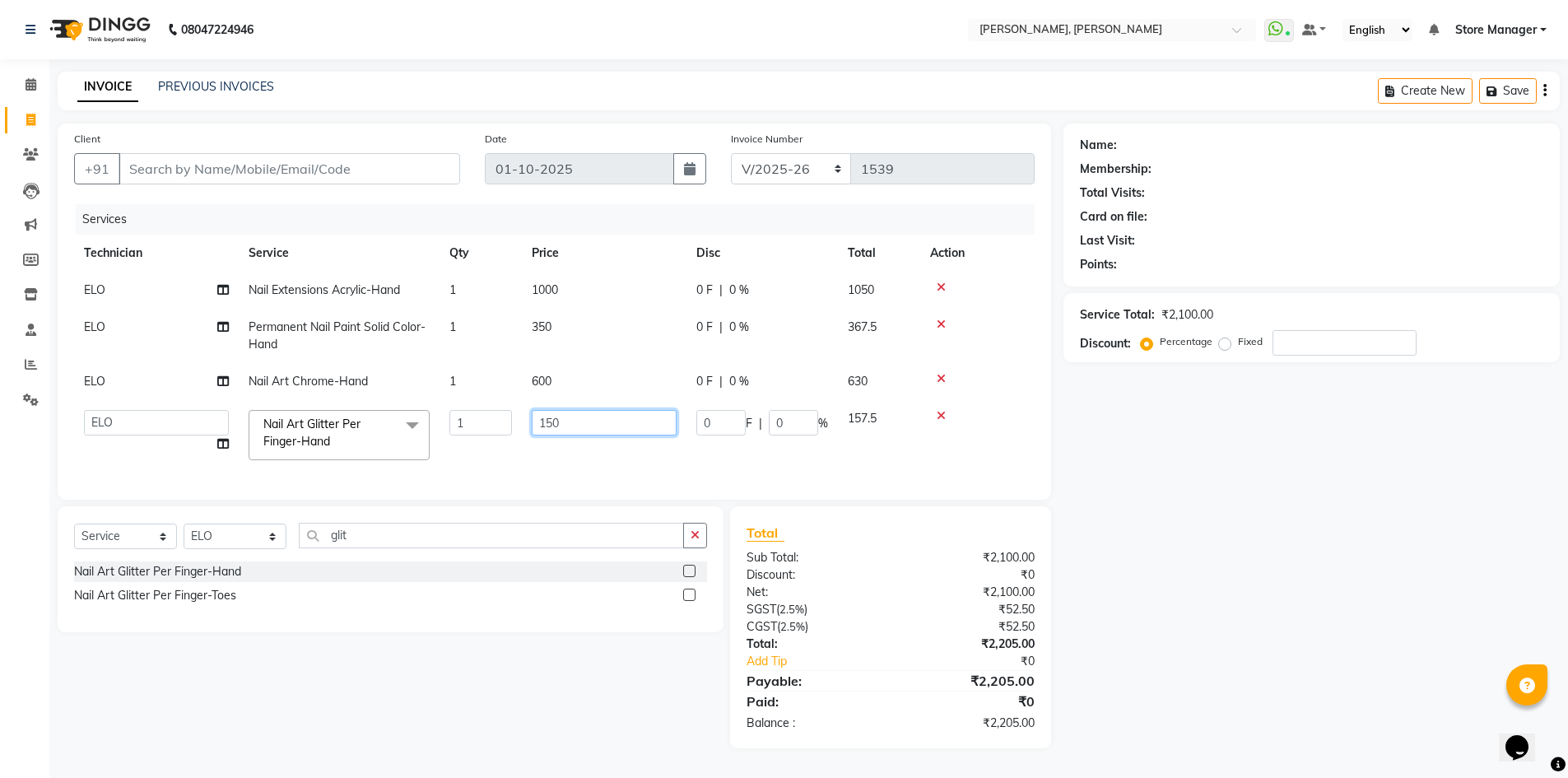
click at [608, 424] on input "150" at bounding box center [603, 423] width 145 height 26
type input "1"
type input "600"
click at [593, 547] on div "Client +91 Date [DATE] Invoice Number BTH/2025-26 RED/2025-26 V/2025 V/[PHONE_N…" at bounding box center [554, 436] width 1018 height 625
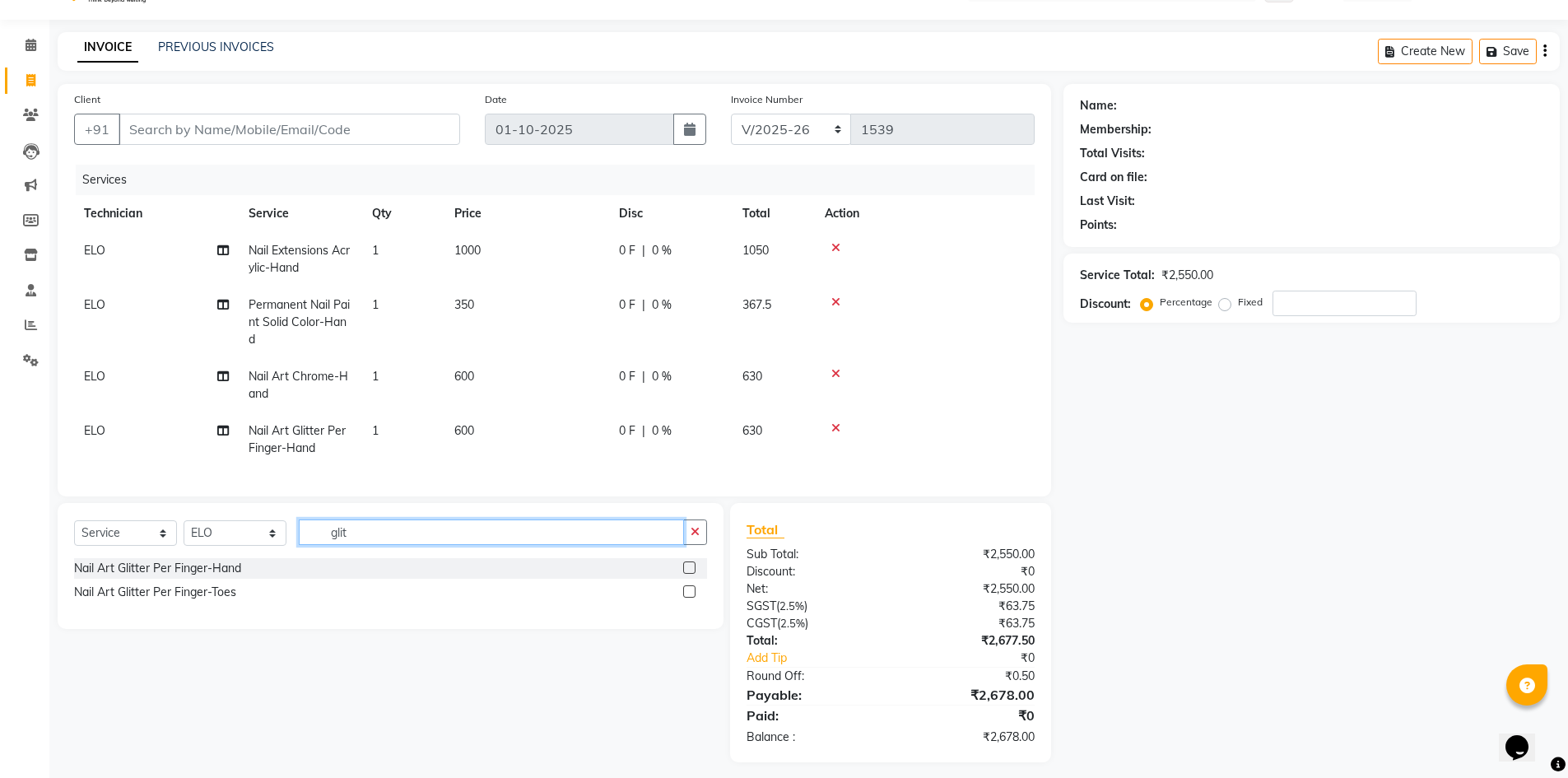
scroll to position [61, 0]
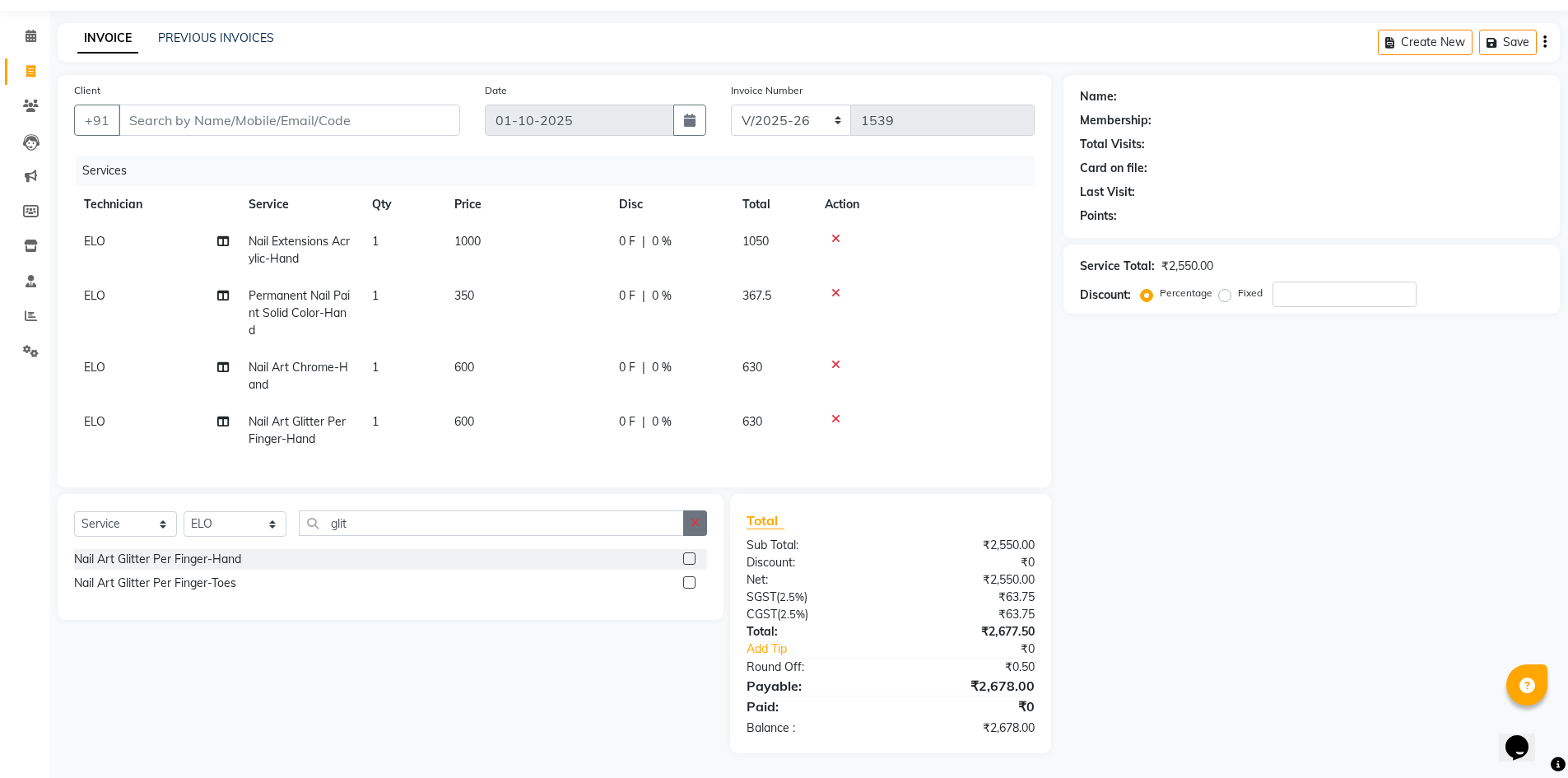
click at [696, 522] on icon "button" at bounding box center [696, 523] width 9 height 12
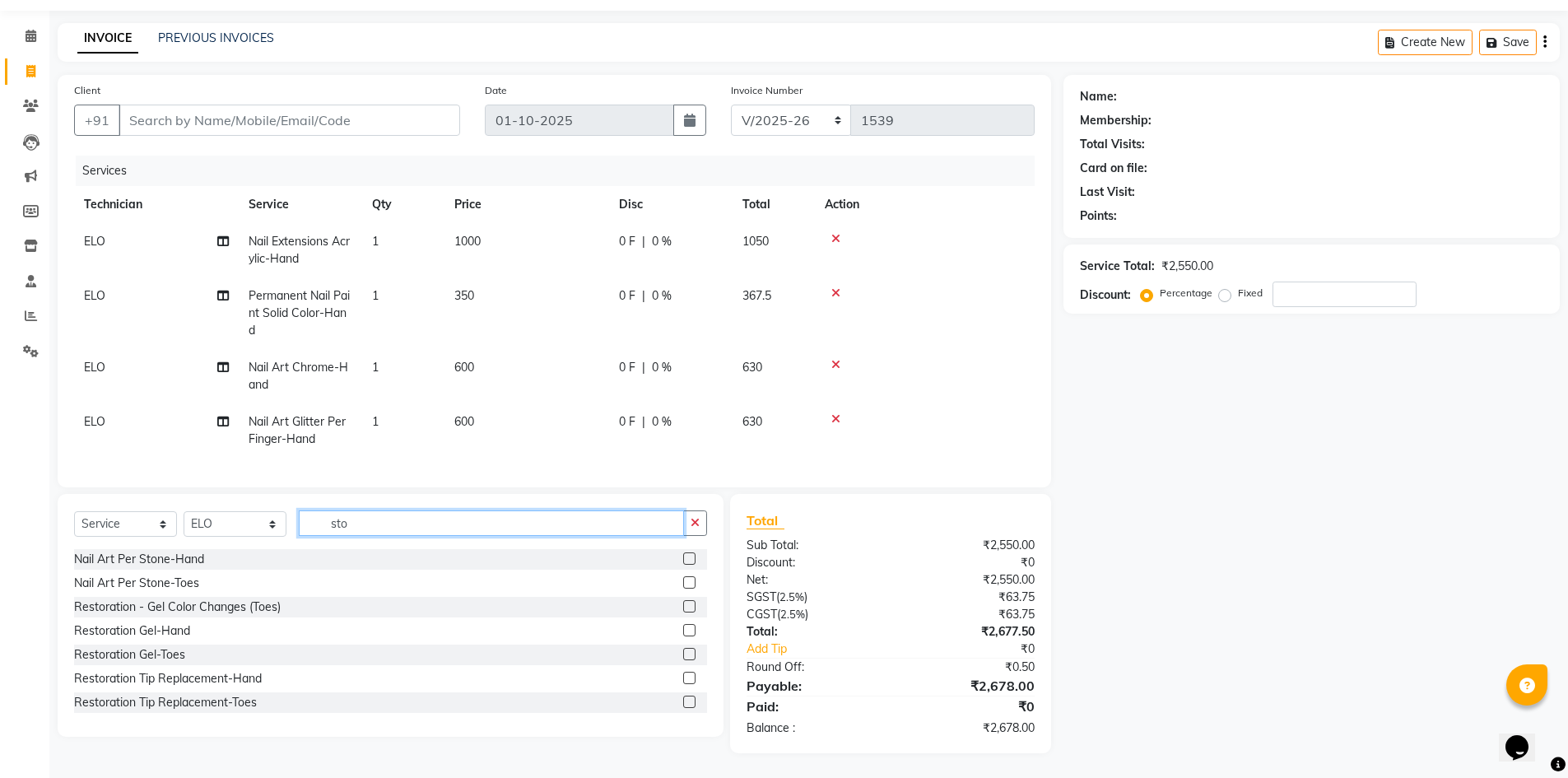
type input "sto"
click at [684, 555] on label at bounding box center [689, 559] width 12 height 12
click at [684, 555] on input "checkbox" at bounding box center [689, 560] width 11 height 11
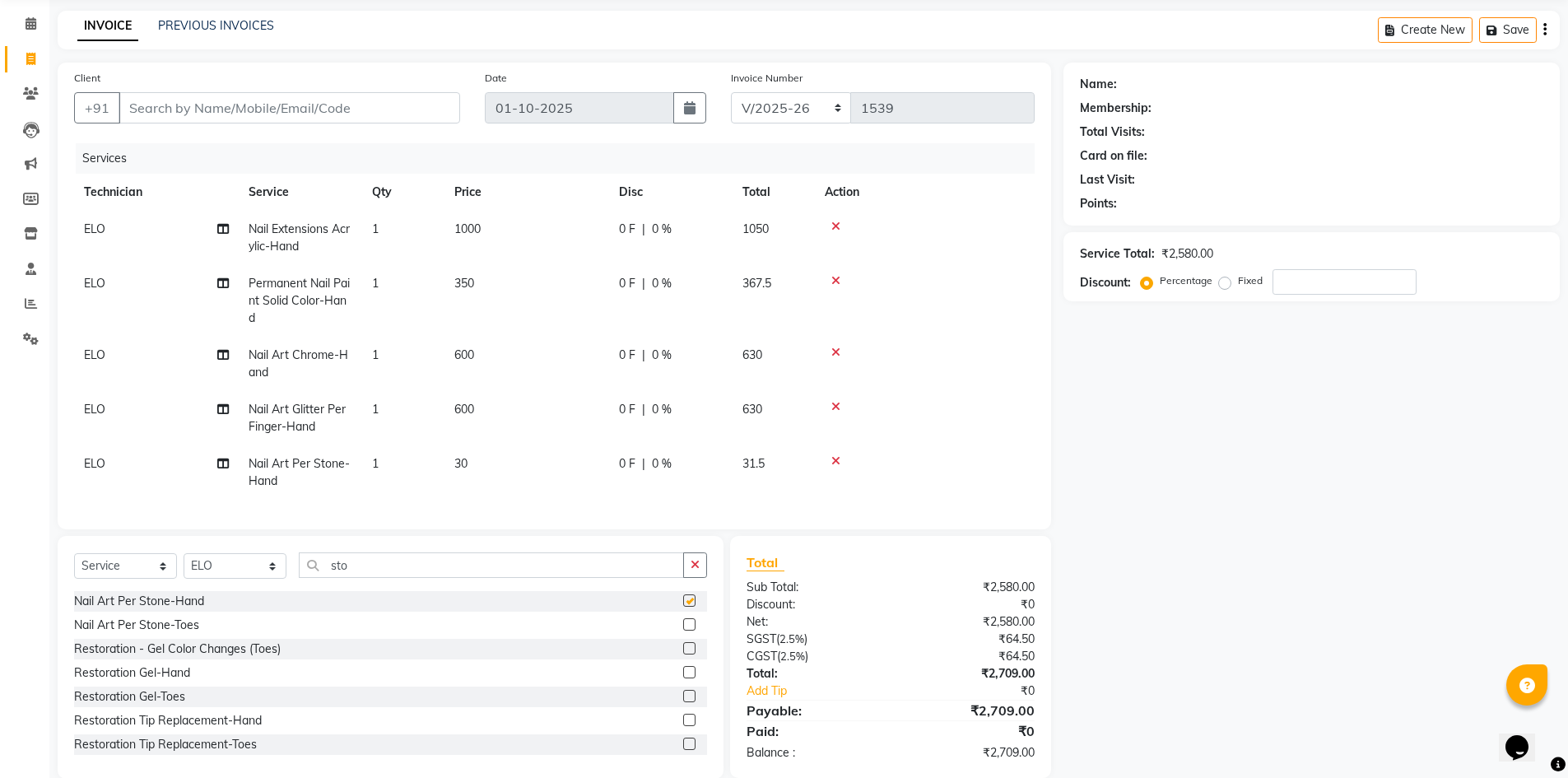
checkbox input "false"
click at [499, 454] on td "30" at bounding box center [527, 472] width 165 height 54
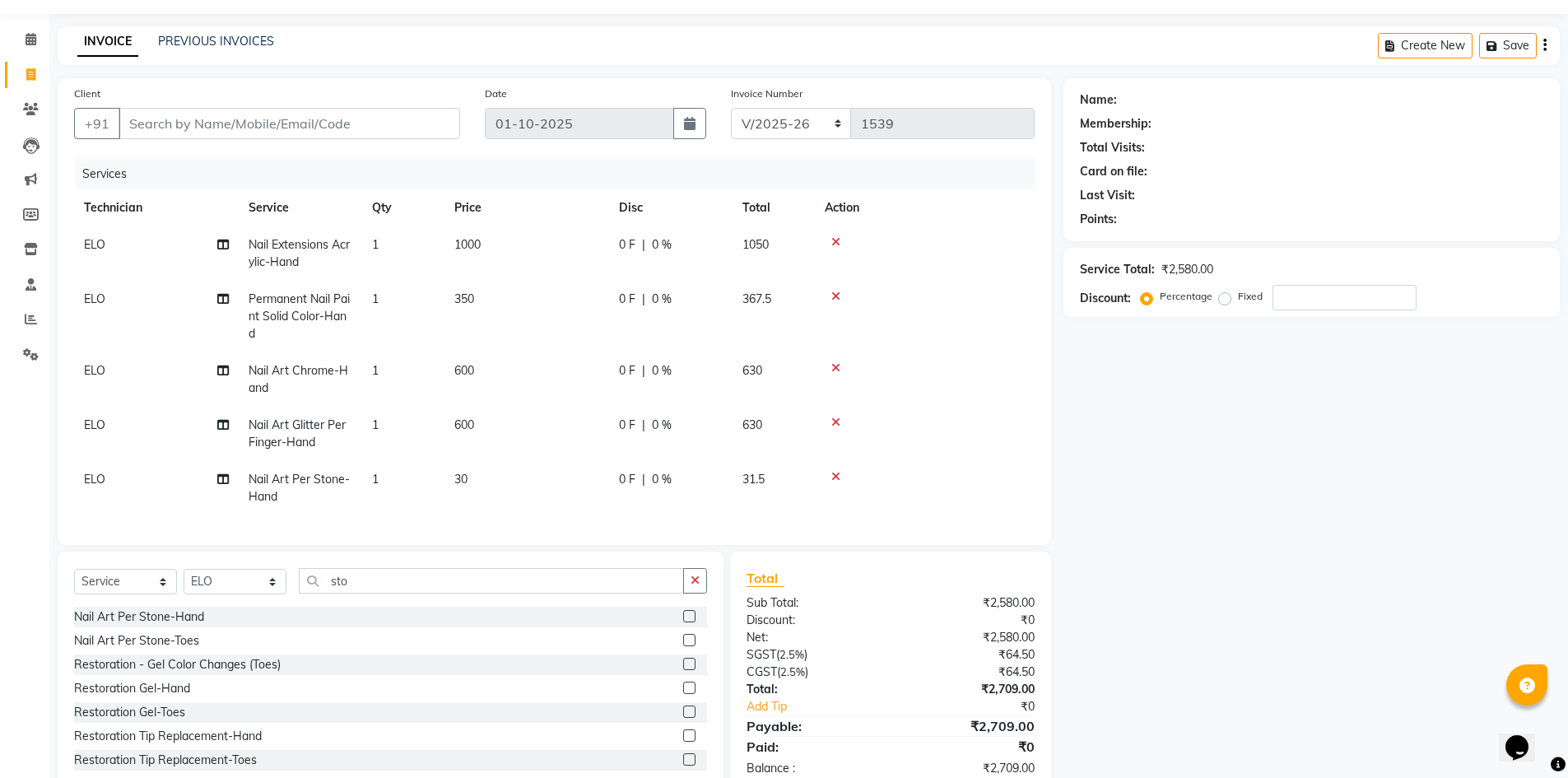
select select "78696"
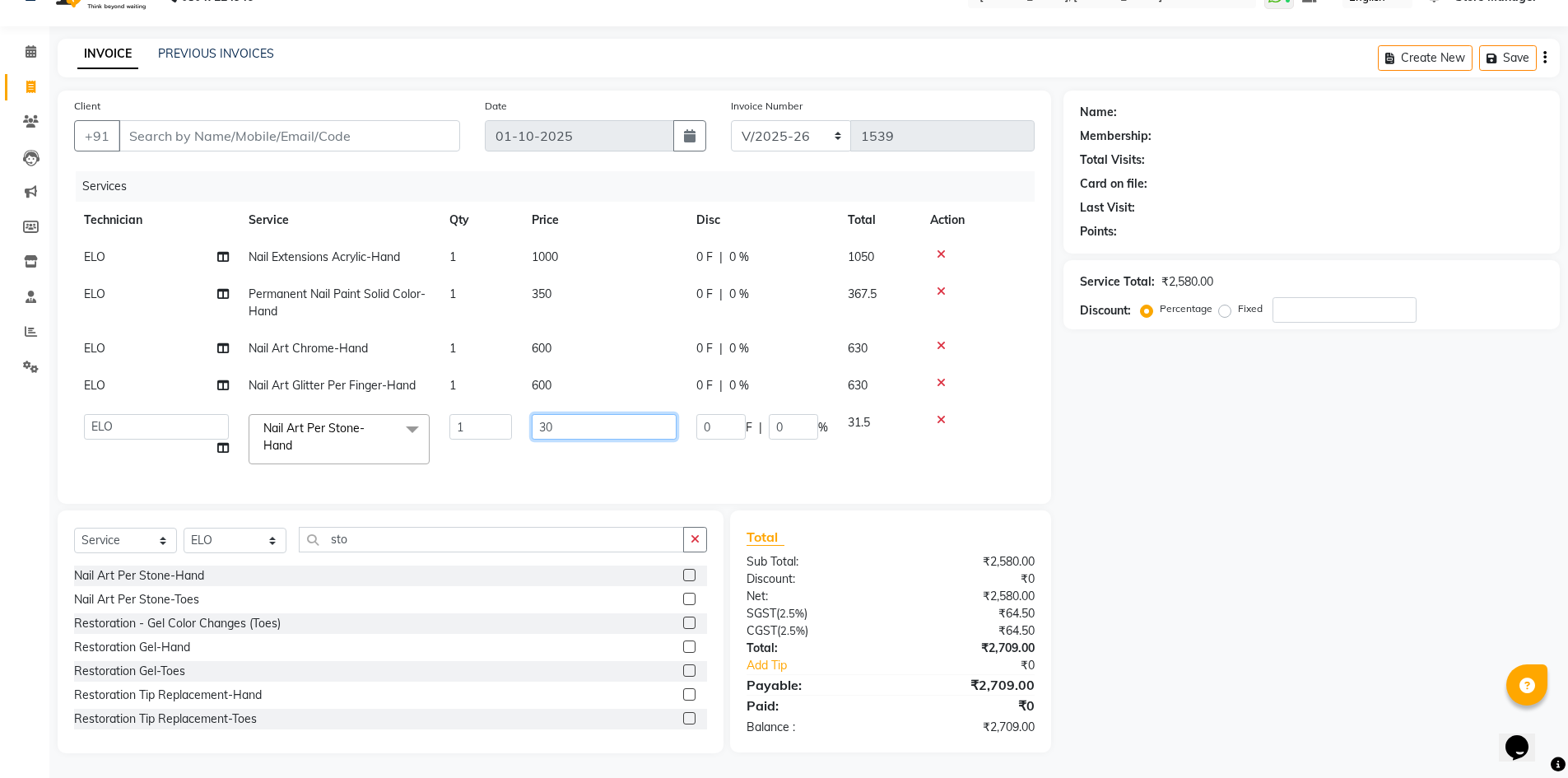
click at [591, 423] on input "30" at bounding box center [603, 427] width 145 height 26
type input "3"
type input "80"
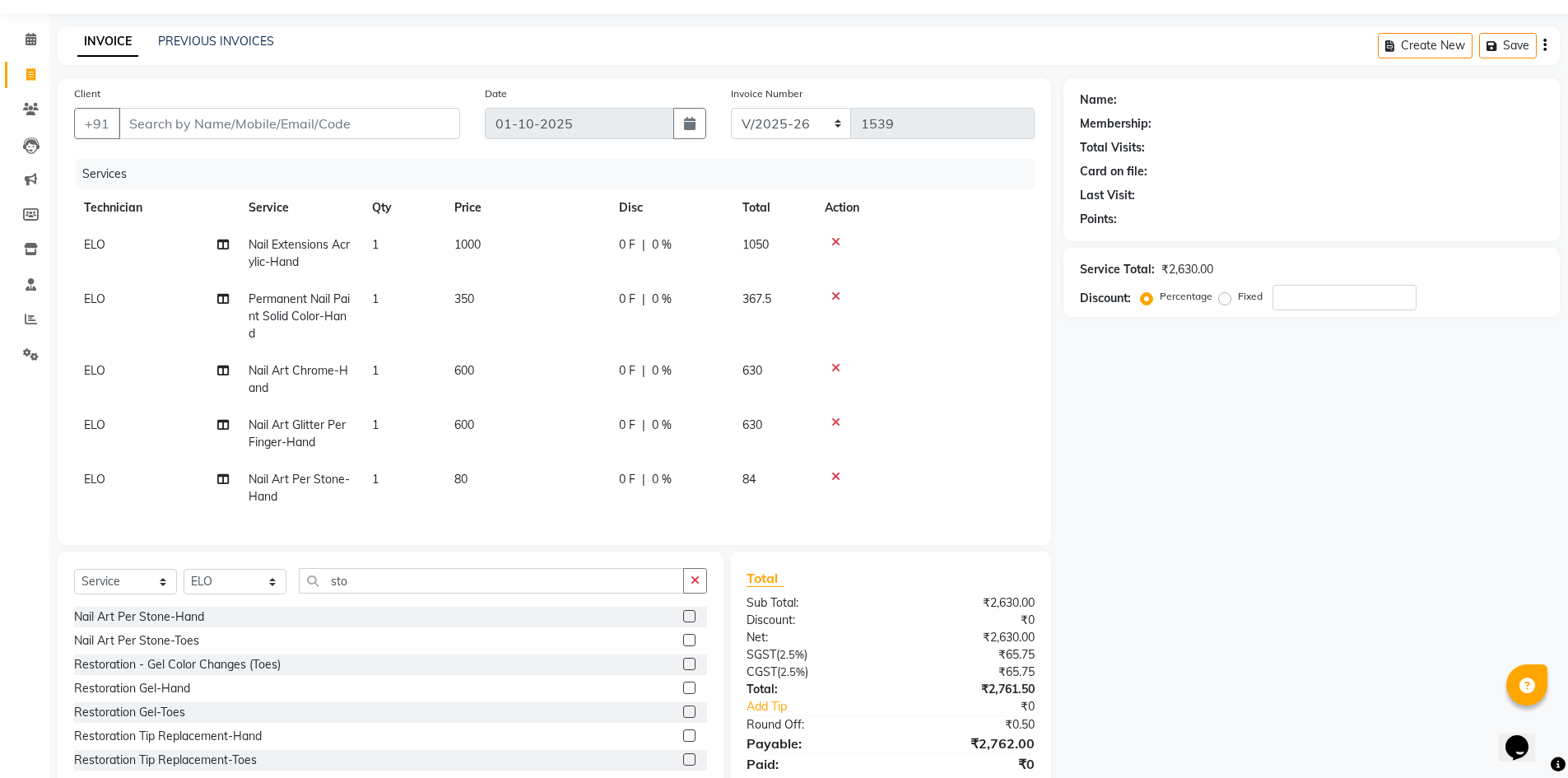
click at [395, 479] on td "1" at bounding box center [403, 488] width 82 height 54
select select "78696"
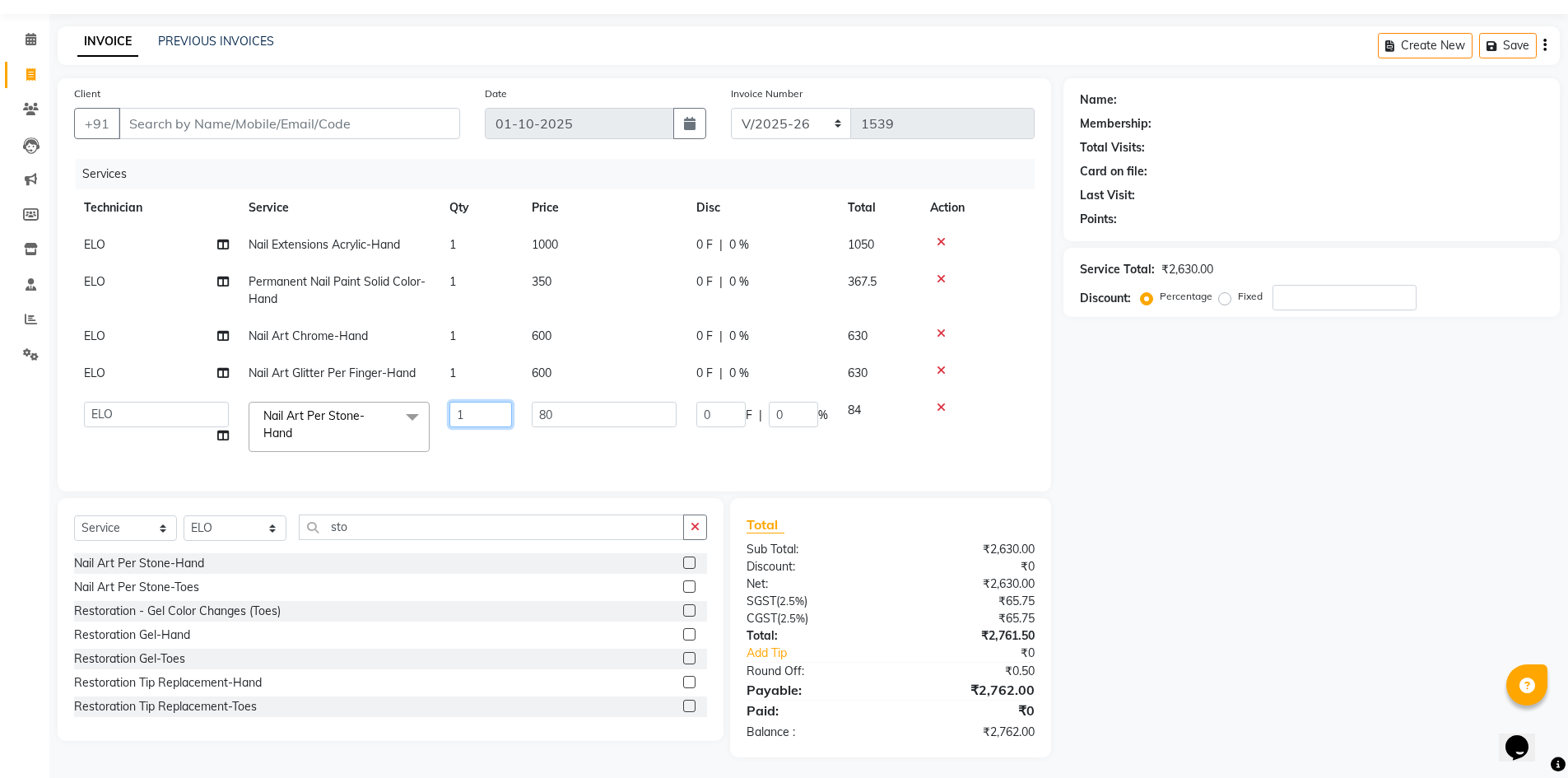
click at [478, 418] on input "1" at bounding box center [481, 415] width 63 height 26
type input "1"
click at [286, 128] on input "Client" at bounding box center [289, 124] width 342 height 31
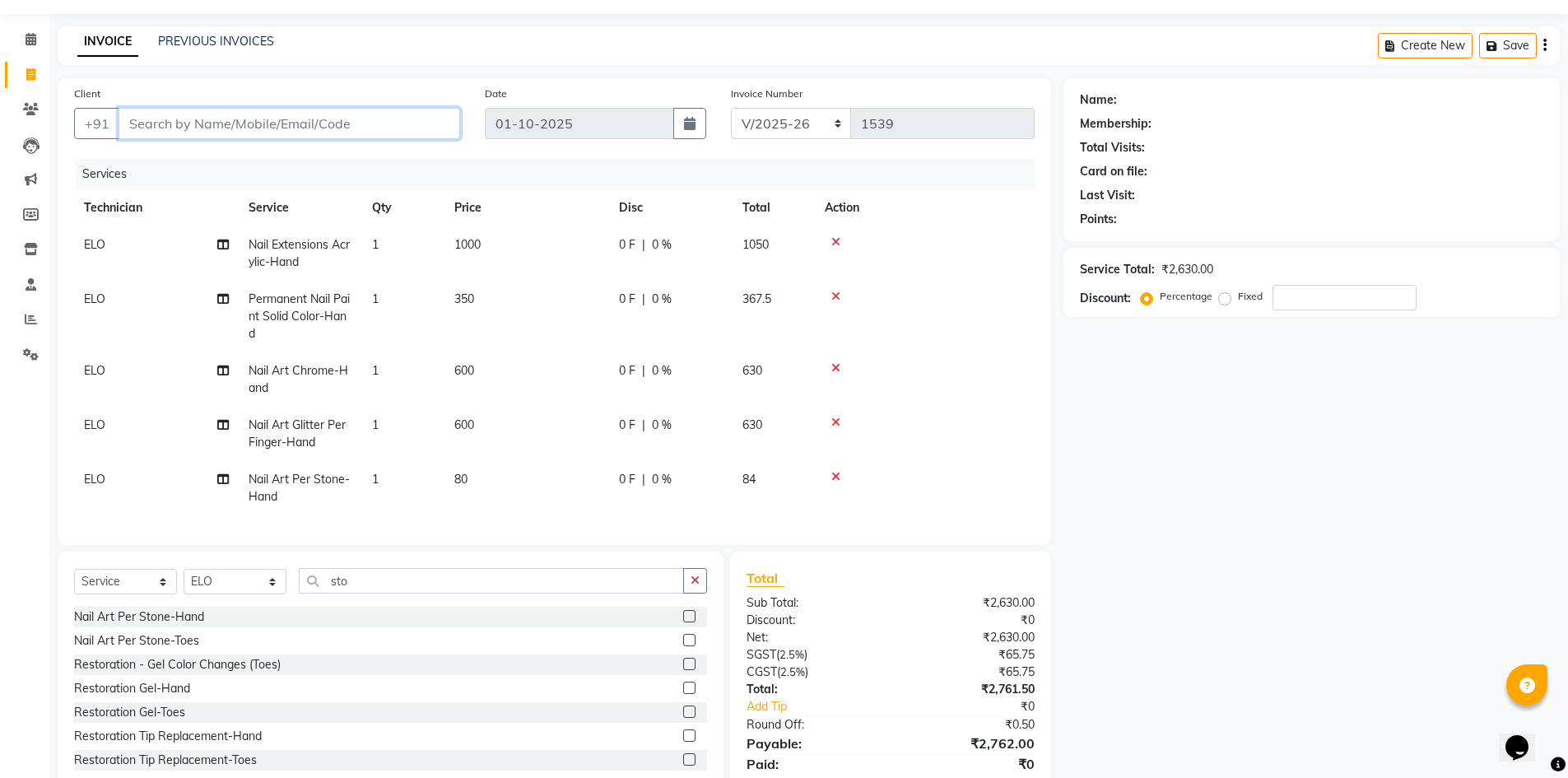
type input "7"
type input "0"
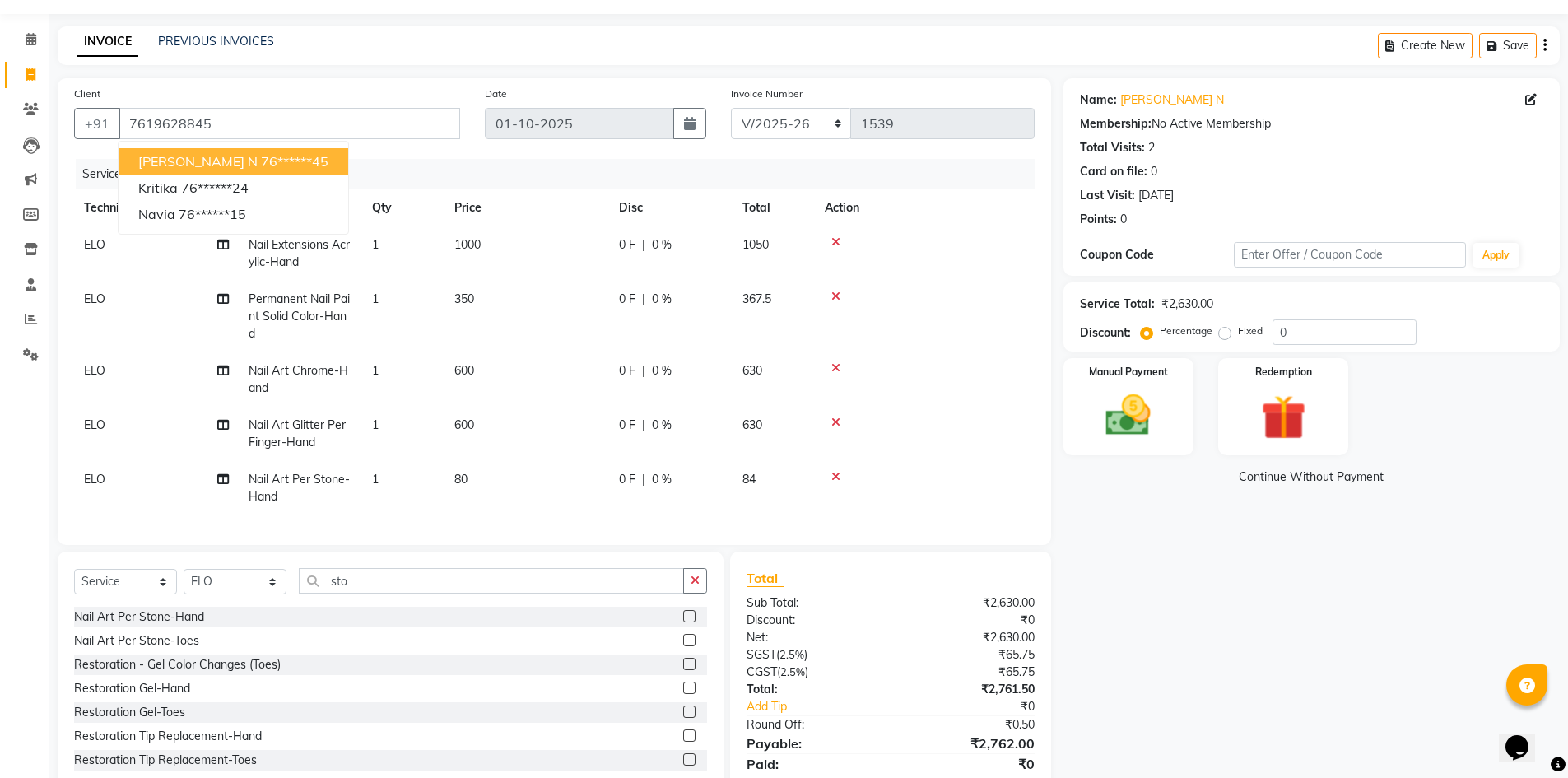
click at [261, 162] on ngb-highlight "76******45" at bounding box center [294, 161] width 67 height 17
type input "76******45"
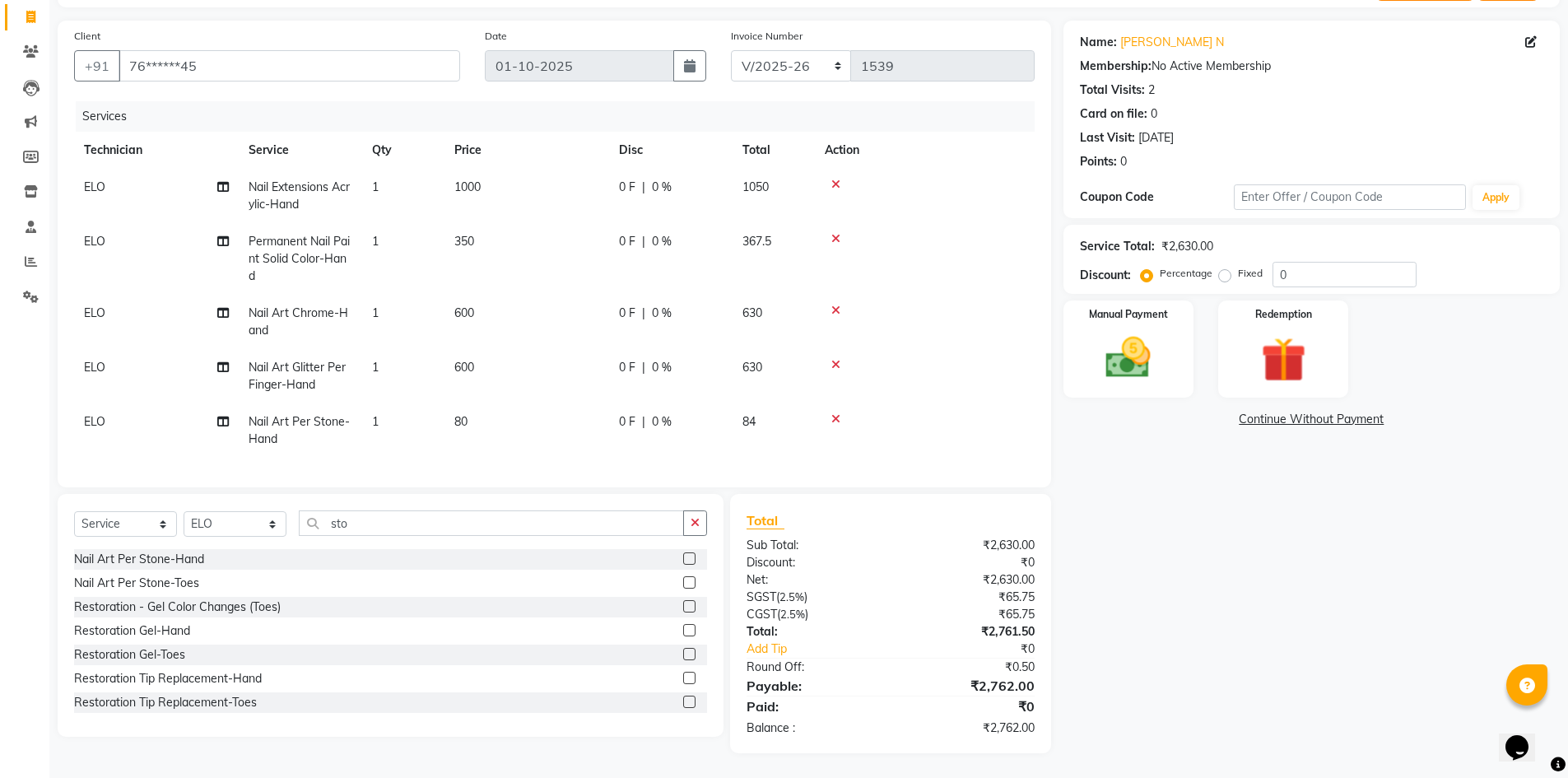
scroll to position [115, 0]
click at [1126, 339] on img at bounding box center [1129, 358] width 76 height 53
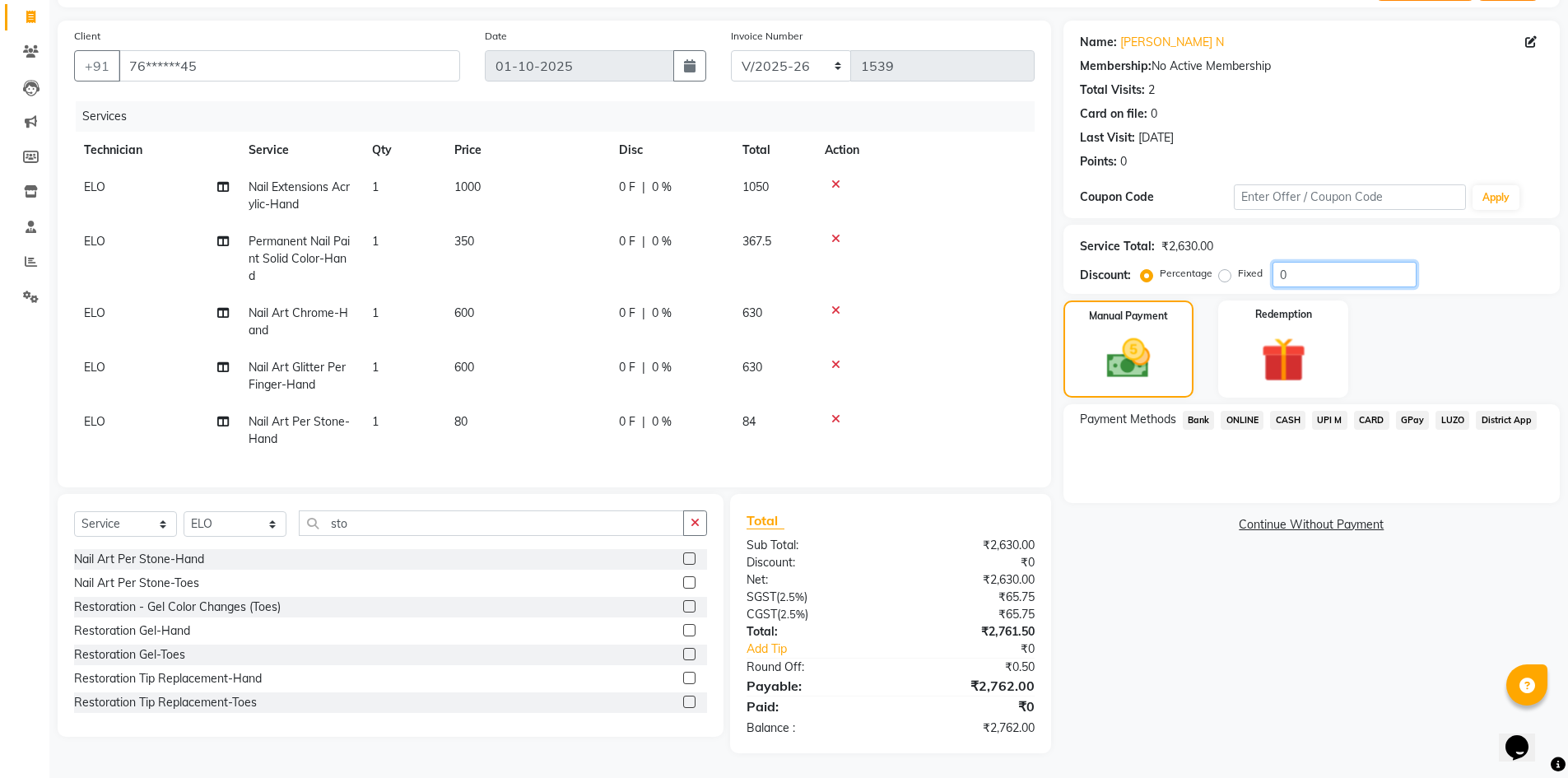
click at [1312, 265] on input "0" at bounding box center [1345, 275] width 144 height 26
click at [1313, 262] on input "number" at bounding box center [1345, 275] width 144 height 26
type input "1"
type input "9"
type input "6"
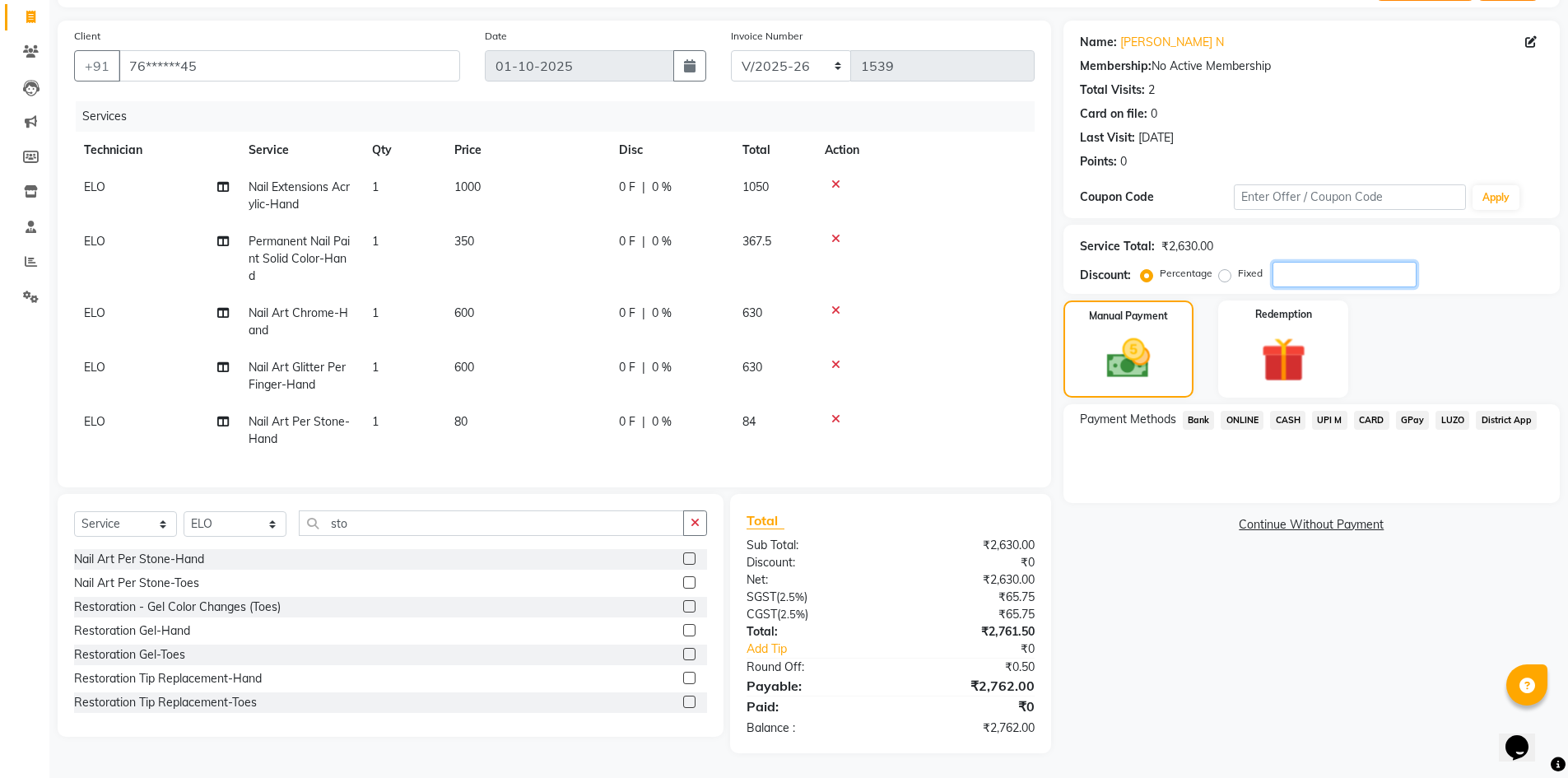
type input "7"
type input "8"
type input "9"
type input "1"
click at [1228, 264] on div "Fixed" at bounding box center [1243, 273] width 41 height 19
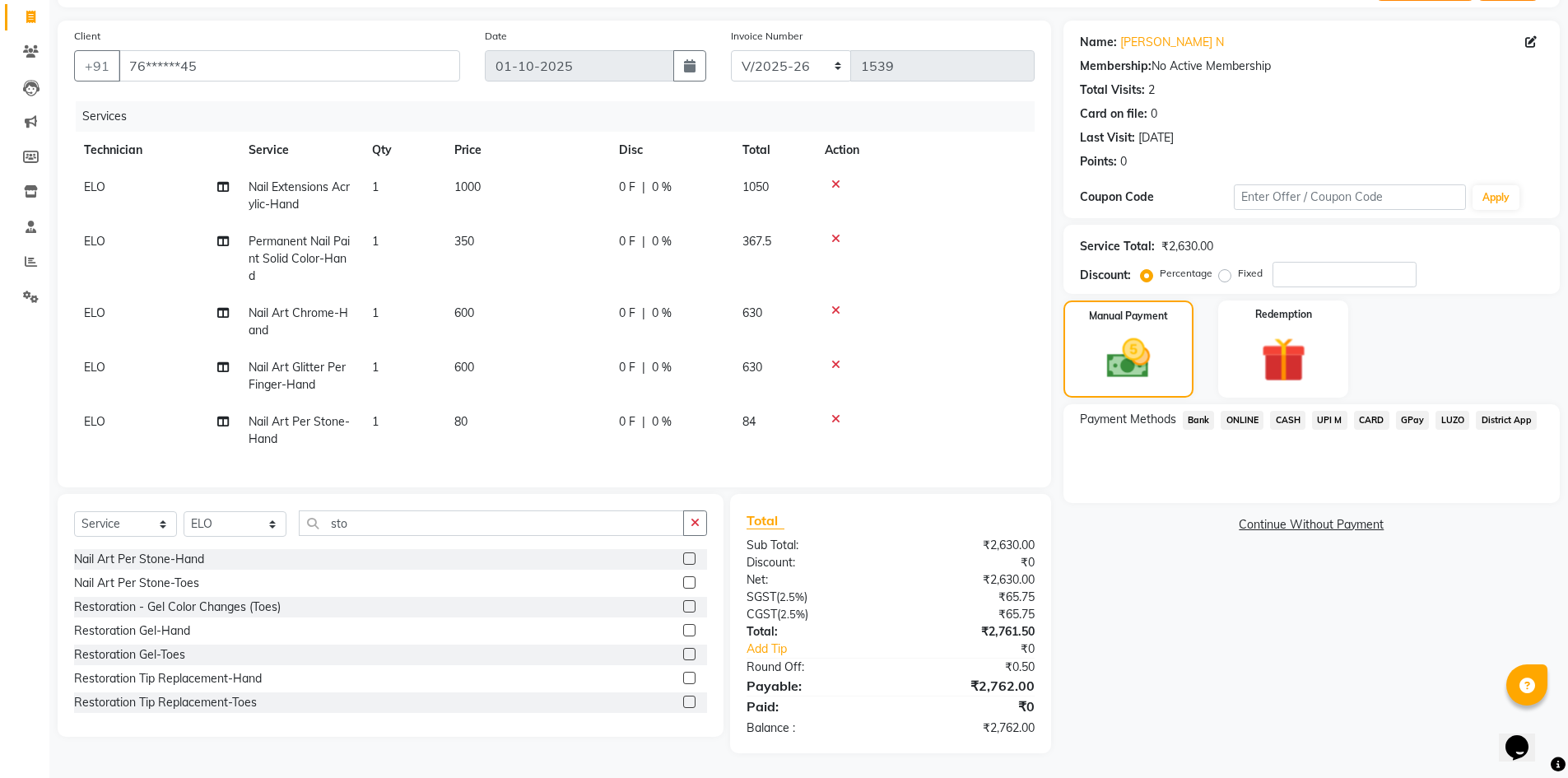
click at [1238, 266] on label "Fixed" at bounding box center [1250, 274] width 25 height 15
click at [1223, 267] on input "Fixed" at bounding box center [1228, 273] width 12 height 12
radio input "true"
click at [1337, 265] on input "number" at bounding box center [1345, 275] width 144 height 26
type input "161"
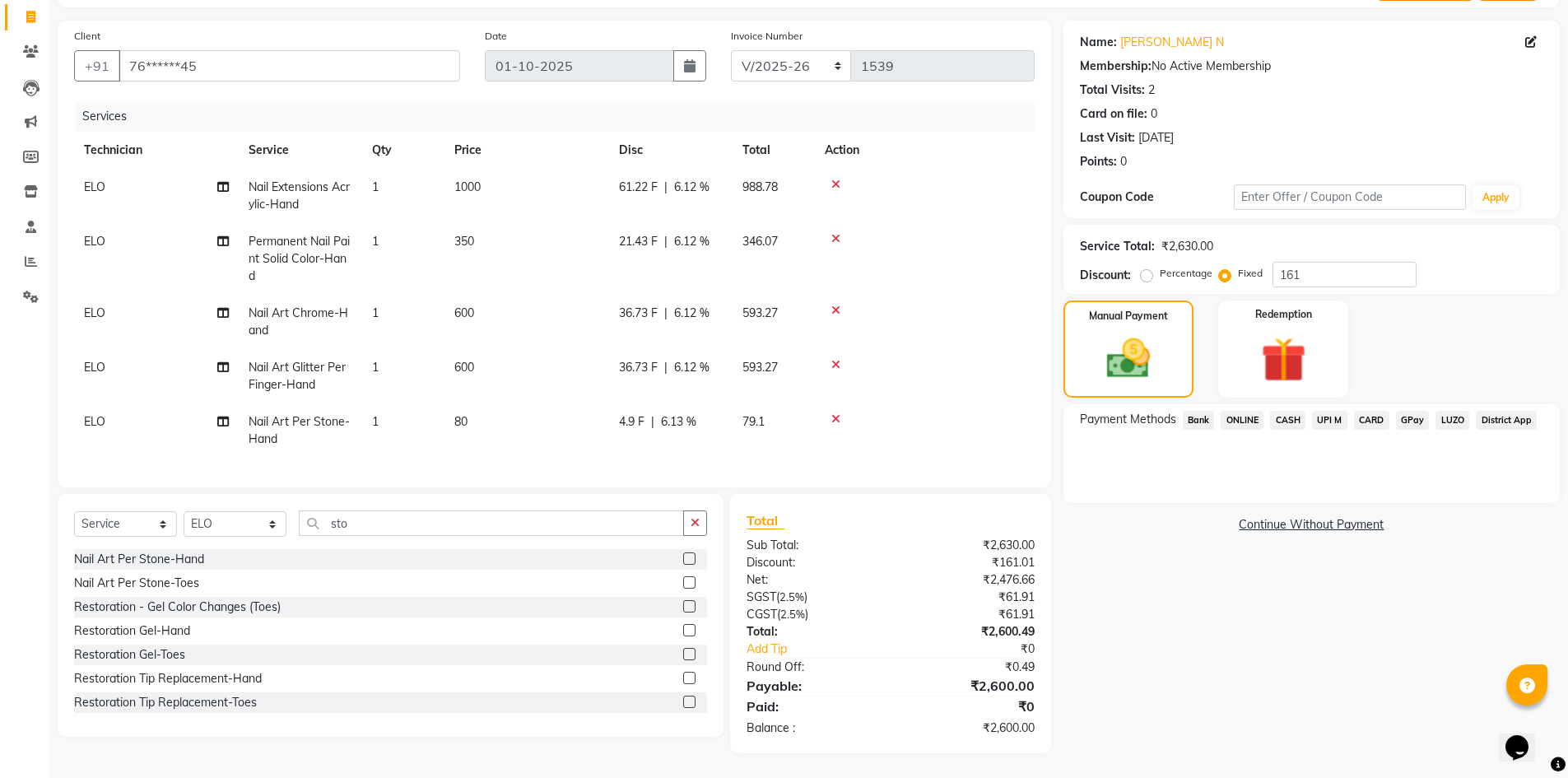
click at [1289, 411] on span "CASH" at bounding box center [1288, 420] width 35 height 19
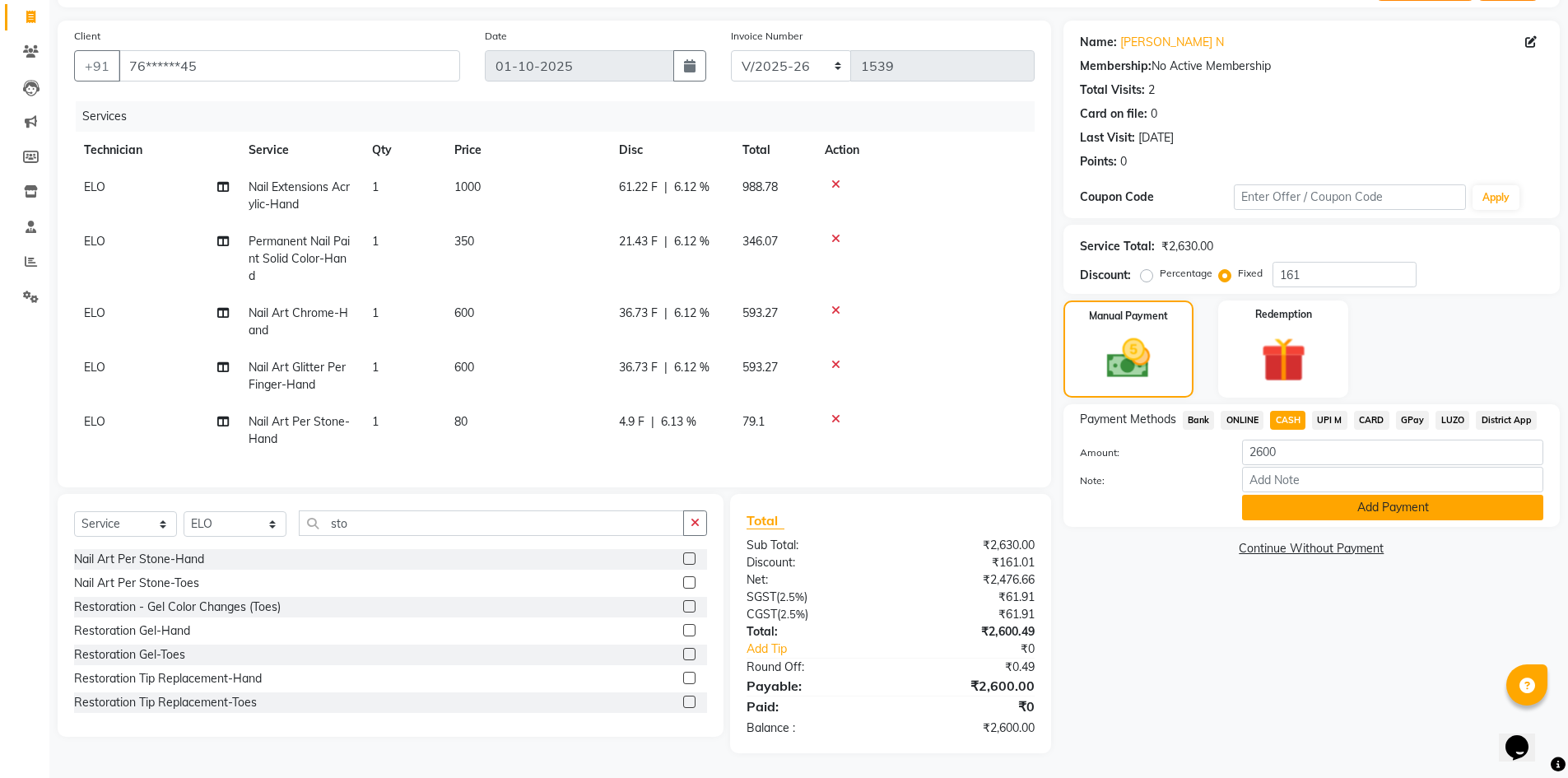
click at [1292, 495] on button "Add Payment" at bounding box center [1392, 508] width 301 height 26
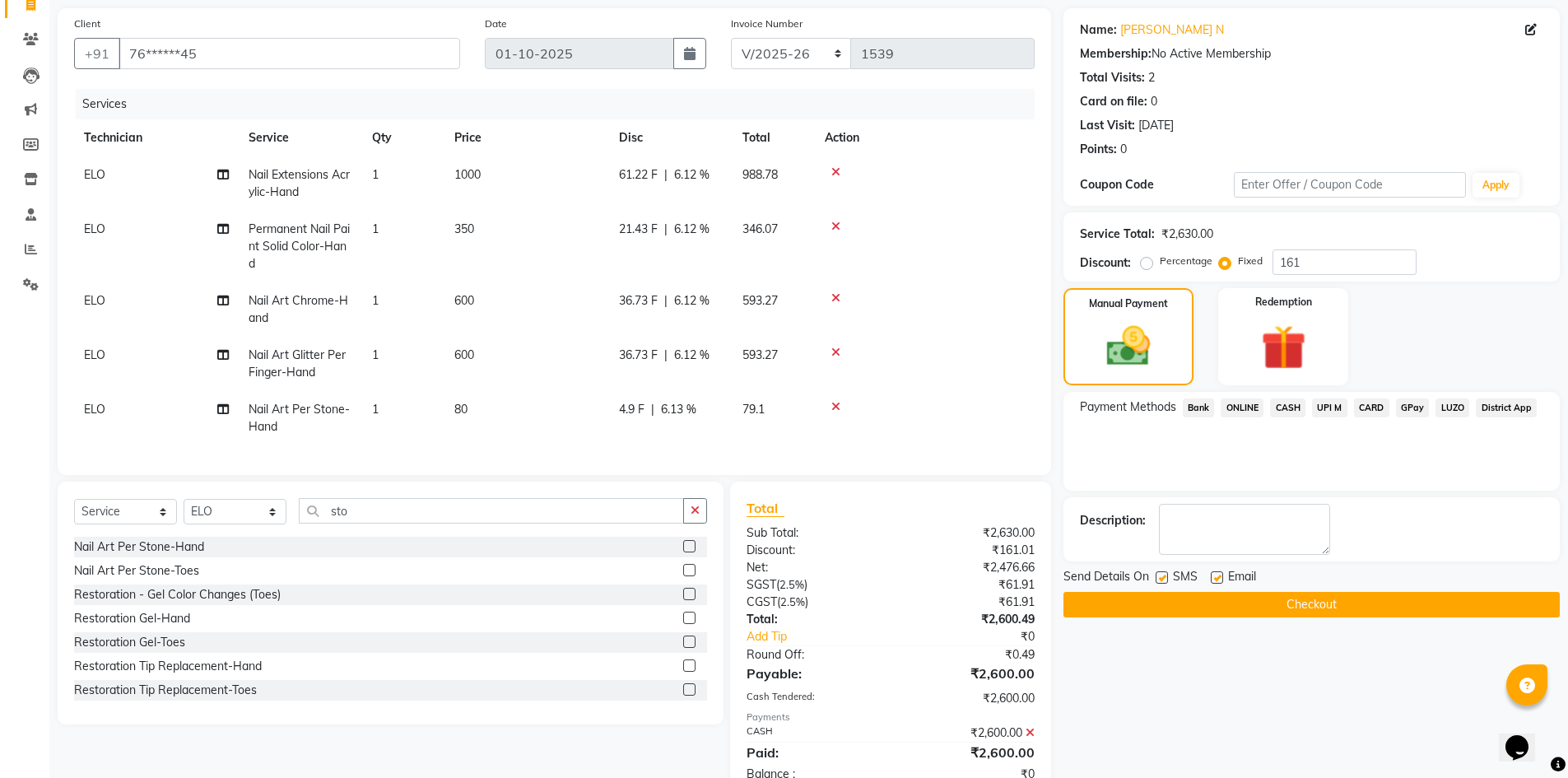
click at [1296, 600] on button "Checkout" at bounding box center [1312, 606] width 497 height 26
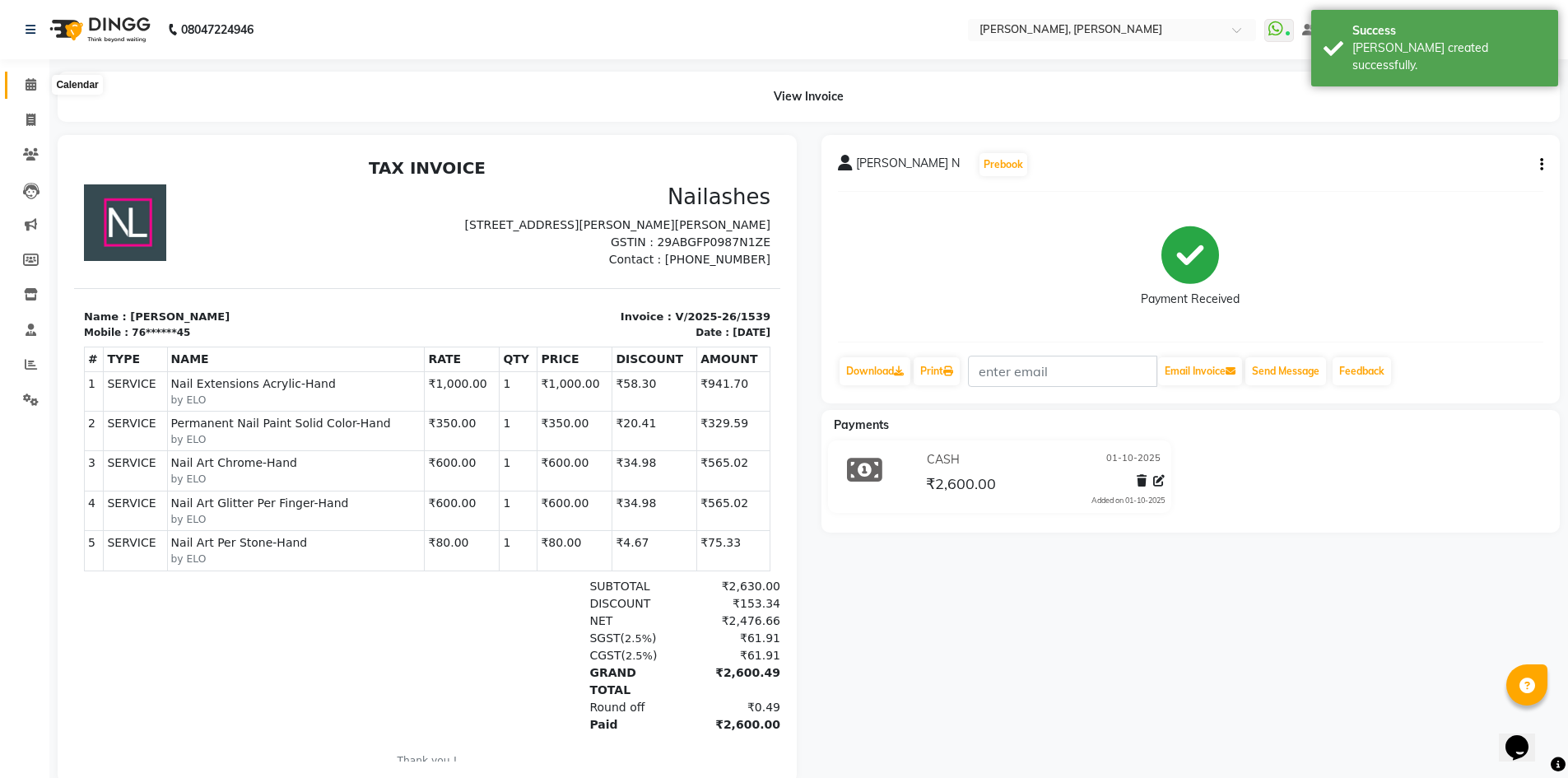
click at [33, 81] on icon at bounding box center [31, 84] width 11 height 12
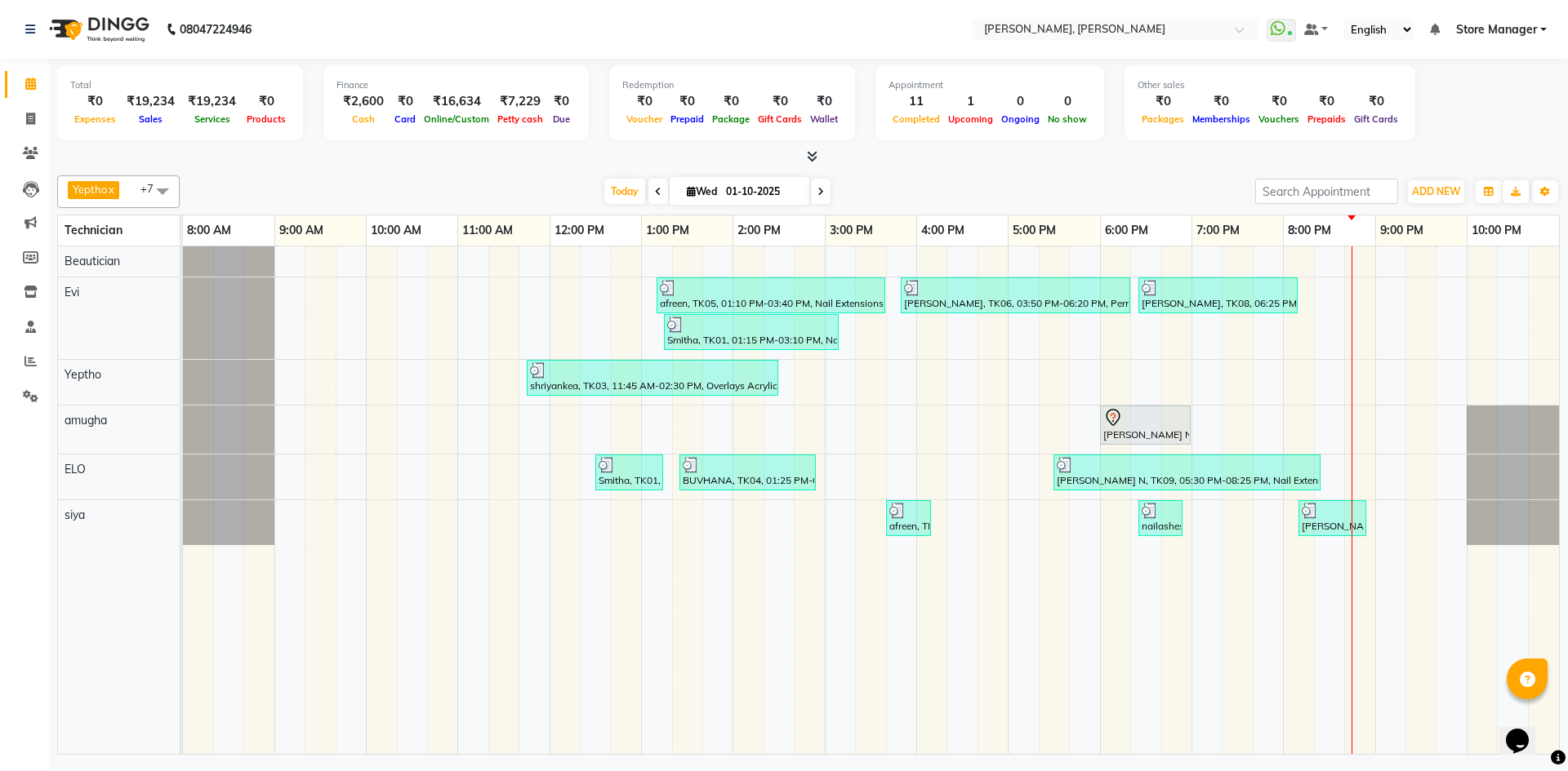
click at [77, 66] on div "Total ₹0 Expenses ₹19,234 Sales ₹19,234 Services ₹0 Products" at bounding box center [180, 102] width 246 height 75
click at [34, 118] on icon at bounding box center [31, 118] width 9 height 12
select select "service"
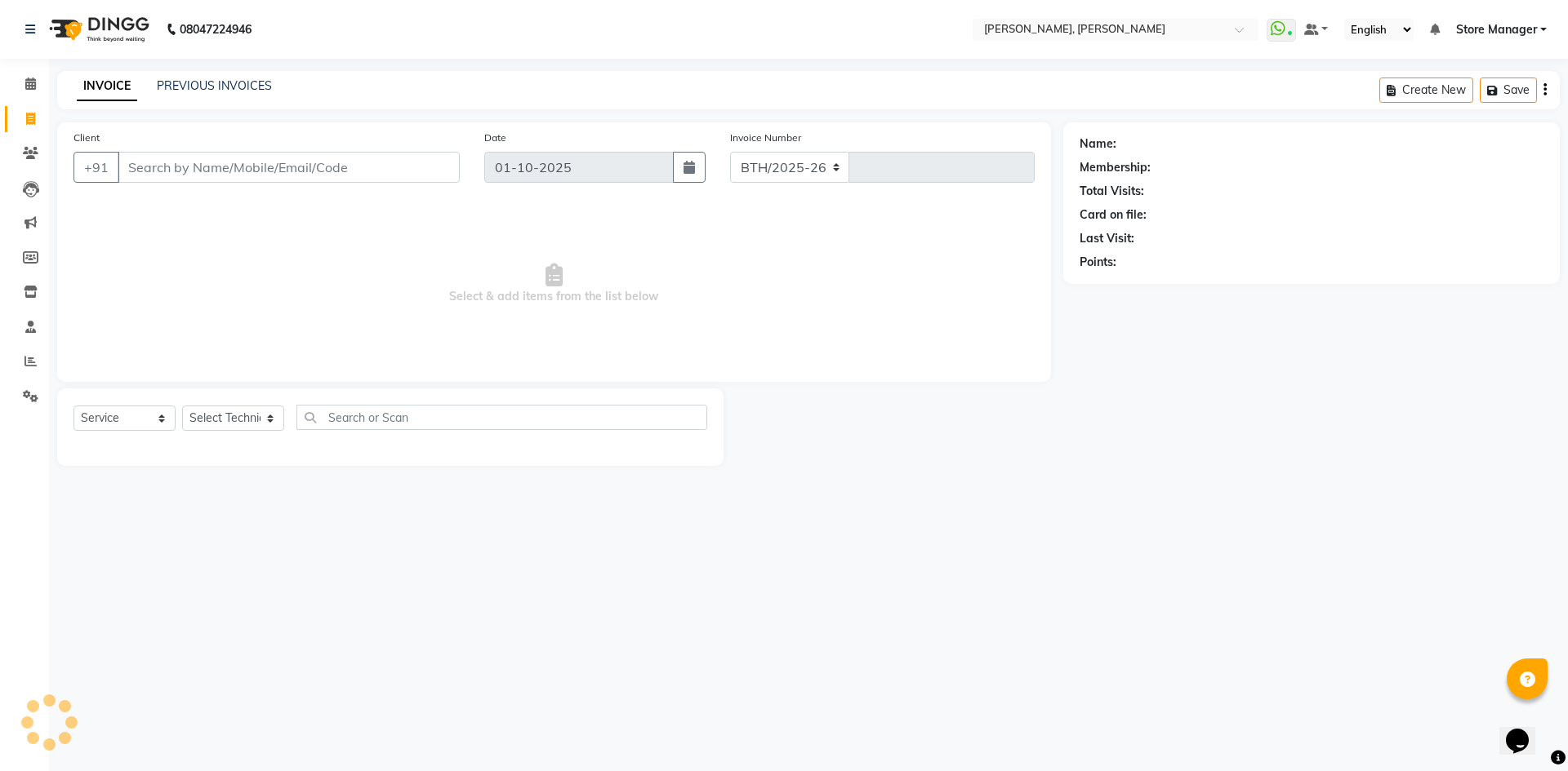
select select "7173"
type input "1540"
click at [269, 418] on select "Select Technician amugha Beautician ELO Evi MANAGER [PERSON_NAME] [PERSON_NAME]…" at bounding box center [233, 418] width 102 height 26
select select "90383"
click at [182, 406] on select "Select Technician amugha Beautician ELO Evi MANAGER [PERSON_NAME] [PERSON_NAME]…" at bounding box center [233, 418] width 102 height 26
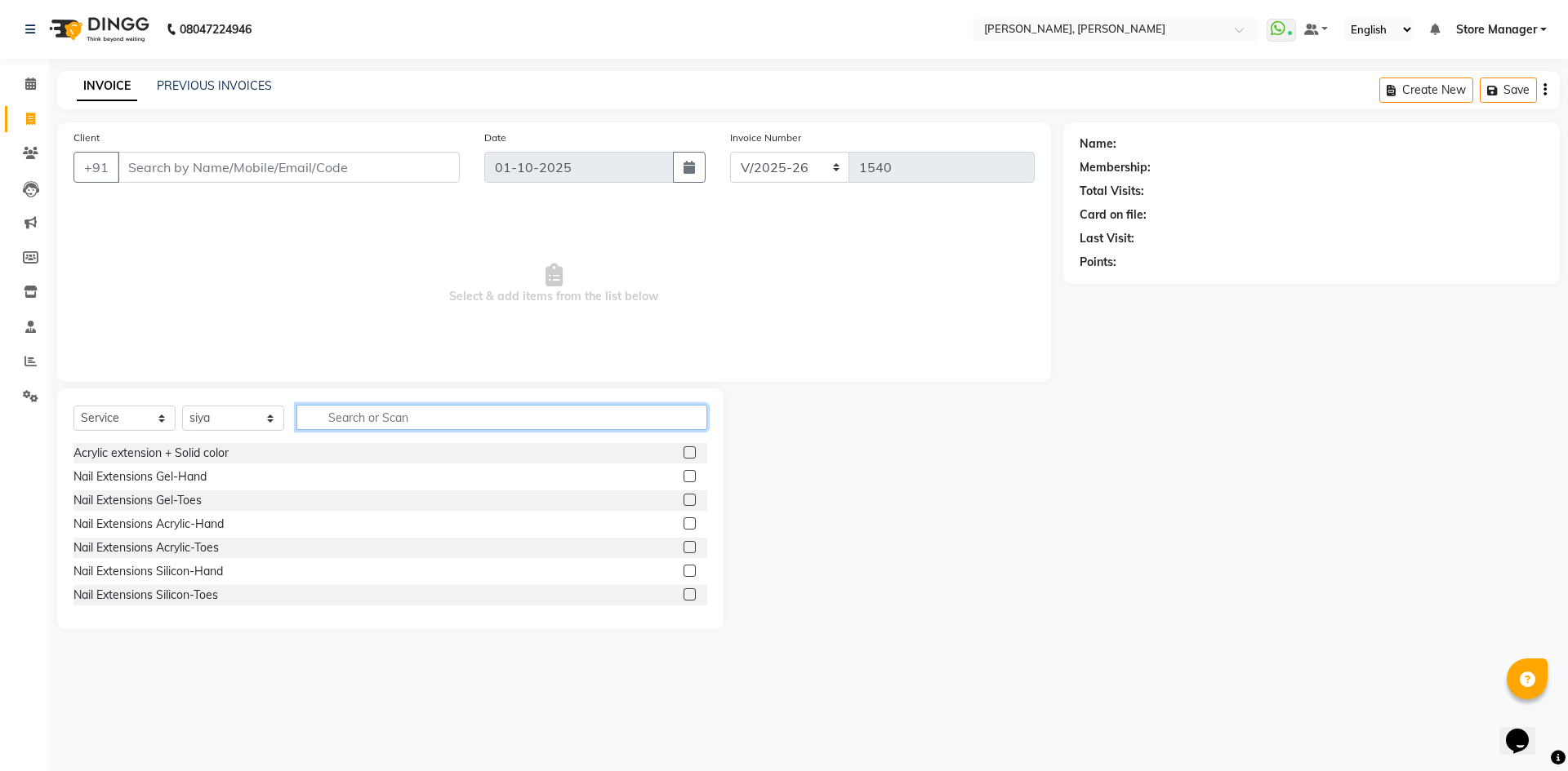
click at [369, 424] on input "text" at bounding box center [501, 417] width 410 height 26
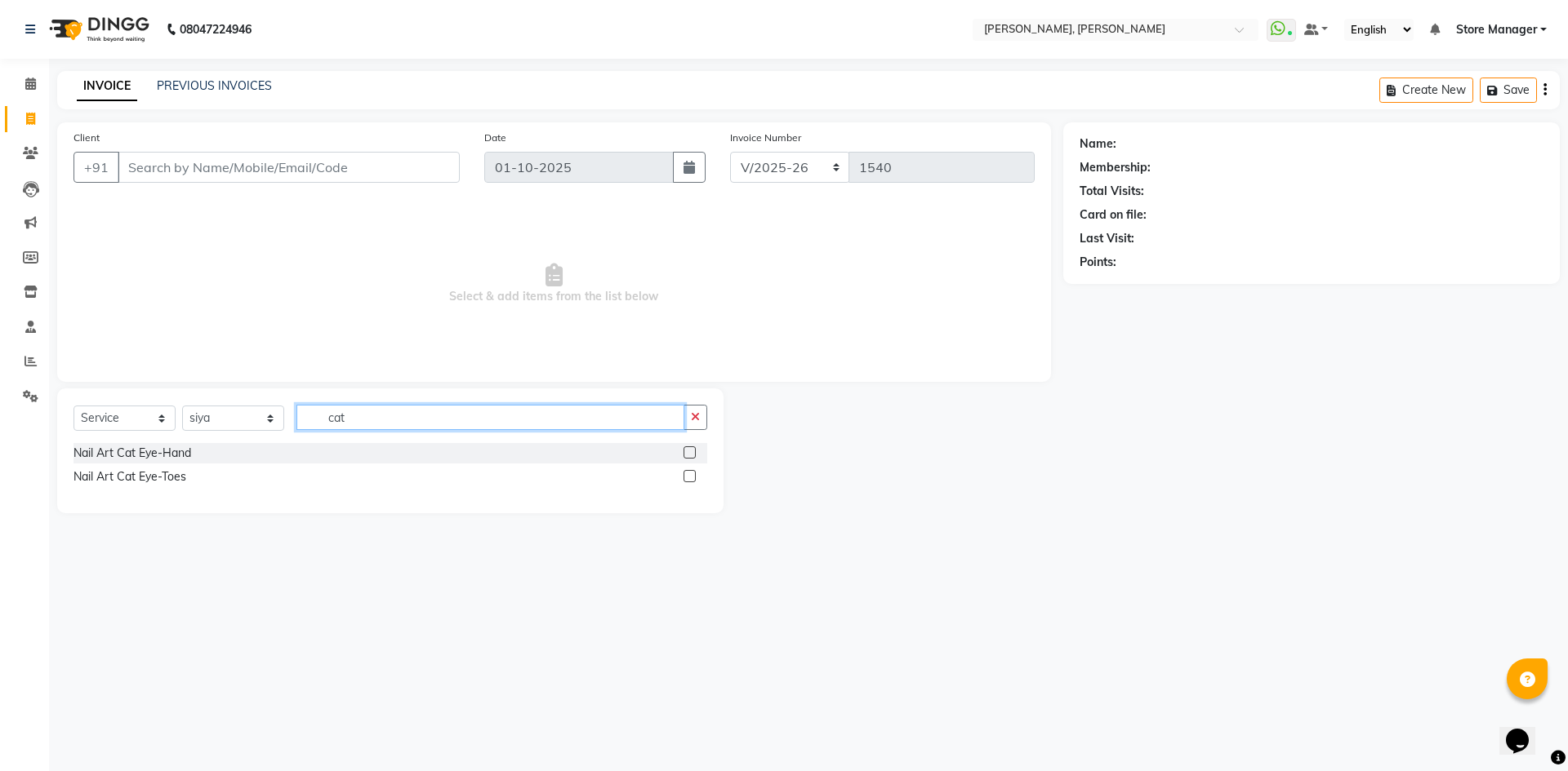
type input "cat"
click at [687, 453] on label at bounding box center [689, 452] width 12 height 12
click at [687, 453] on input "checkbox" at bounding box center [689, 454] width 11 height 11
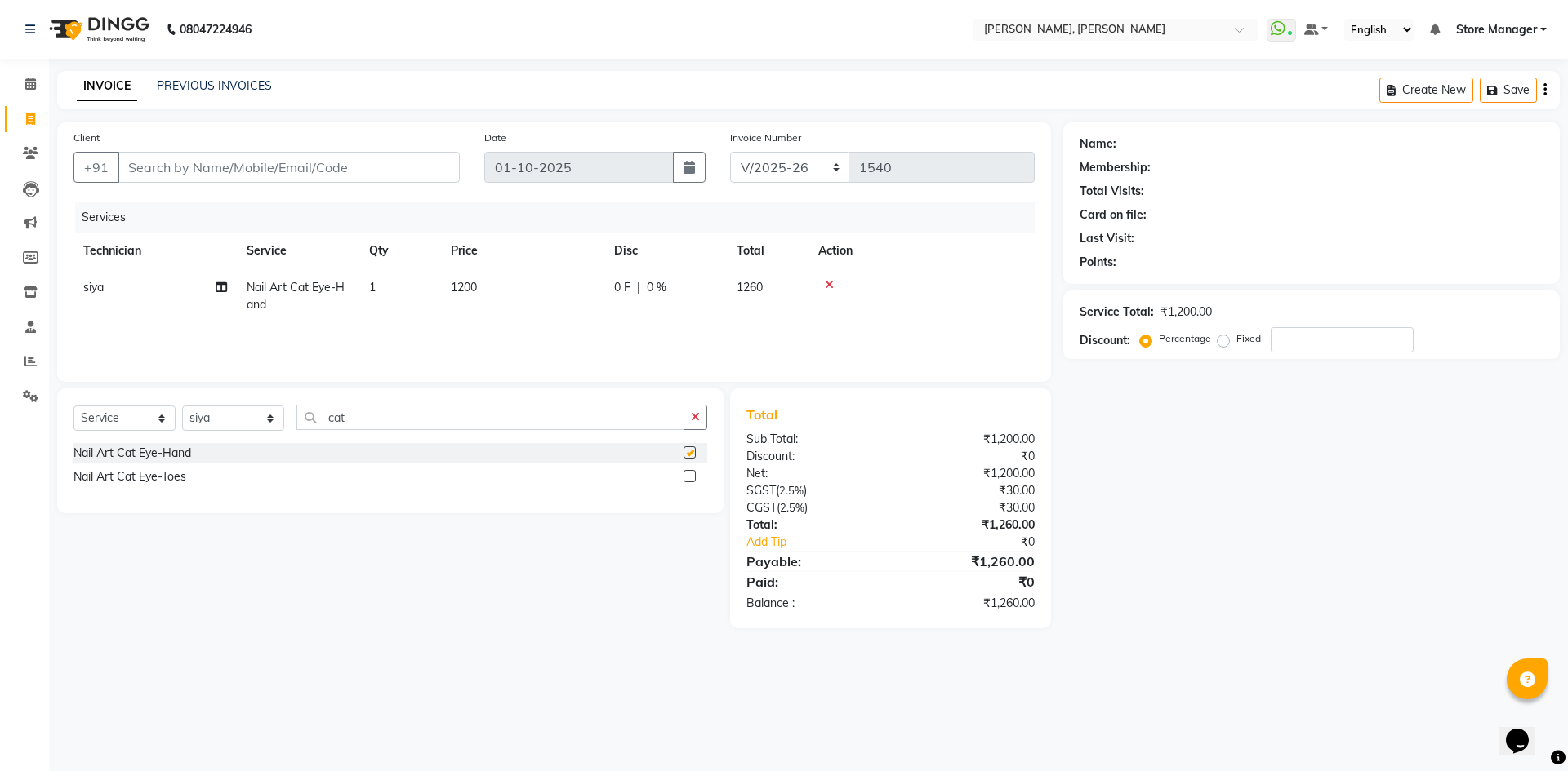
checkbox input "false"
click at [704, 403] on div "Select Service Product Membership Package Voucher Prepaid Gift Card Select Tech…" at bounding box center [390, 450] width 666 height 125
click at [696, 410] on button "button" at bounding box center [695, 417] width 24 height 26
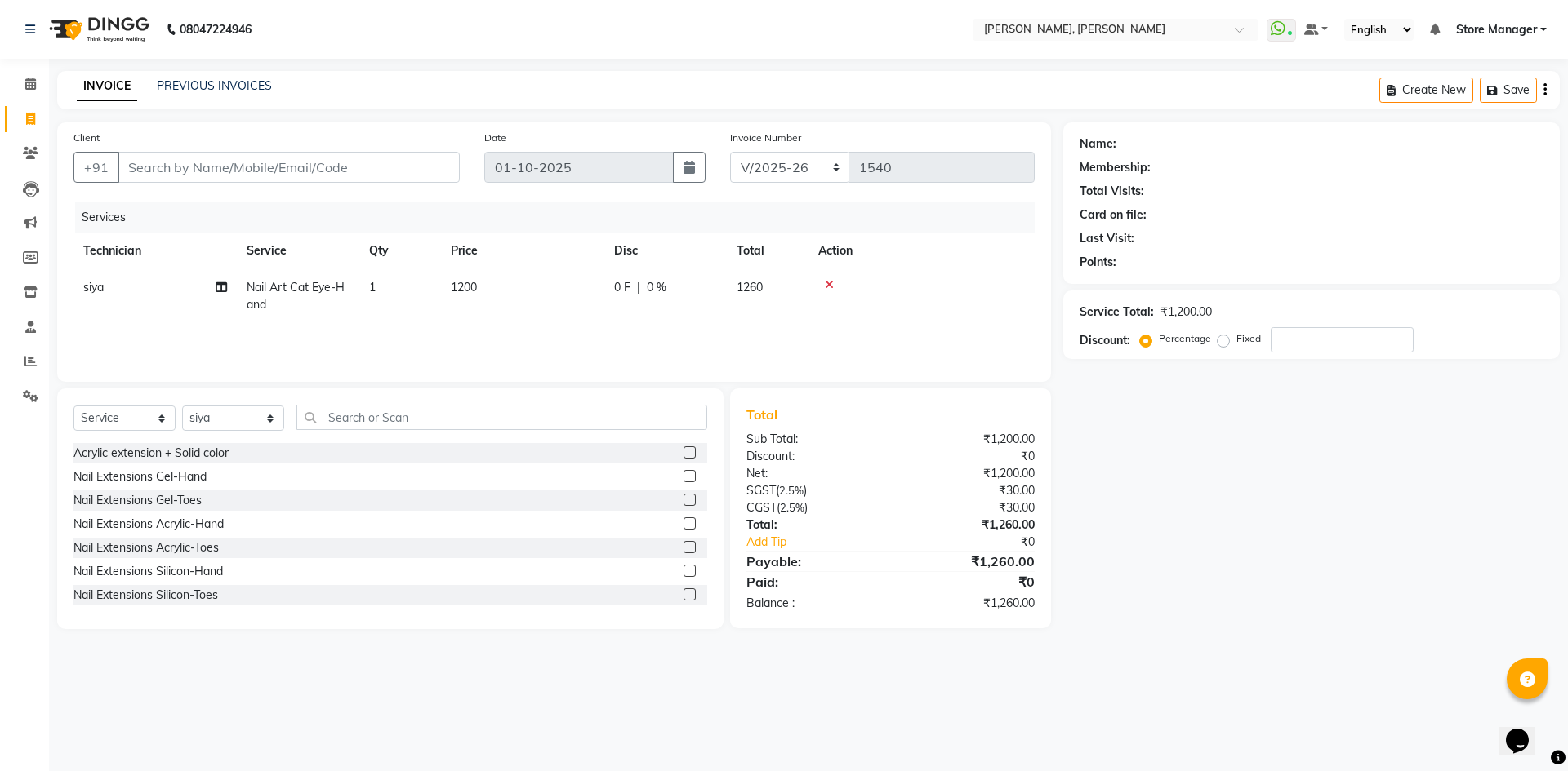
click at [555, 282] on td "1200" at bounding box center [523, 296] width 164 height 54
select select "90383"
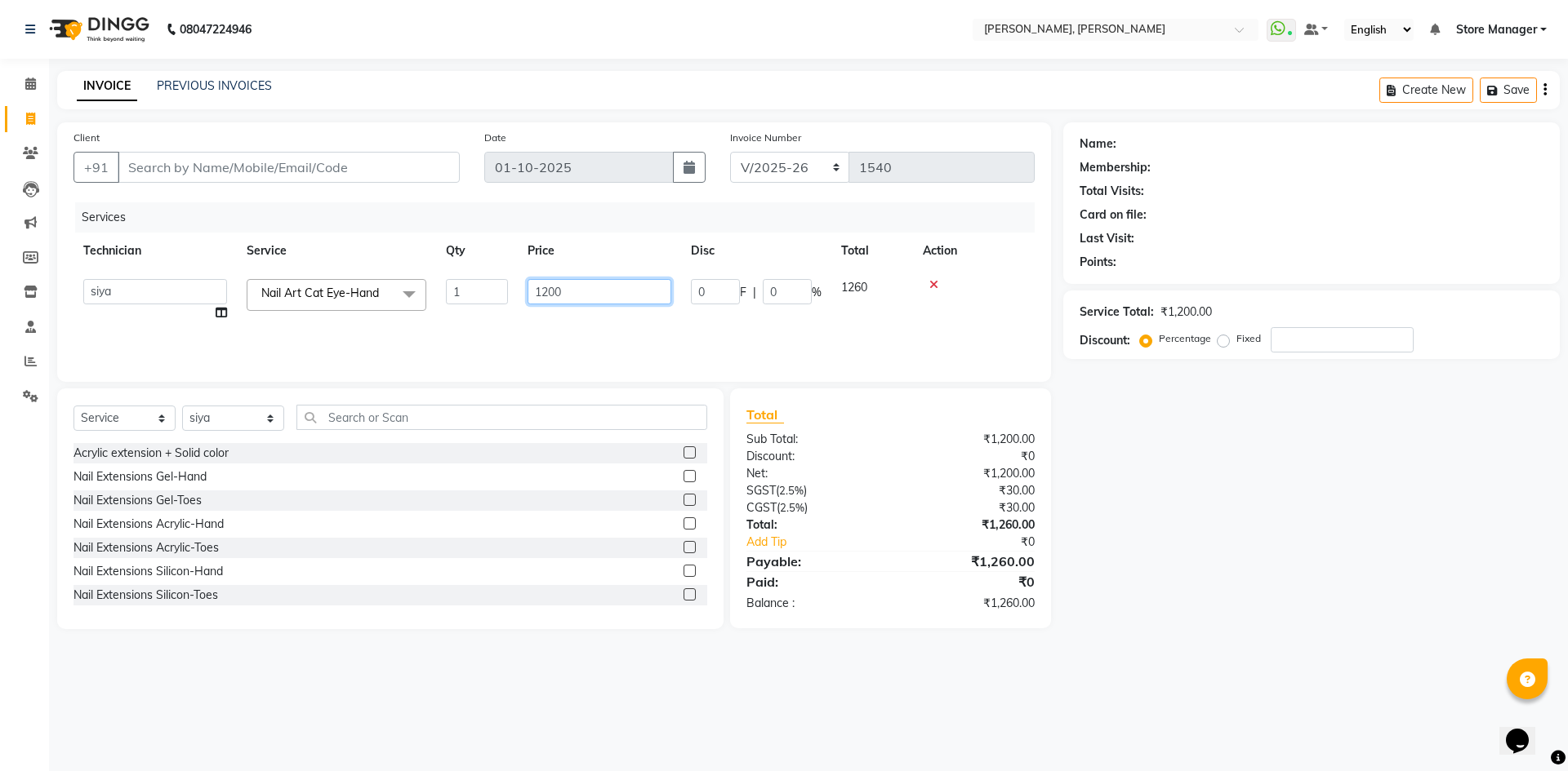
click at [577, 288] on input "1200" at bounding box center [599, 292] width 143 height 26
type input "1000"
click at [181, 174] on input "Client" at bounding box center [289, 167] width 342 height 31
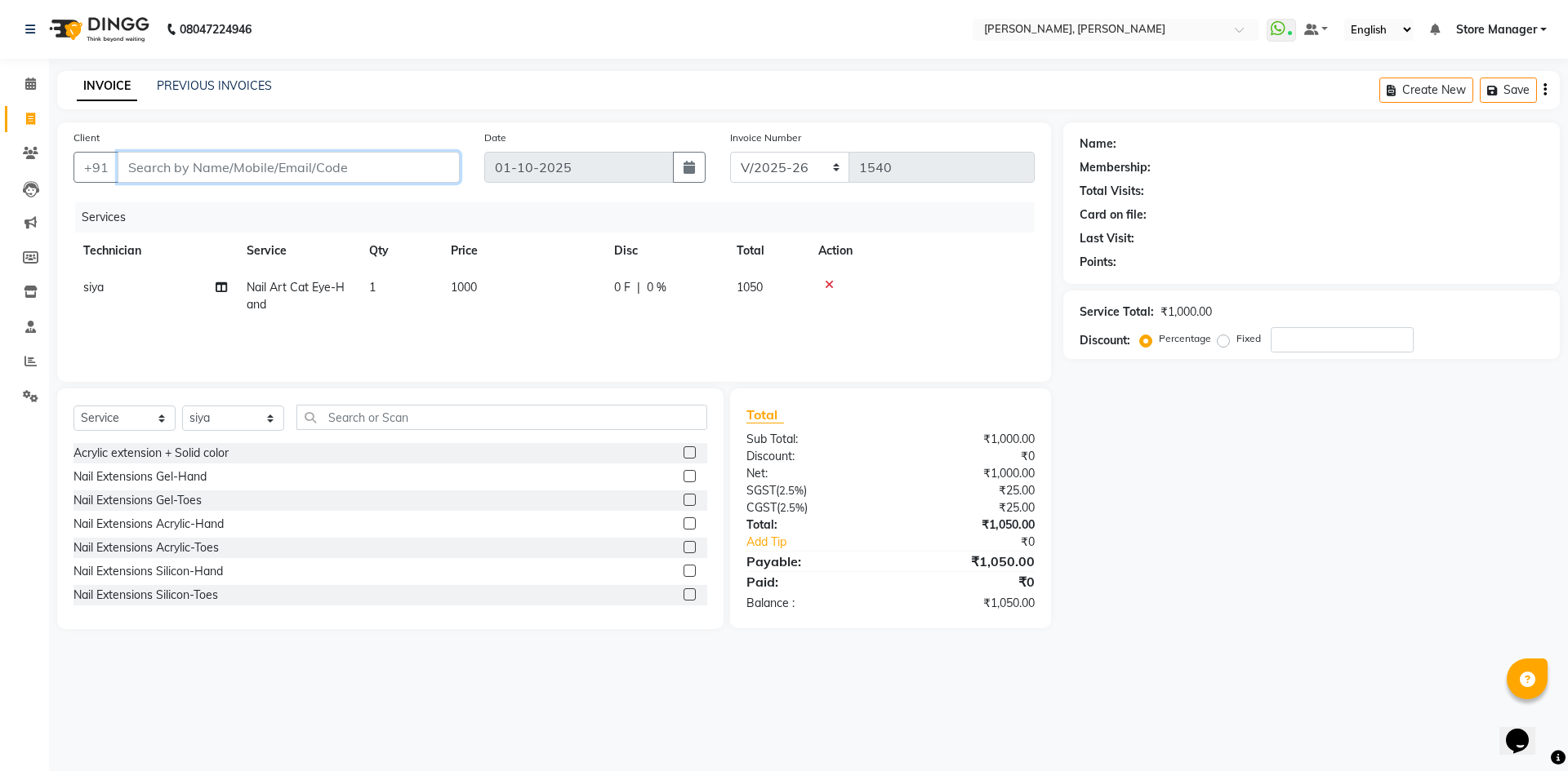
click at [216, 169] on input "Client" at bounding box center [289, 167] width 342 height 31
click at [213, 170] on input "Client" at bounding box center [289, 167] width 342 height 31
type input "7"
type input "0"
type input "7406996094"
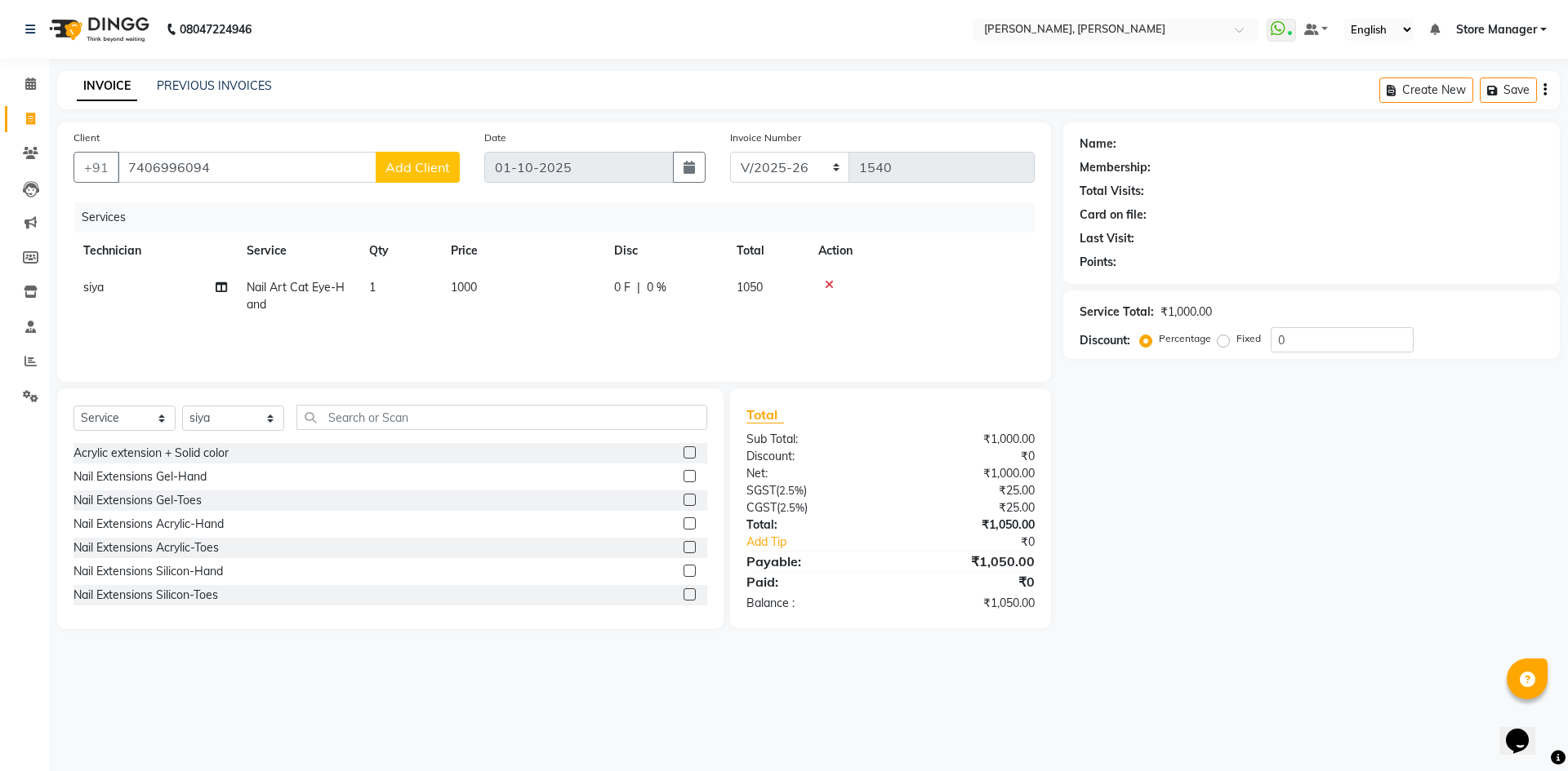
click at [411, 162] on span "Add Client" at bounding box center [418, 167] width 65 height 16
select select "21"
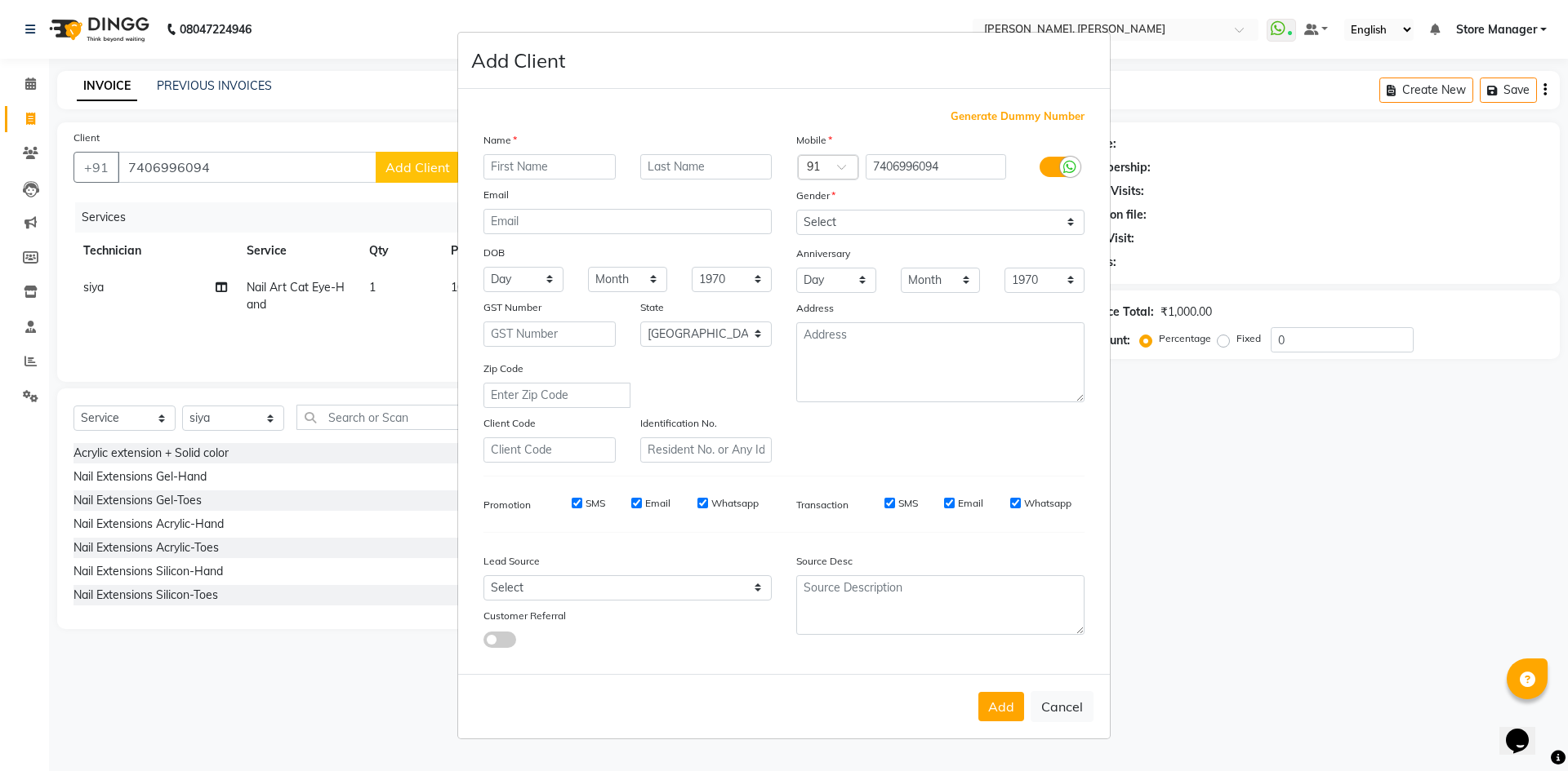
click at [564, 164] on input "text" at bounding box center [549, 167] width 132 height 26
type input "shravini"
drag, startPoint x: 842, startPoint y: 221, endPoint x: 841, endPoint y: 233, distance: 12.0
click at [842, 223] on select "Select [DEMOGRAPHIC_DATA] [DEMOGRAPHIC_DATA] Other Prefer Not To Say" at bounding box center [939, 223] width 288 height 26
select select "[DEMOGRAPHIC_DATA]"
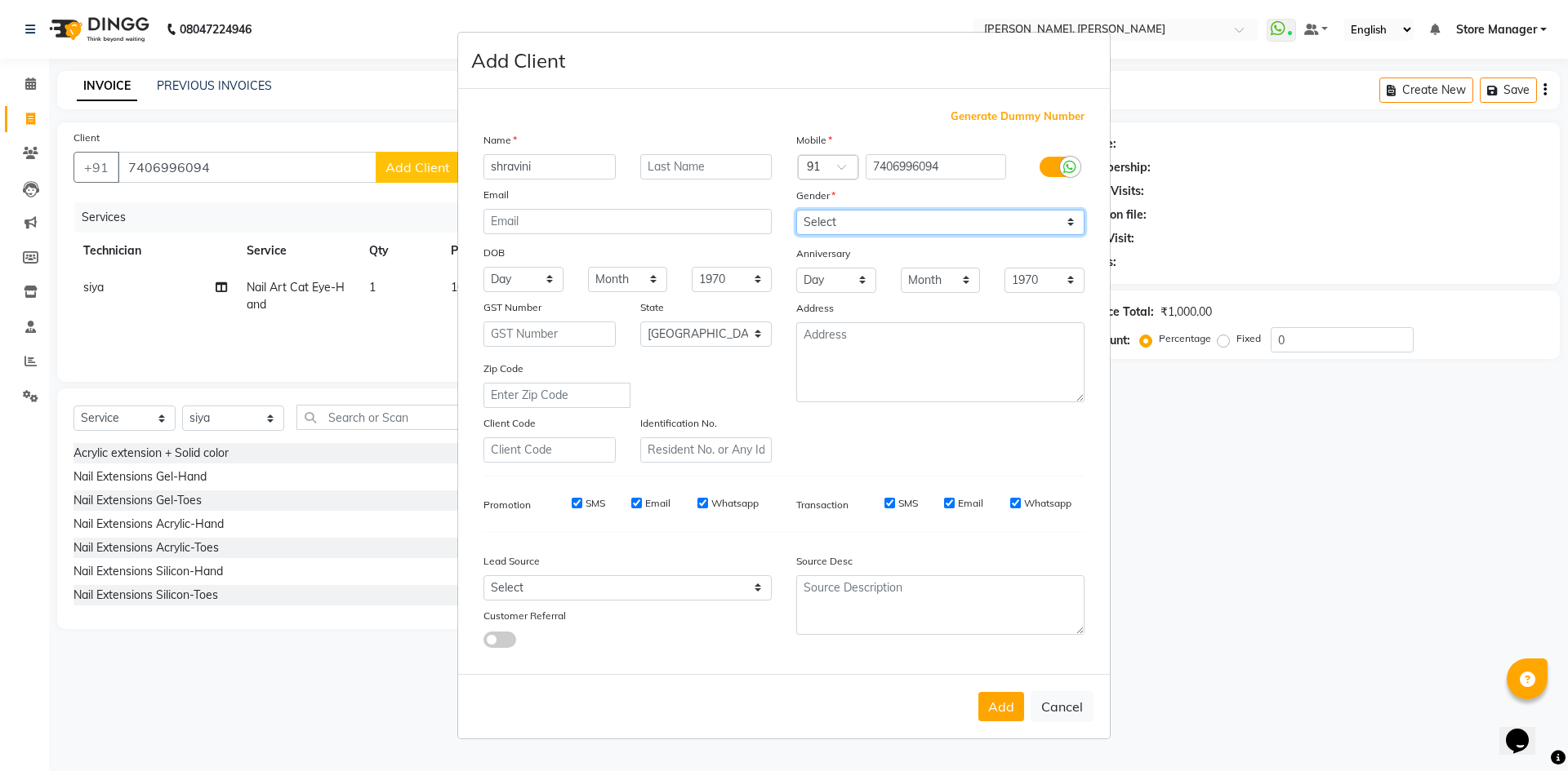
click at [796, 210] on select "Select [DEMOGRAPHIC_DATA] [DEMOGRAPHIC_DATA] Other Prefer Not To Say" at bounding box center [939, 223] width 288 height 26
click at [1012, 703] on button "Add" at bounding box center [1001, 707] width 46 height 29
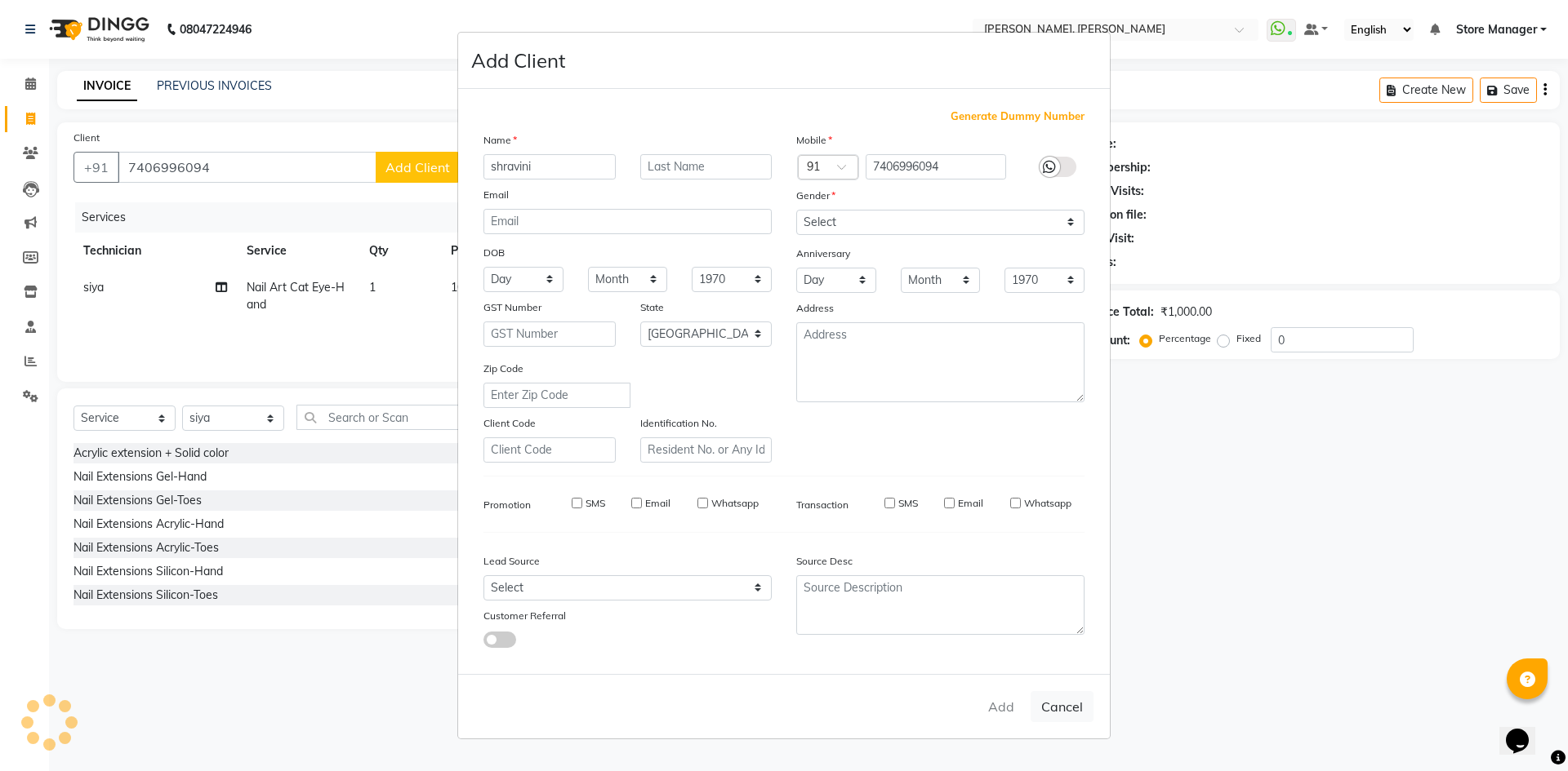
type input "74******94"
select select
select select "null"
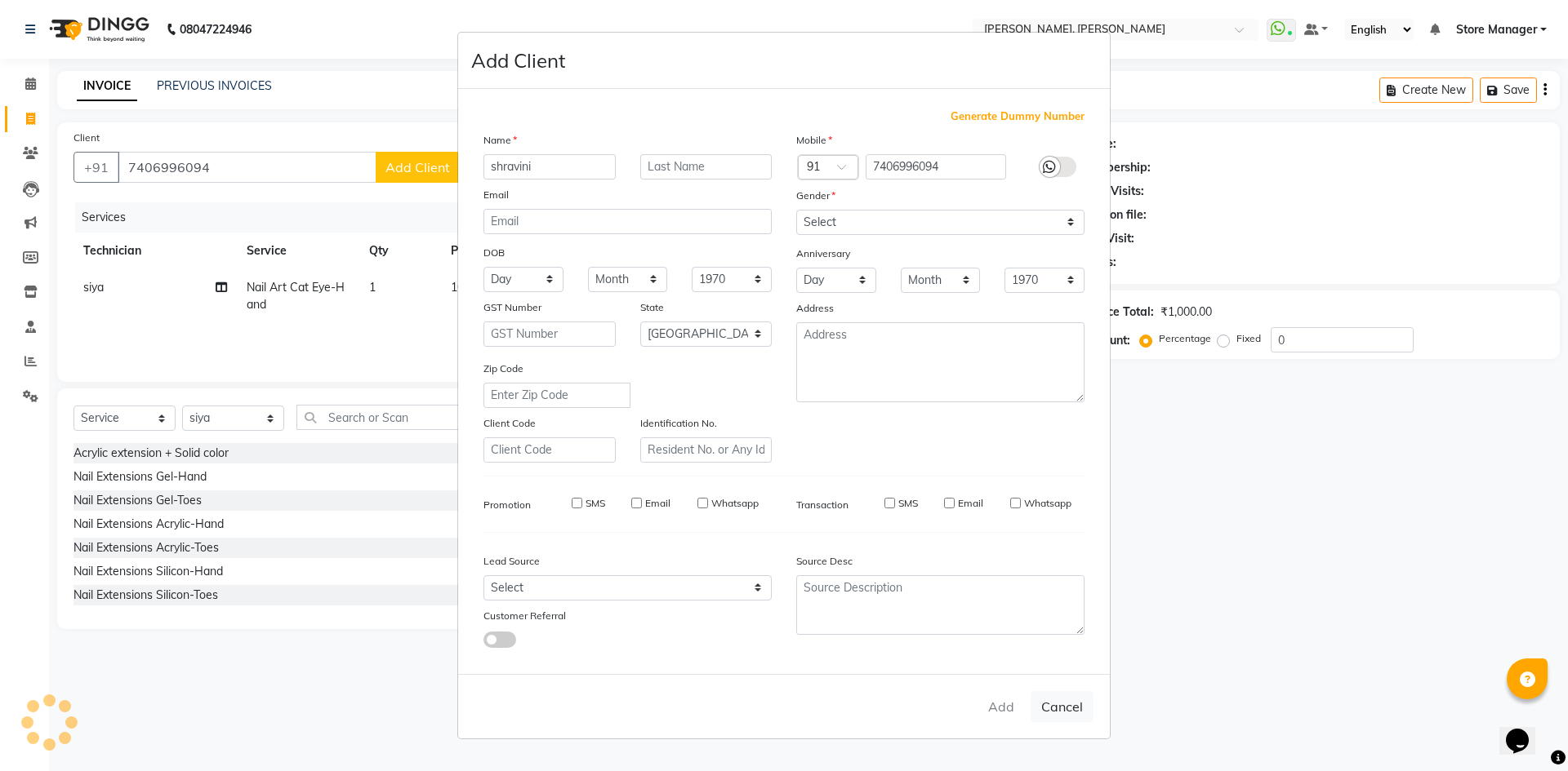
select select
checkbox input "false"
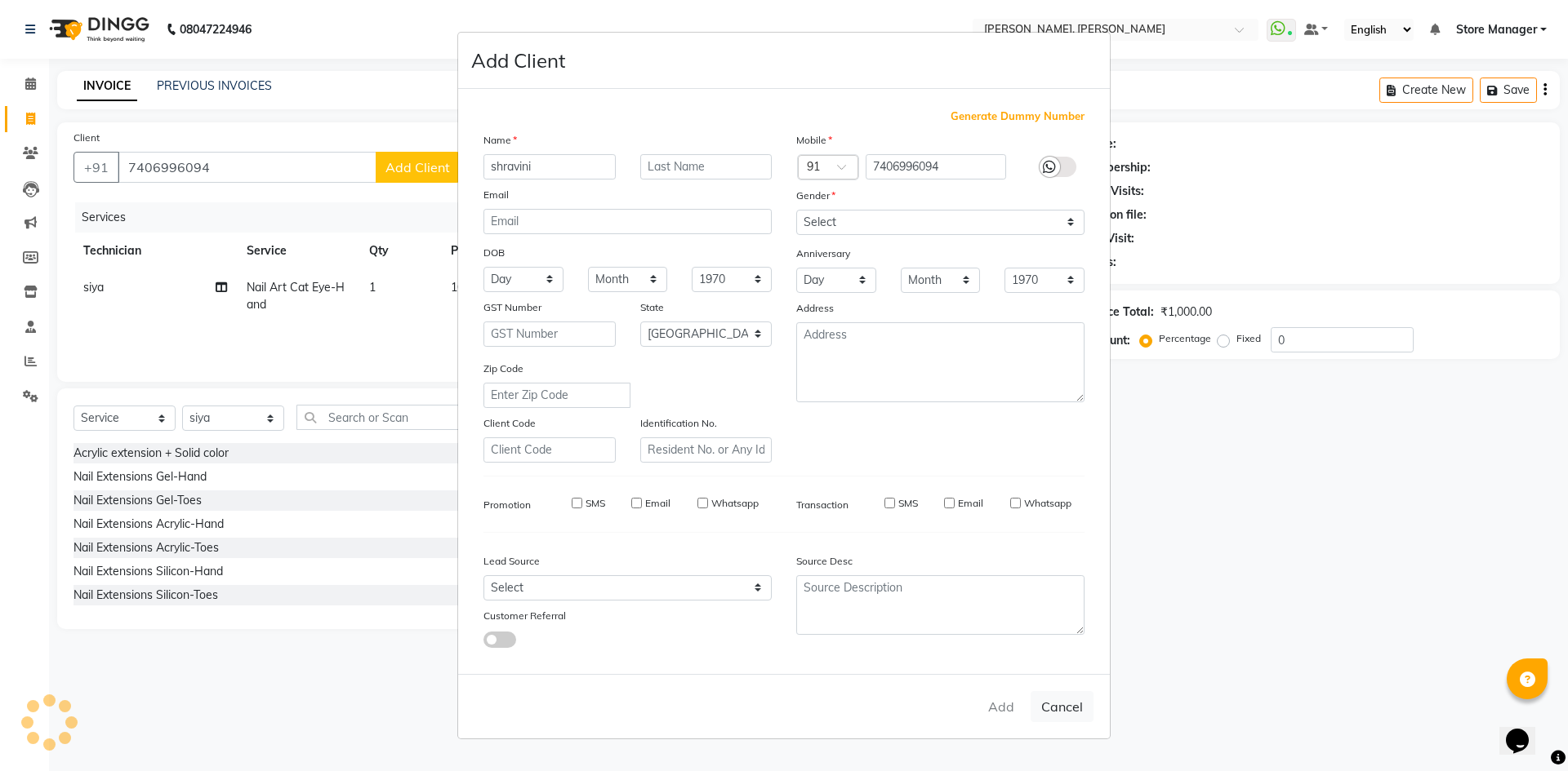
checkbox input "false"
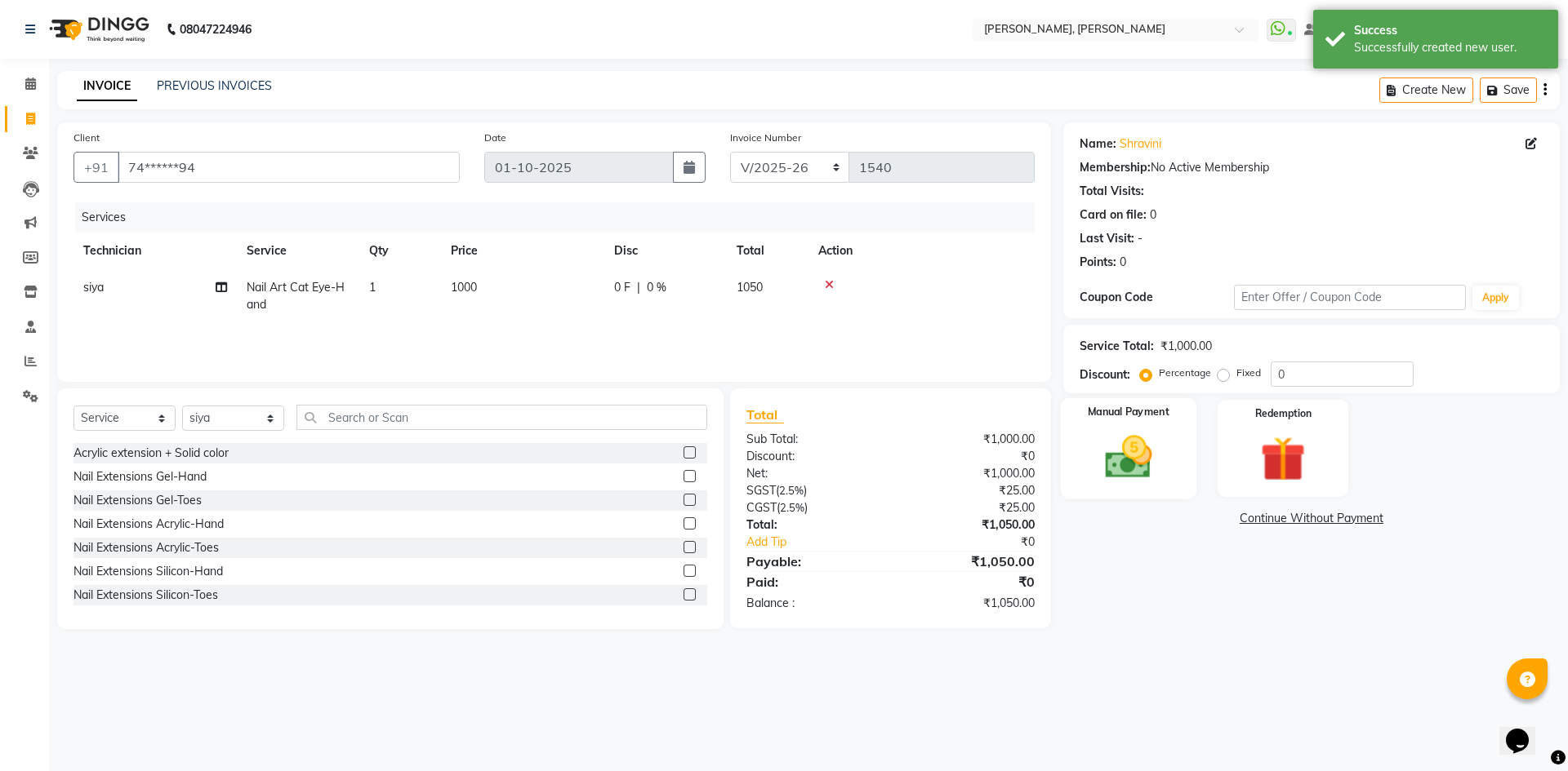
click at [1139, 424] on div "Manual Payment" at bounding box center [1128, 449] width 135 height 100
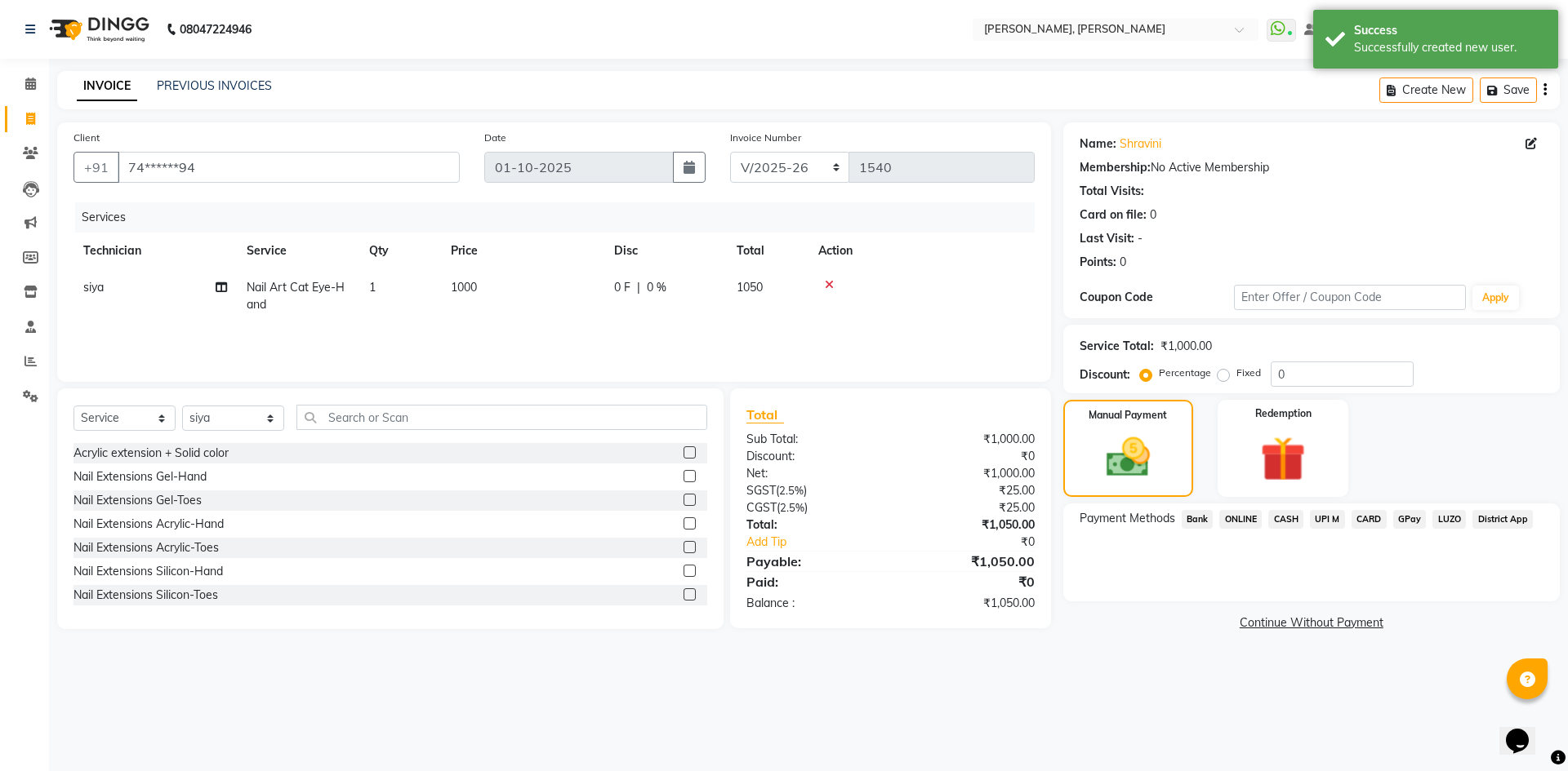
click at [1245, 518] on span "ONLINE" at bounding box center [1240, 520] width 42 height 19
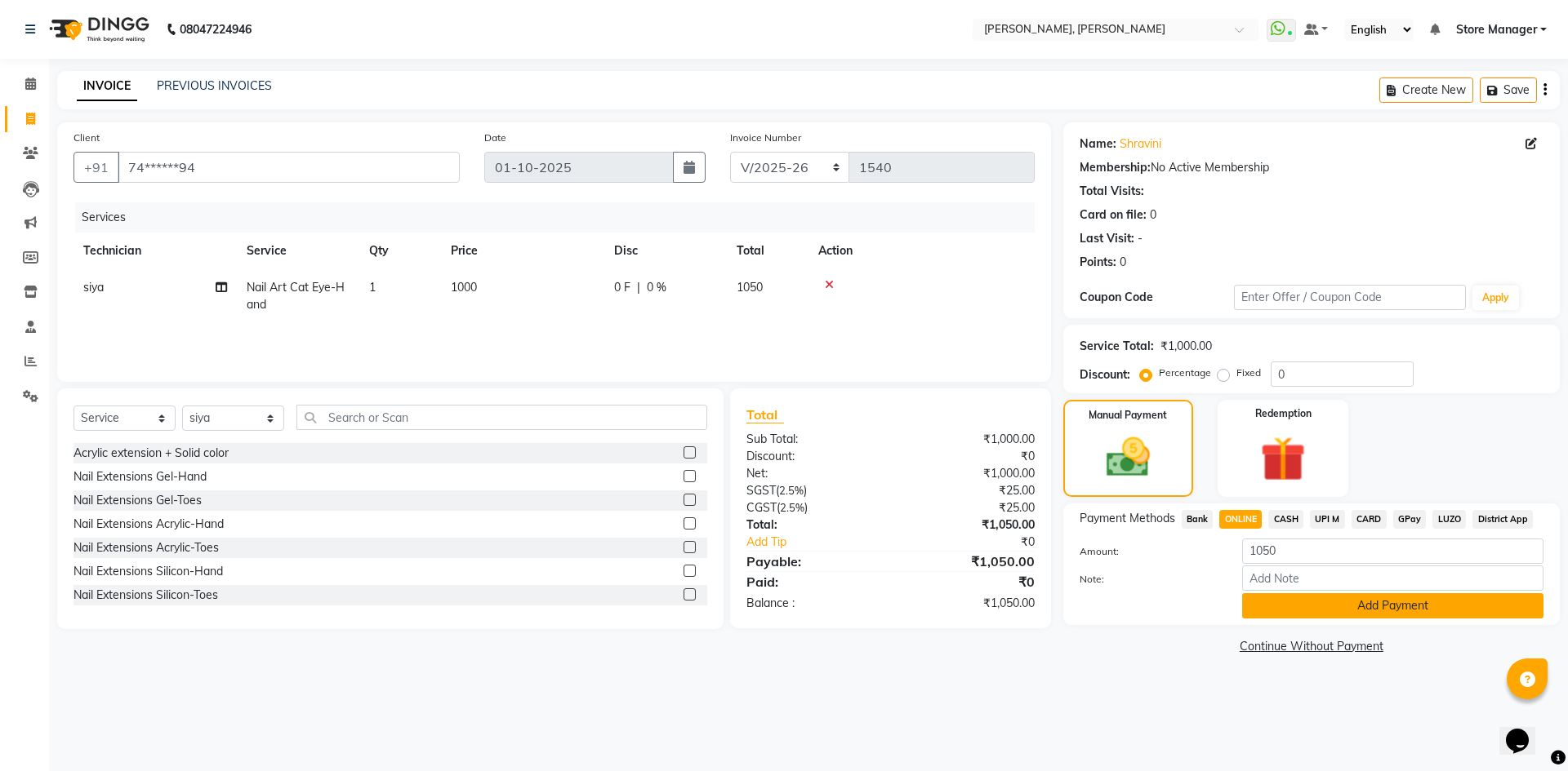
click at [1300, 602] on button "Add Payment" at bounding box center [1393, 607] width 302 height 26
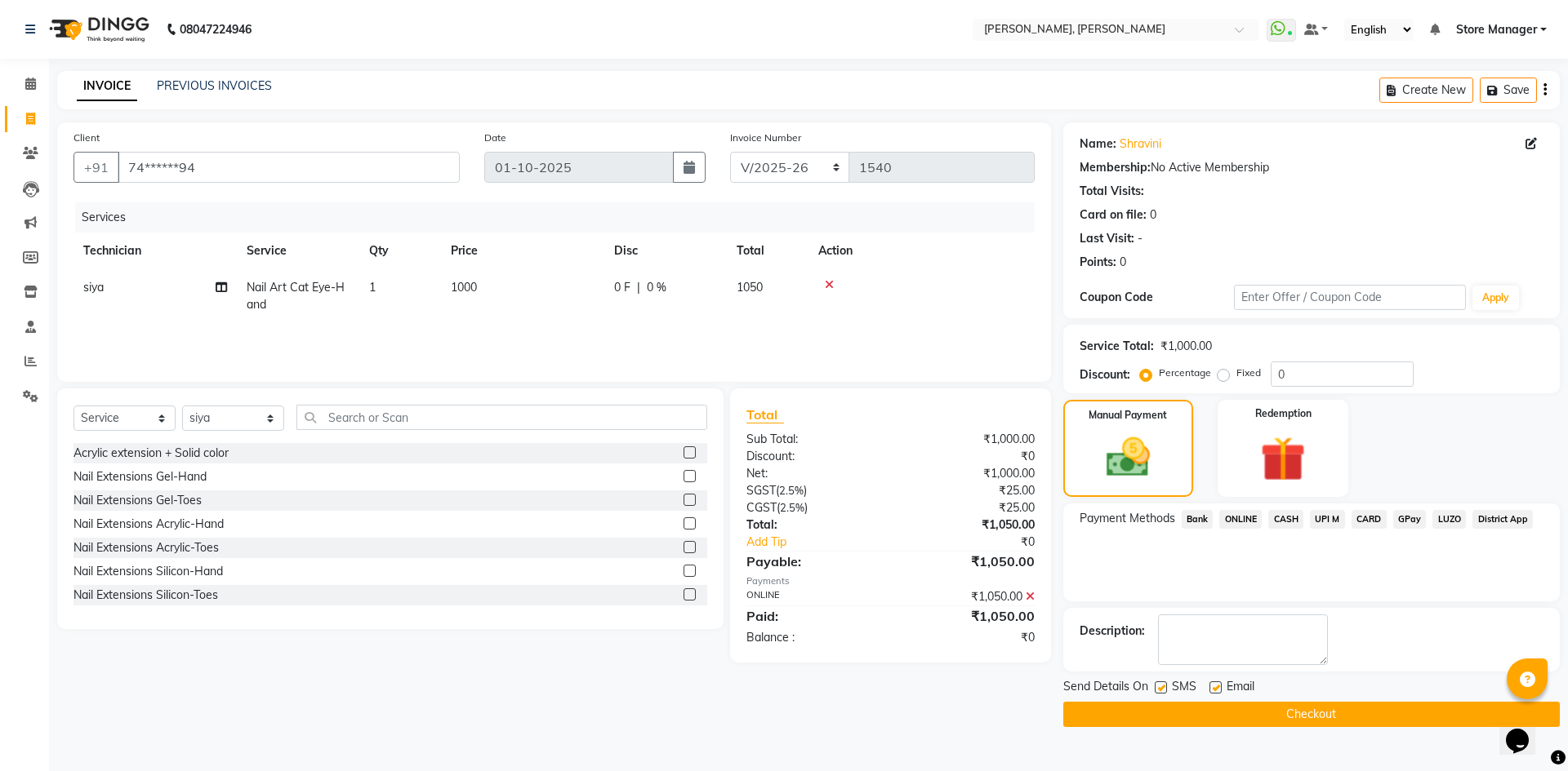
click at [1278, 706] on button "Checkout" at bounding box center [1310, 715] width 496 height 26
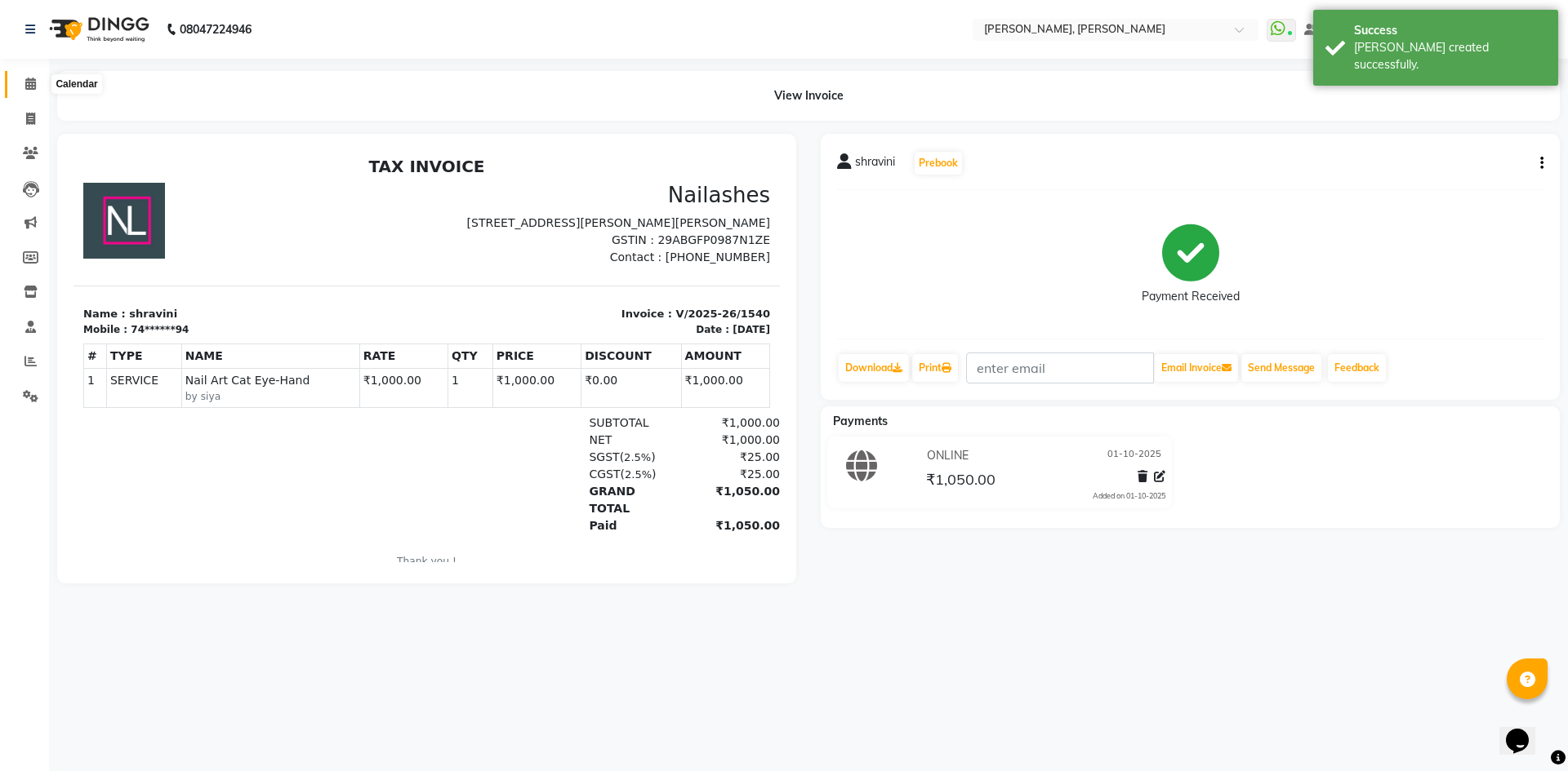
click at [35, 79] on icon at bounding box center [31, 83] width 11 height 12
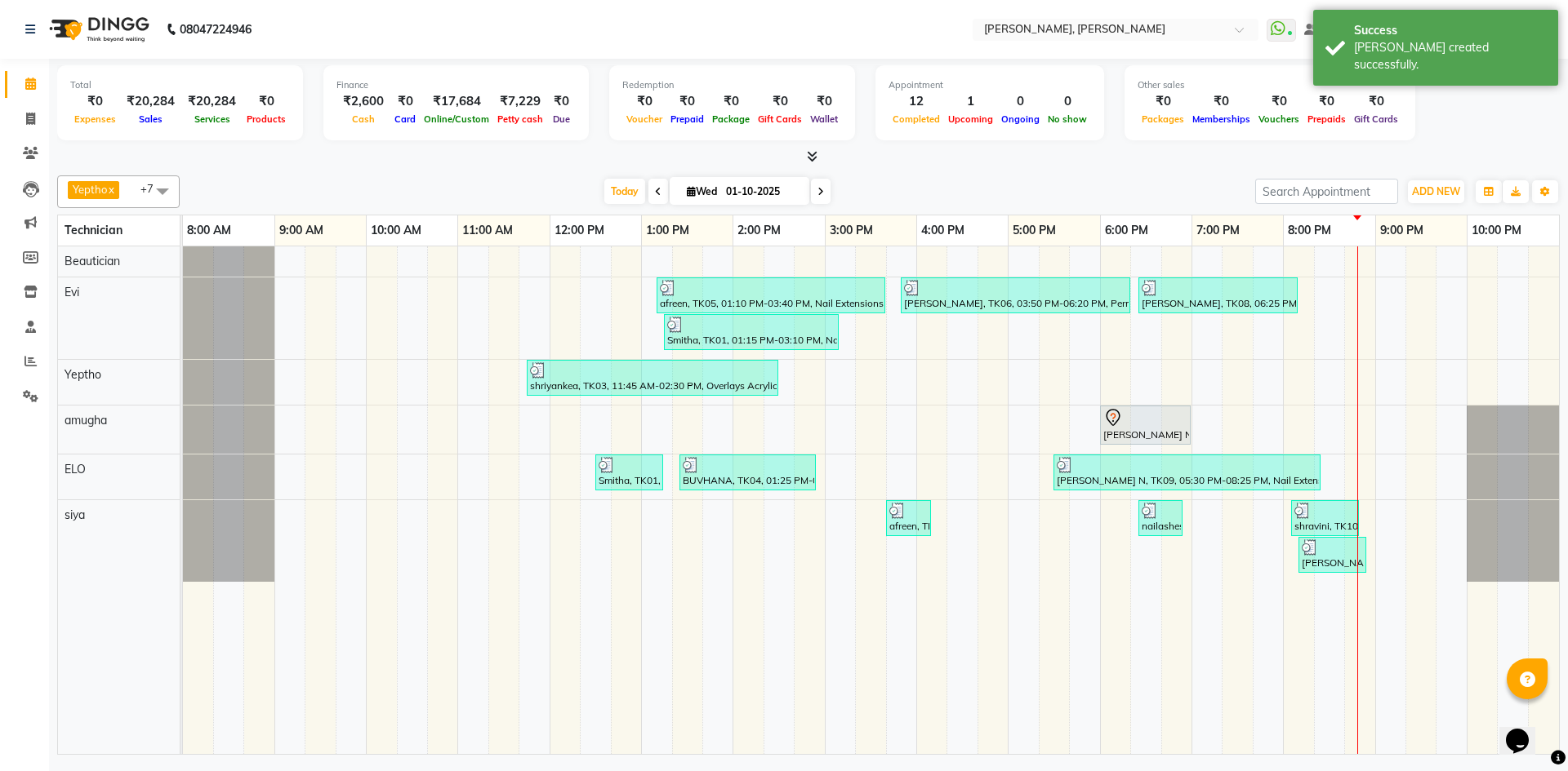
click at [800, 150] on span at bounding box center [809, 157] width 17 height 17
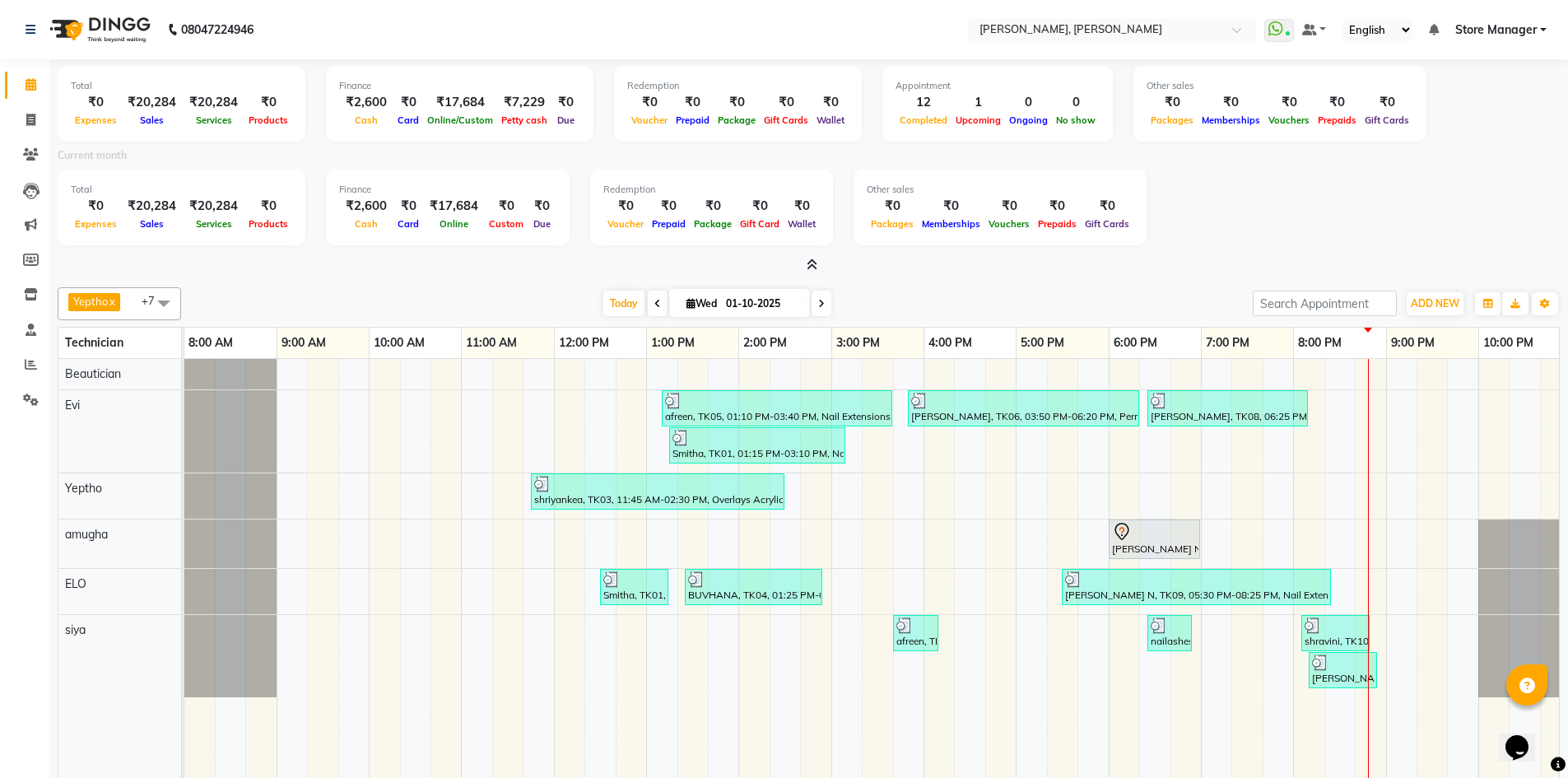
click at [18, 104] on li "Invoice" at bounding box center [25, 121] width 50 height 35
click at [21, 117] on span at bounding box center [30, 121] width 29 height 19
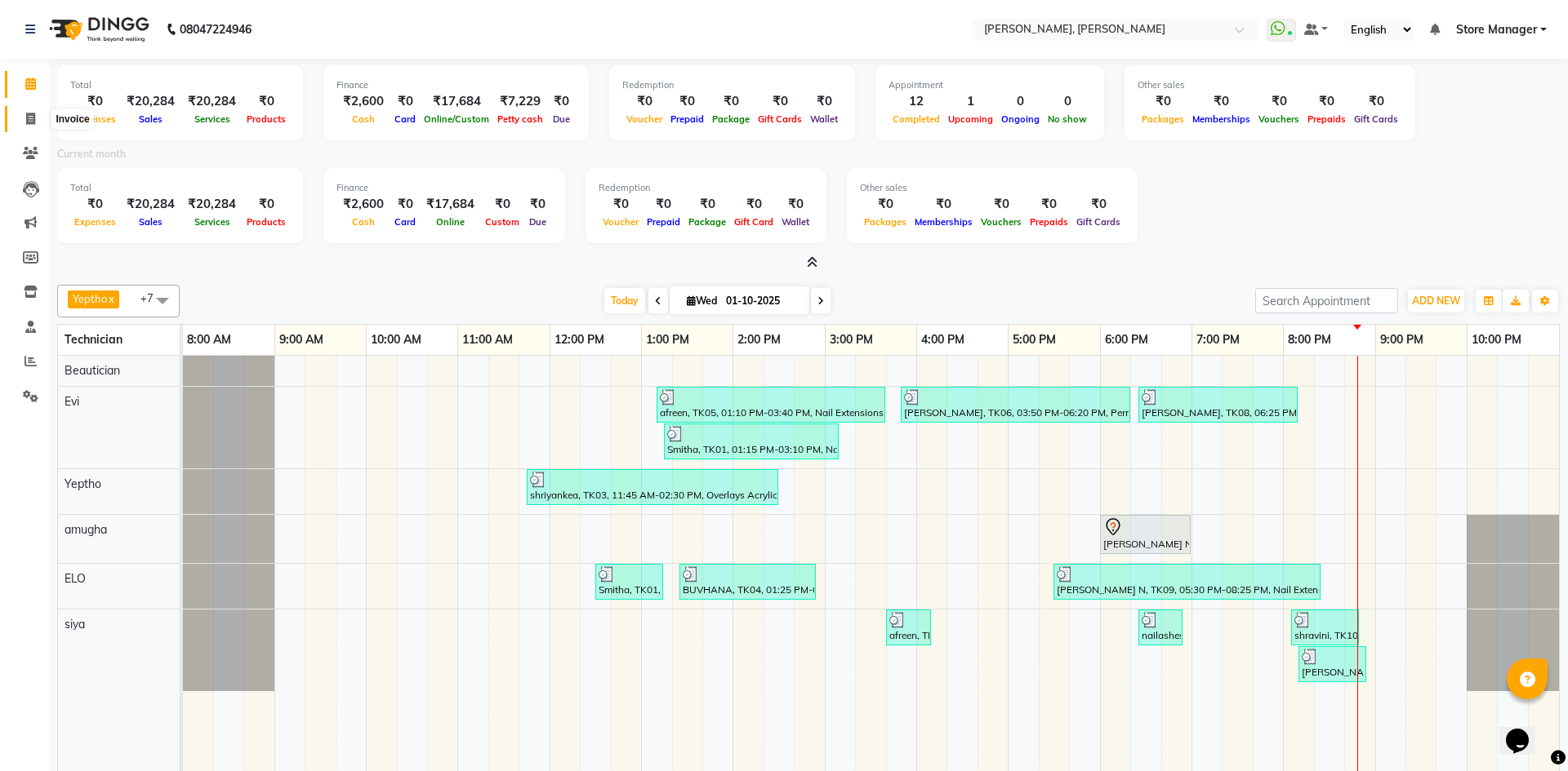
select select "7173"
select select "service"
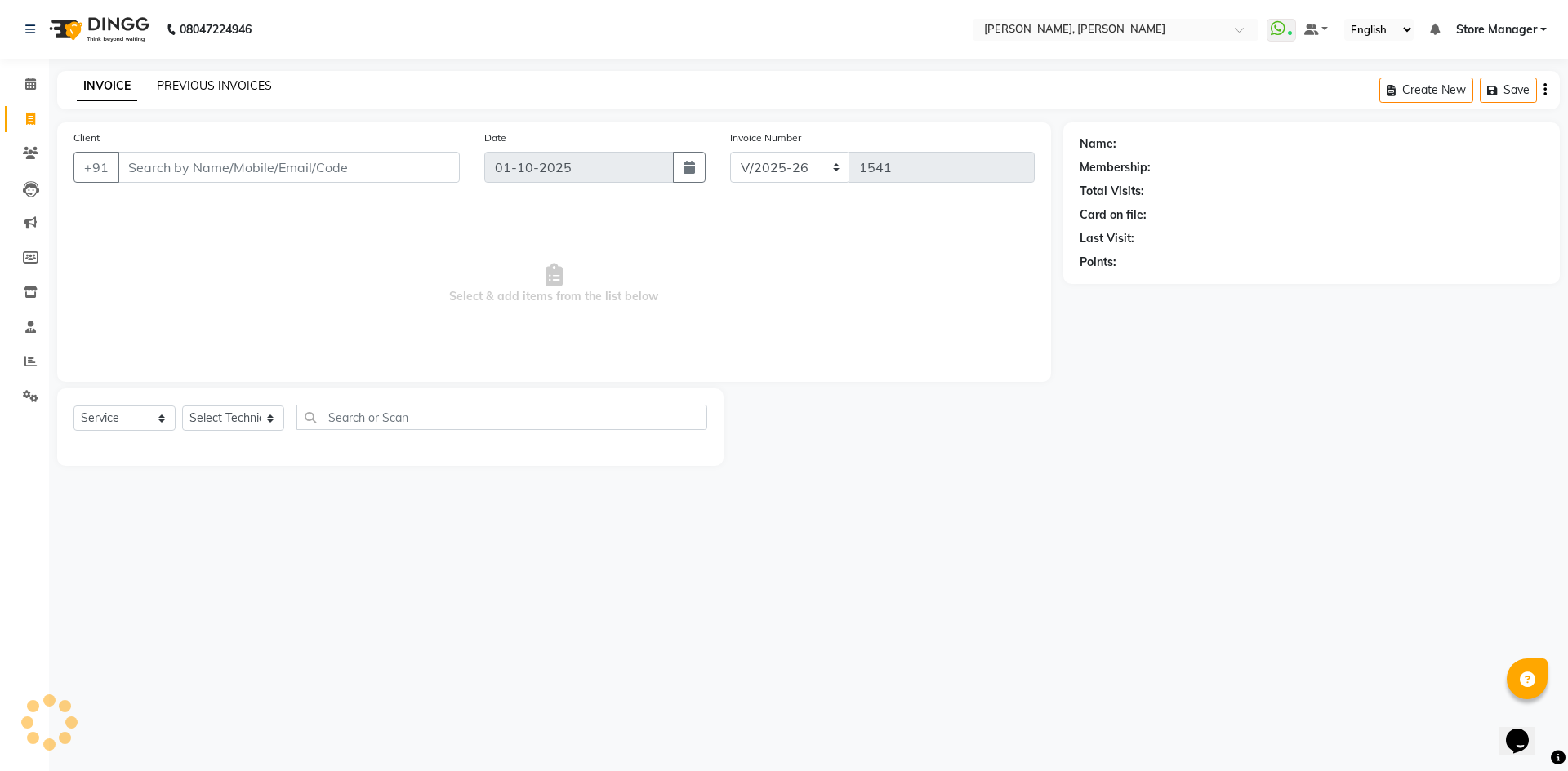
click at [175, 82] on link "PREVIOUS INVOICES" at bounding box center [215, 86] width 115 height 15
